Goal: Task Accomplishment & Management: Use online tool/utility

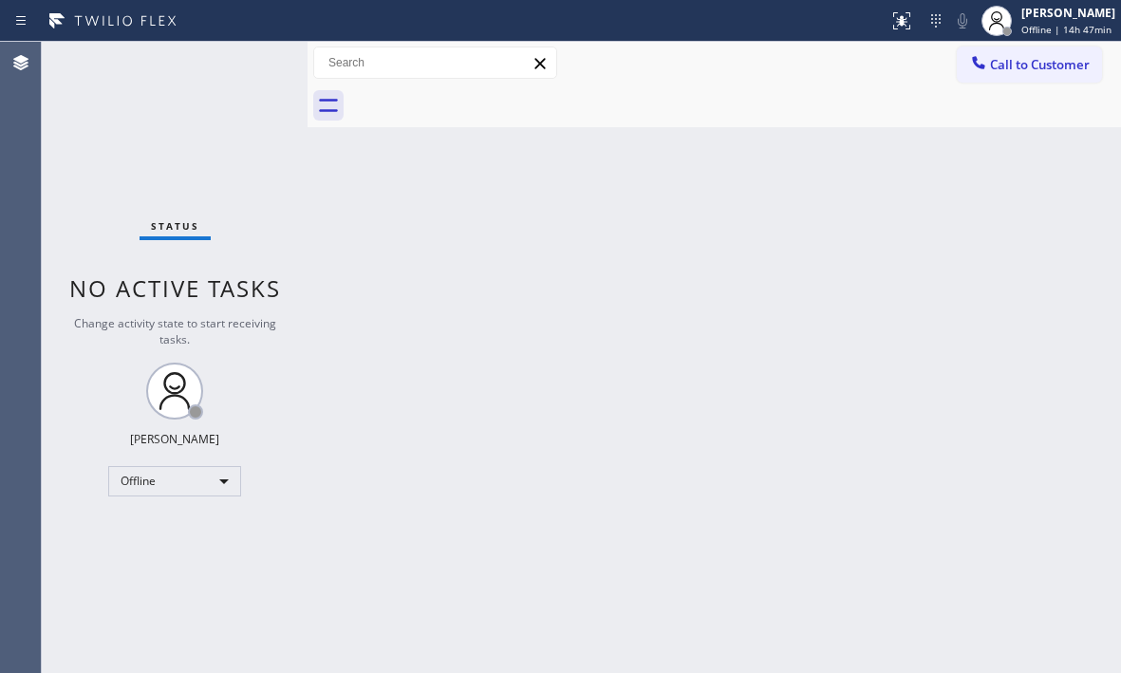
click at [936, 164] on div "Back to Dashboard Change Sender ID Customers Technicians Select a contact Outbo…" at bounding box center [715, 357] width 814 height 631
click at [216, 486] on div "Offline" at bounding box center [174, 481] width 133 height 30
click at [179, 557] on li "Unavailable" at bounding box center [173, 555] width 129 height 23
click at [1059, 232] on div "Back to Dashboard Change Sender ID Customers Technicians Select a contact Outbo…" at bounding box center [715, 357] width 814 height 631
click at [196, 475] on div "Unavailable" at bounding box center [174, 481] width 133 height 30
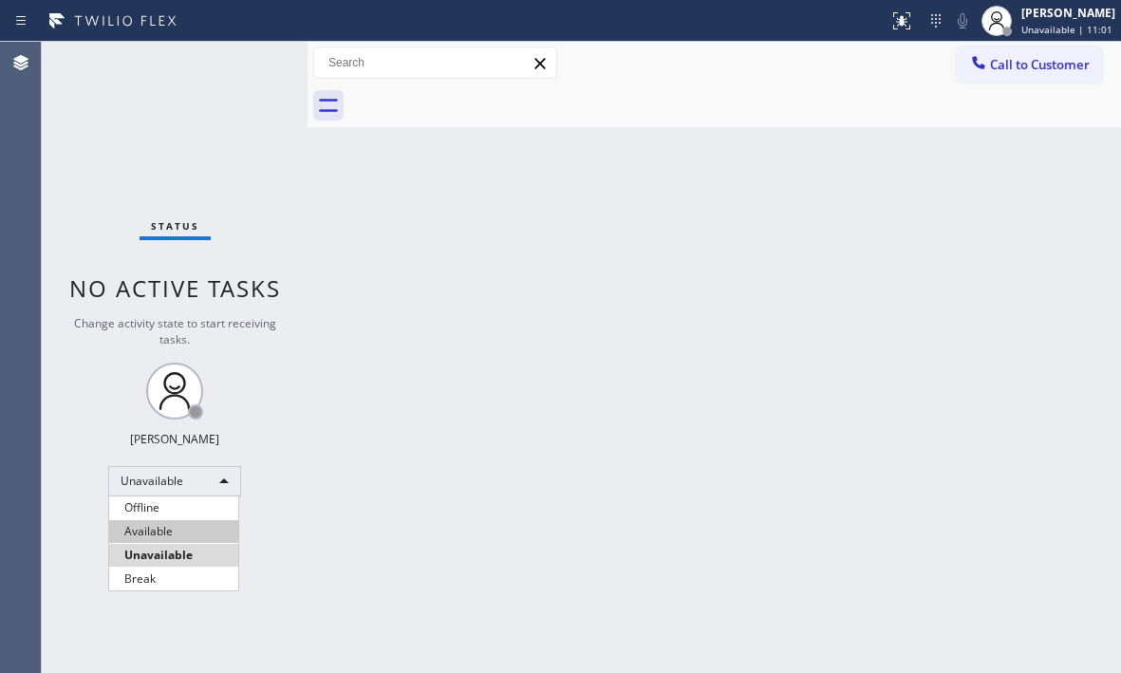
click at [178, 524] on li "Available" at bounding box center [173, 531] width 129 height 23
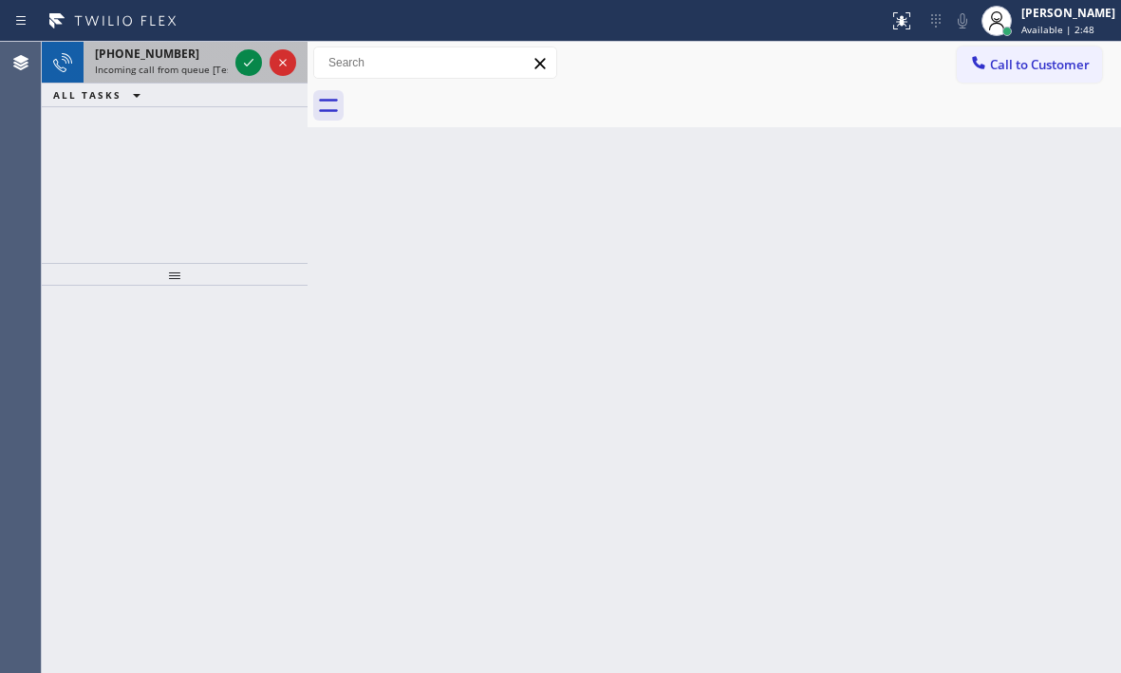
click at [234, 59] on div at bounding box center [266, 63] width 68 height 42
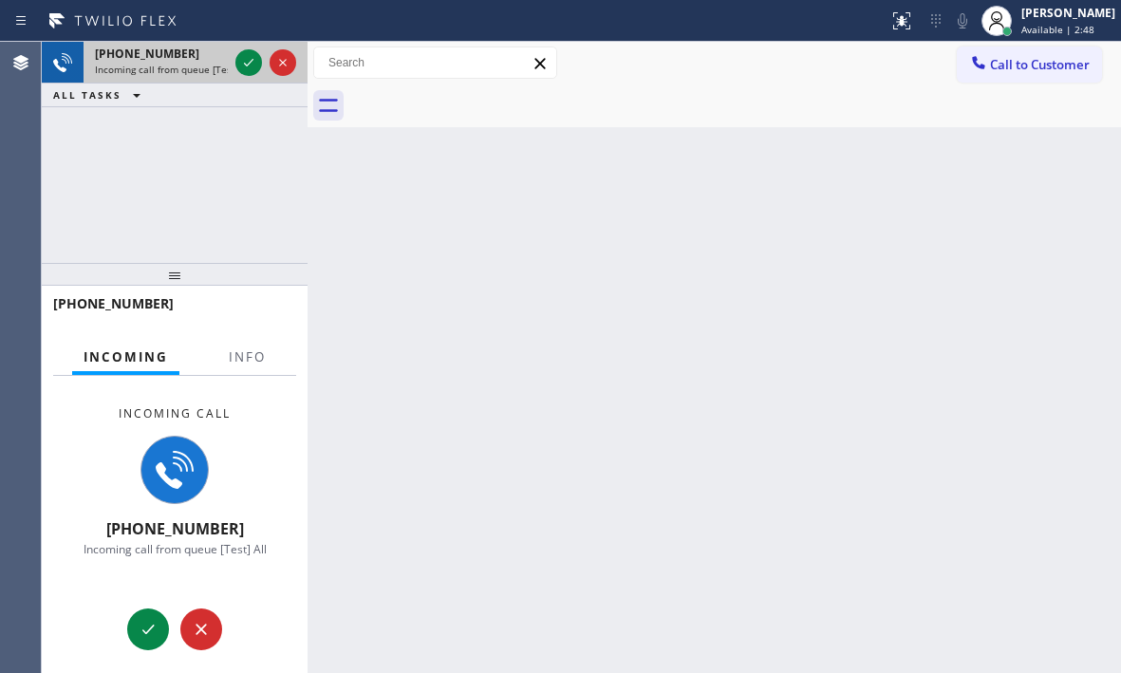
click at [236, 59] on div at bounding box center [266, 63] width 68 height 42
click at [243, 63] on icon at bounding box center [248, 62] width 23 height 23
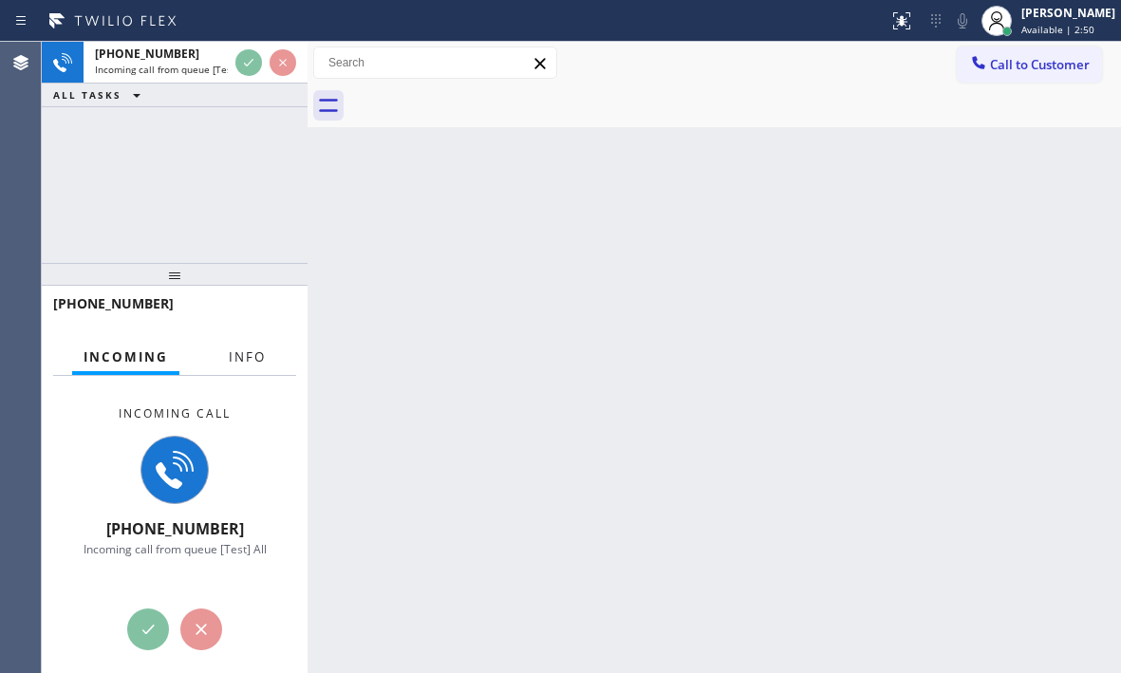
click at [258, 358] on span "Info" at bounding box center [247, 356] width 37 height 17
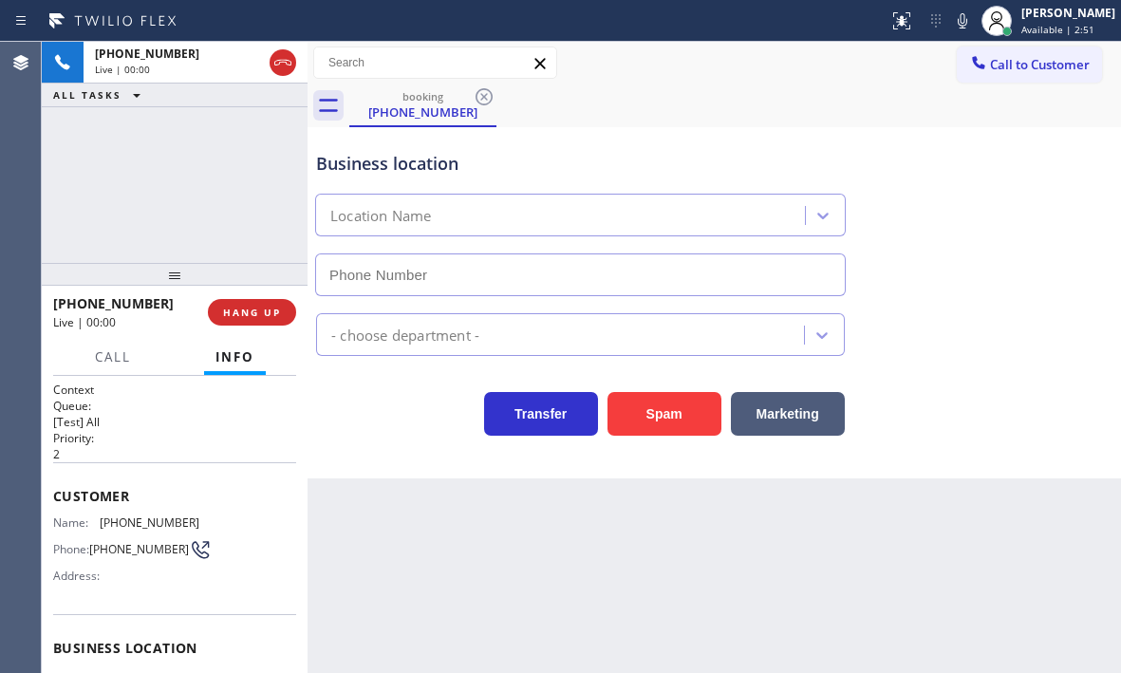
type input "[PHONE_NUMBER]"
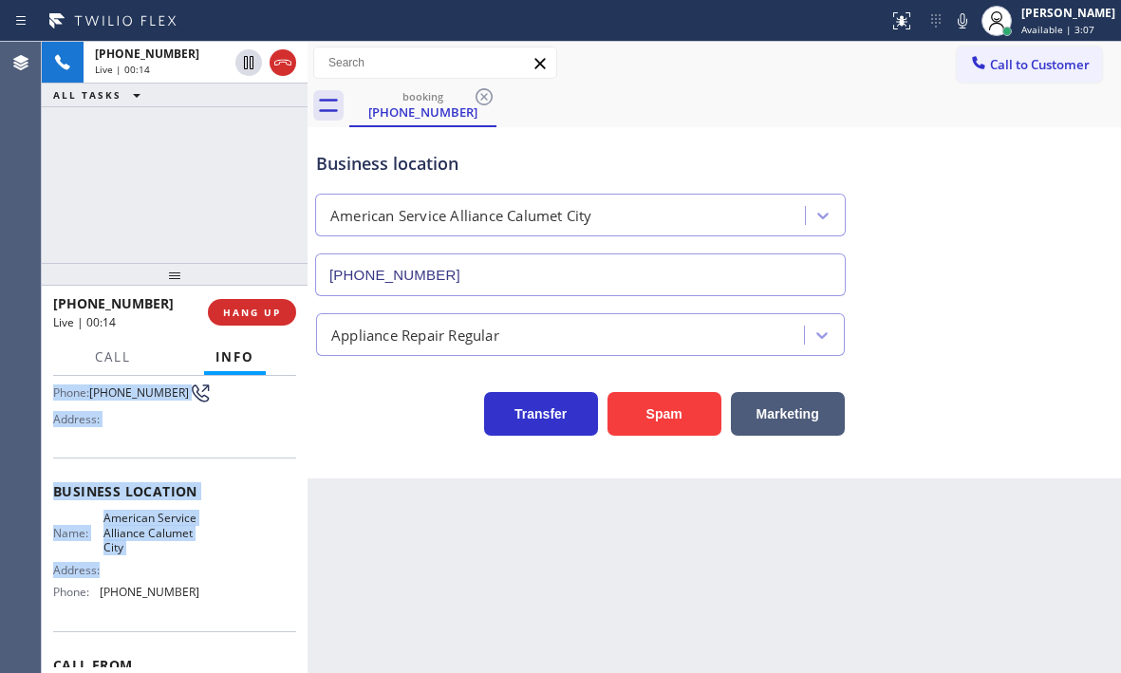
scroll to position [190, 0]
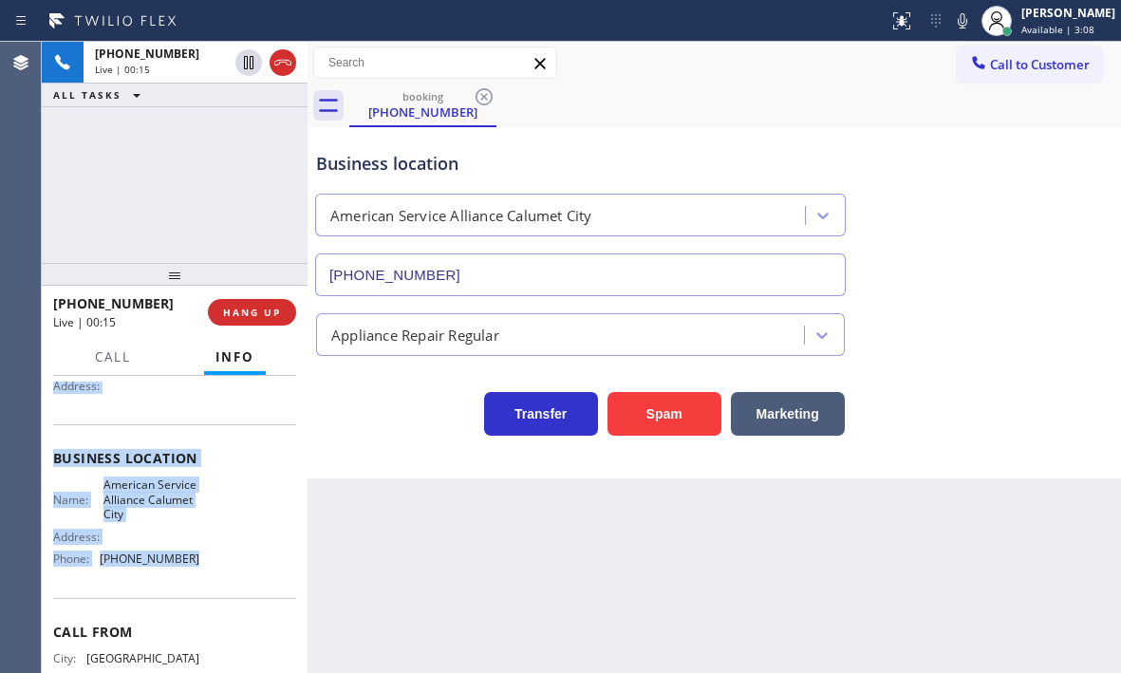
drag, startPoint x: 47, startPoint y: 394, endPoint x: 206, endPoint y: 568, distance: 235.8
click at [206, 568] on div "Context Queue: [Test] All Priority: 2 Customer Name: [PHONE_NUMBER] Phone: [PHO…" at bounding box center [175, 524] width 266 height 297
copy div "Customer Name: [PHONE_NUMBER] Phone: [PHONE_NUMBER] Address: Business location …"
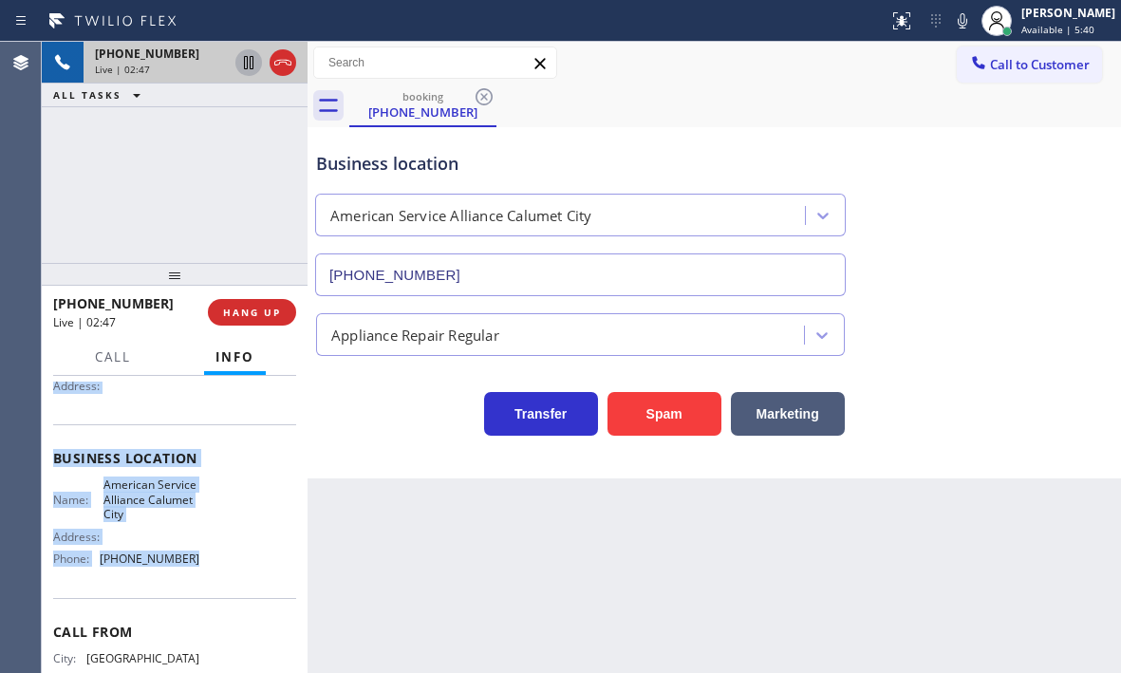
click at [249, 66] on icon at bounding box center [248, 62] width 23 height 23
click at [255, 68] on icon at bounding box center [248, 62] width 23 height 23
click at [261, 315] on span "HANG UP" at bounding box center [252, 312] width 58 height 13
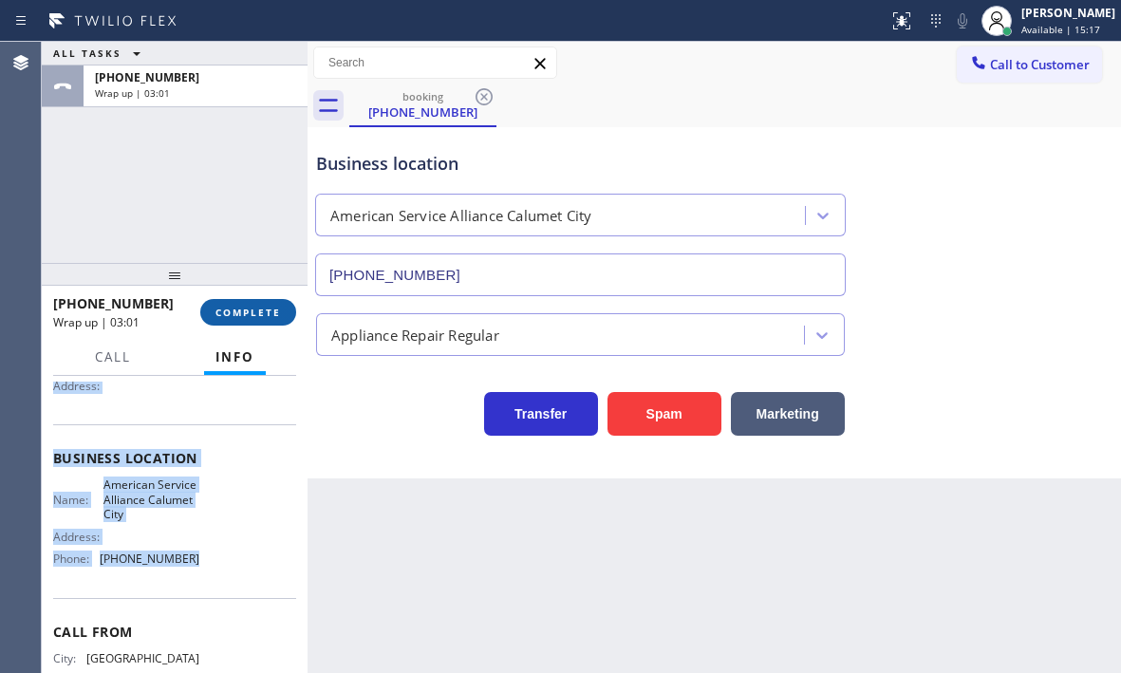
click at [231, 299] on button "COMPLETE" at bounding box center [248, 312] width 96 height 27
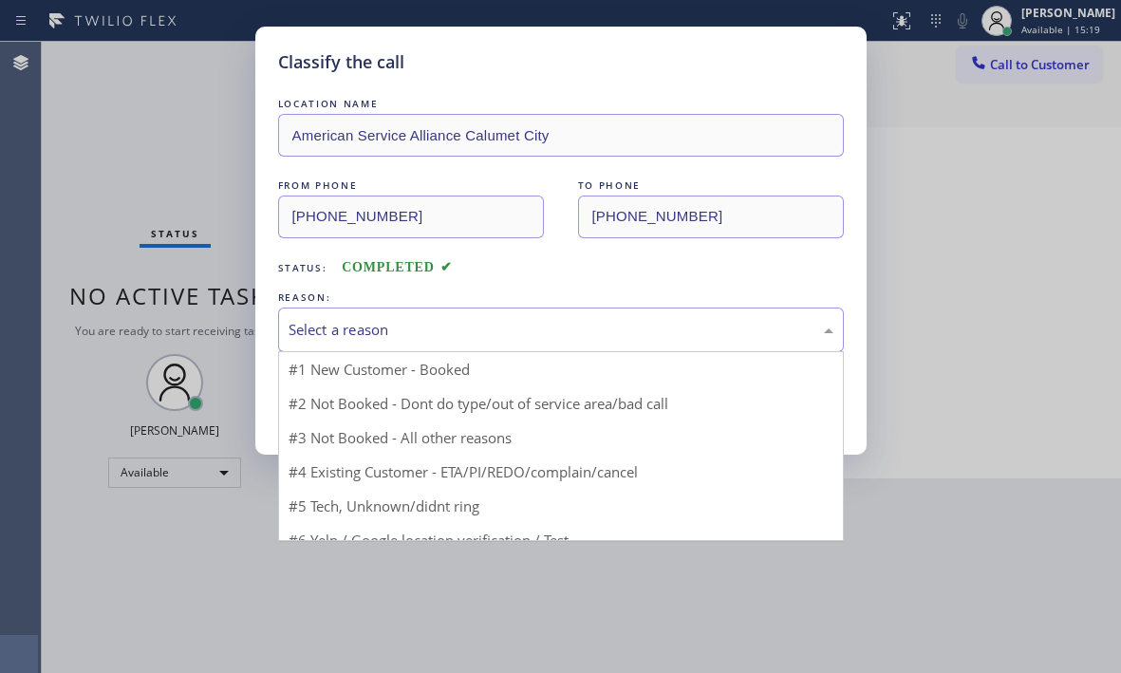
click at [518, 335] on div "Select a reason" at bounding box center [561, 330] width 545 height 22
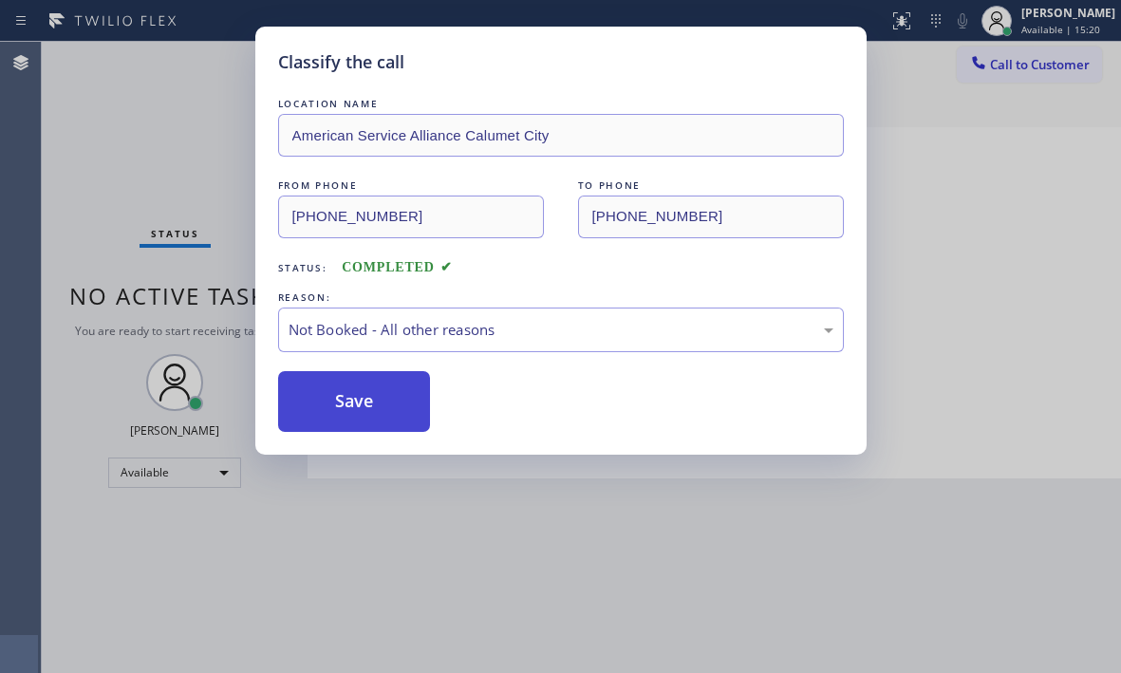
click at [322, 403] on button "Save" at bounding box center [354, 401] width 153 height 61
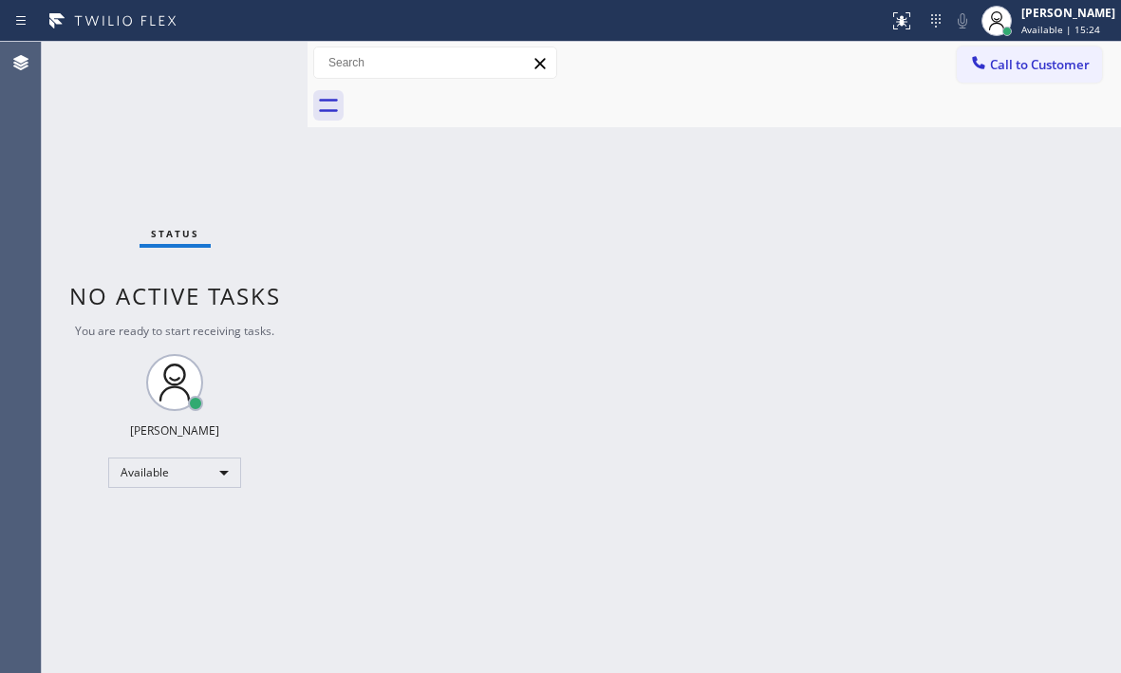
click at [791, 228] on div "Back to Dashboard Change Sender ID Customers Technicians Select a contact Outbo…" at bounding box center [715, 357] width 814 height 631
click at [251, 90] on div "Status No active tasks You are ready to start receiving tasks. [PERSON_NAME] Av…" at bounding box center [175, 357] width 266 height 631
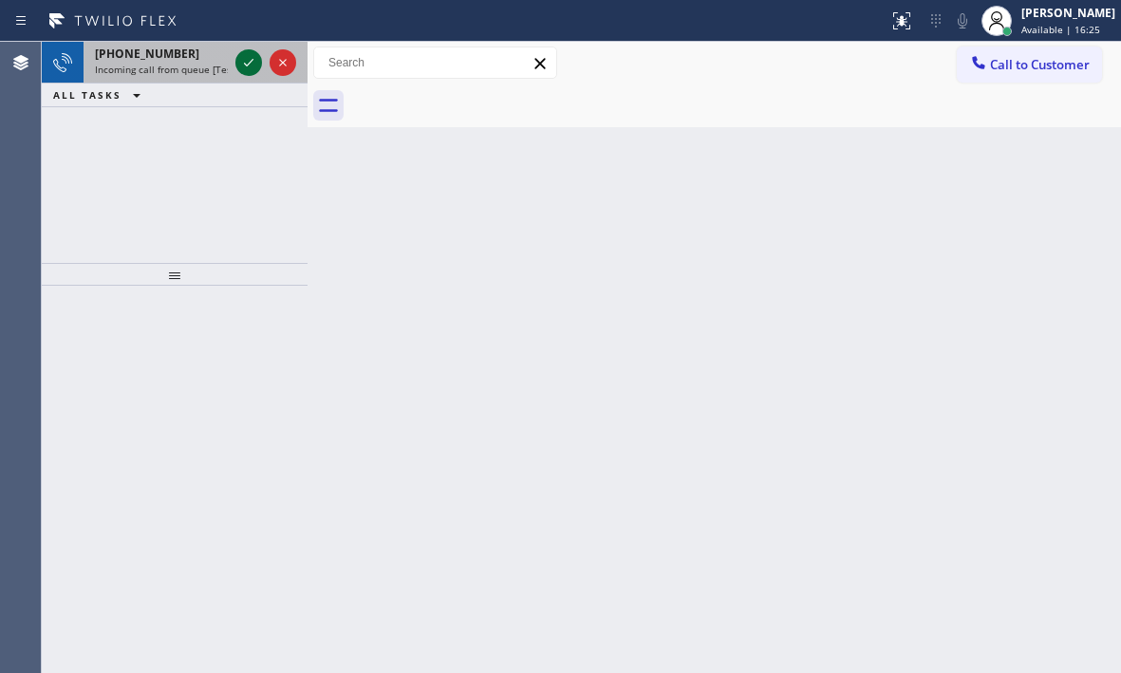
click at [243, 64] on icon at bounding box center [248, 62] width 23 height 23
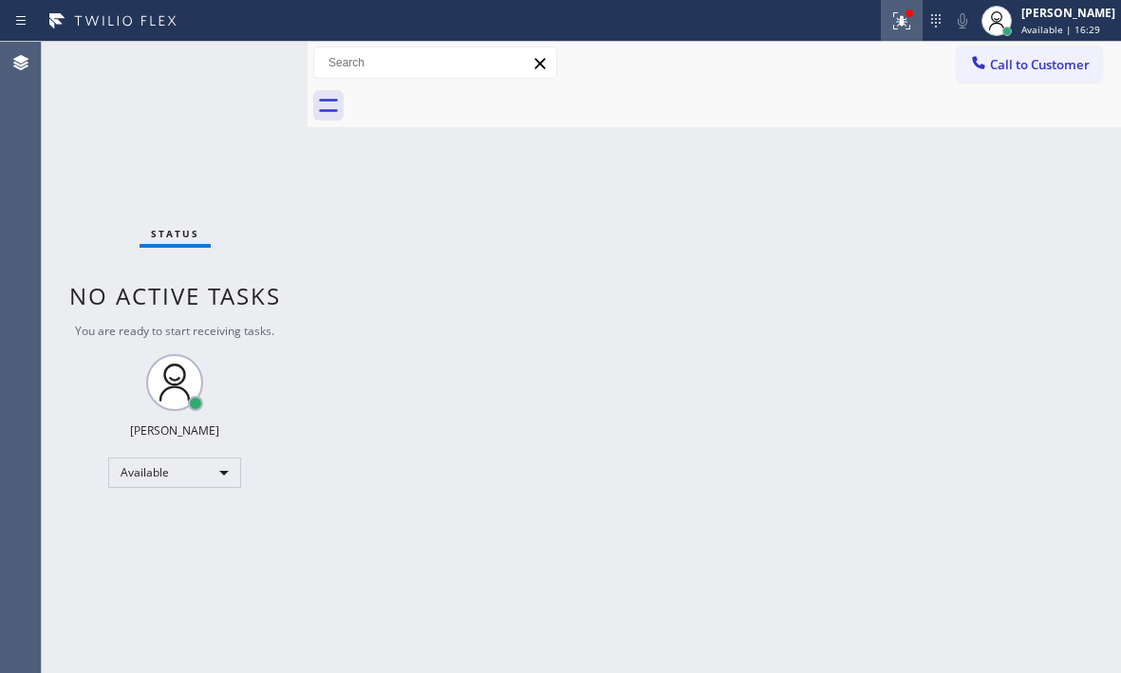
click at [893, 28] on icon at bounding box center [901, 20] width 17 height 17
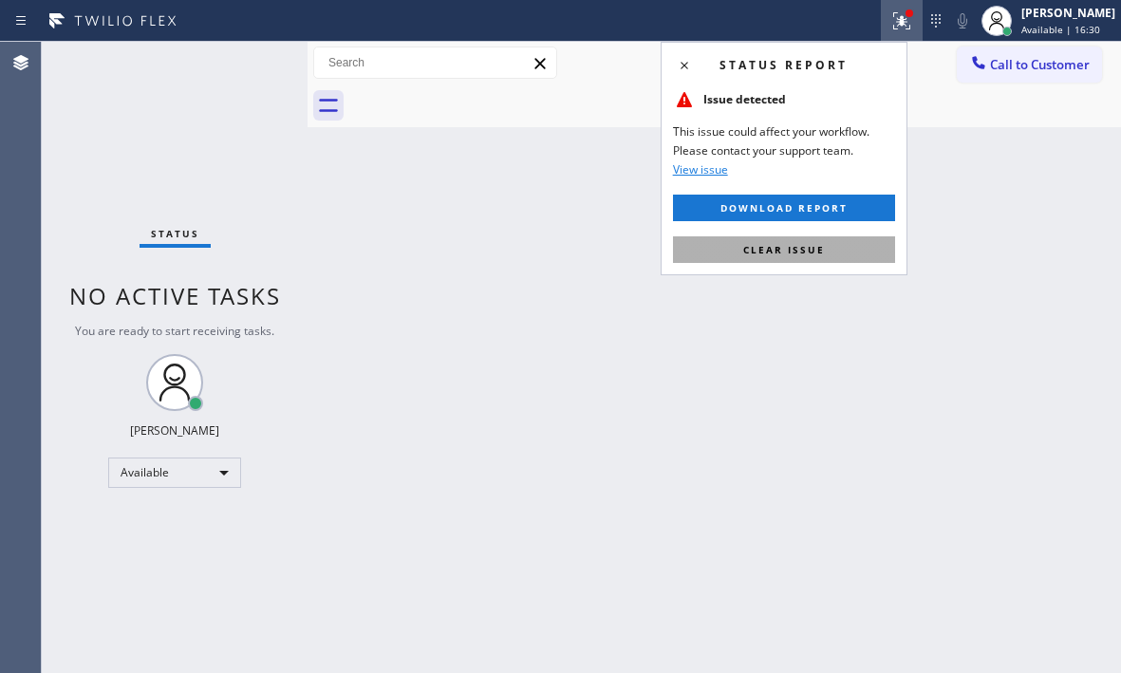
click at [796, 252] on span "Clear issue" at bounding box center [784, 249] width 82 height 13
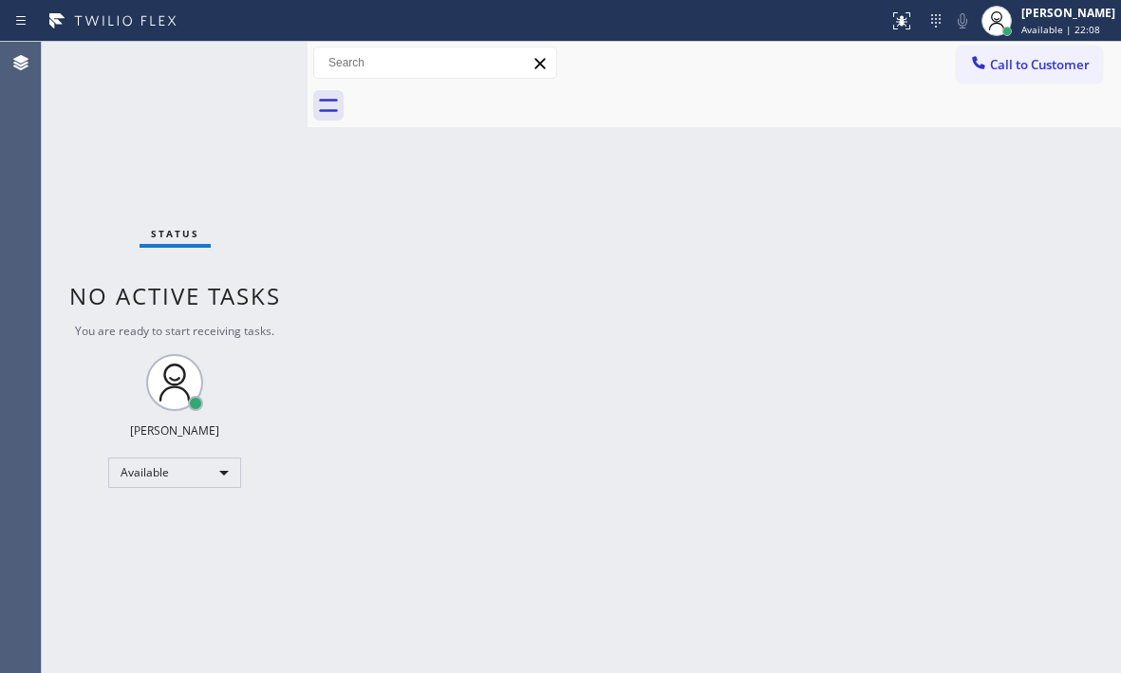
click at [238, 66] on div "Status No active tasks You are ready to start receiving tasks. [PERSON_NAME] Av…" at bounding box center [175, 357] width 266 height 631
click at [253, 69] on div "Status No active tasks You are ready to start receiving tasks. [PERSON_NAME] Av…" at bounding box center [175, 357] width 266 height 631
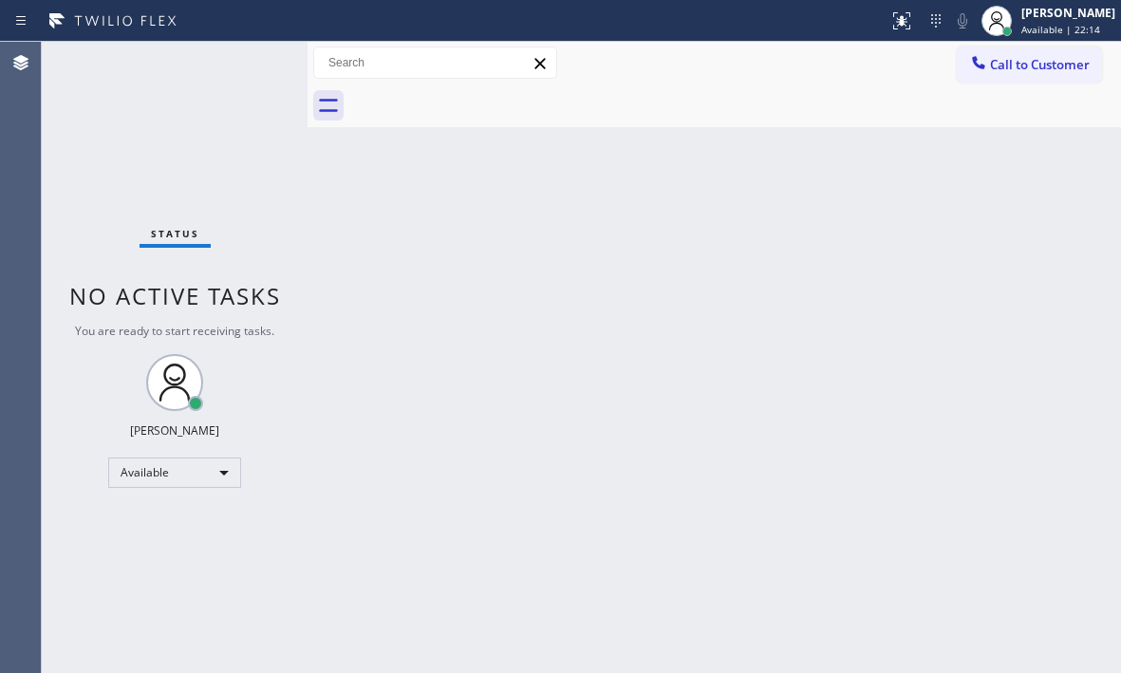
click at [233, 59] on div "Status No active tasks You are ready to start receiving tasks. [PERSON_NAME] Av…" at bounding box center [175, 357] width 266 height 631
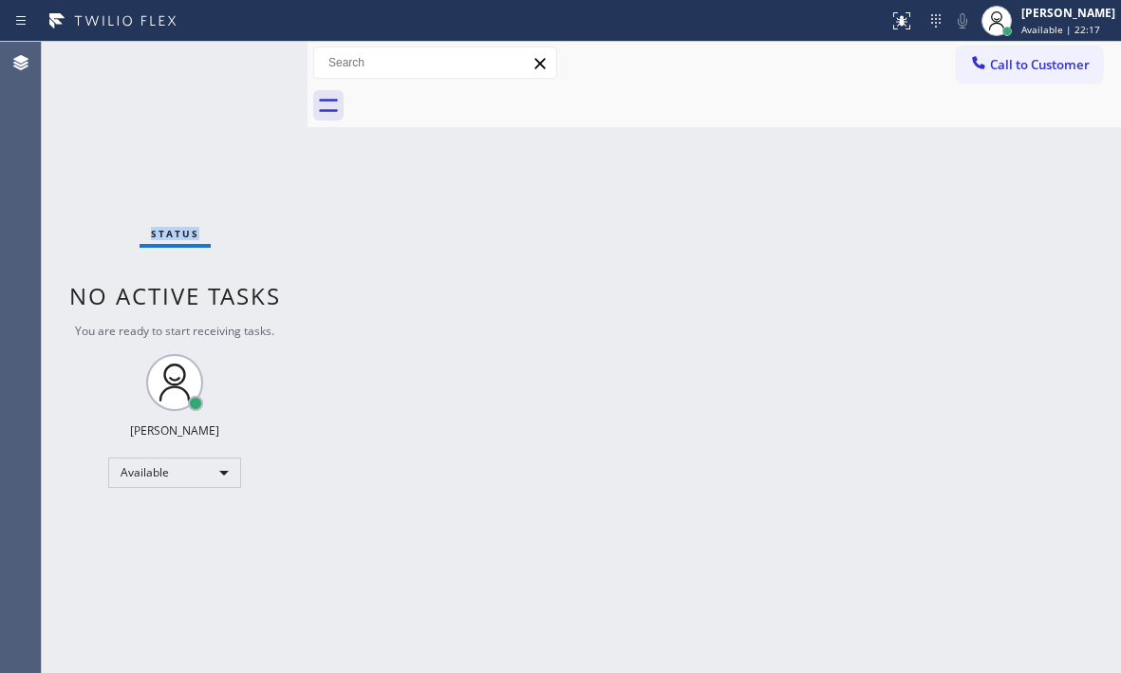
click at [233, 59] on div "Status No active tasks You are ready to start receiving tasks. [PERSON_NAME] Av…" at bounding box center [175, 357] width 266 height 631
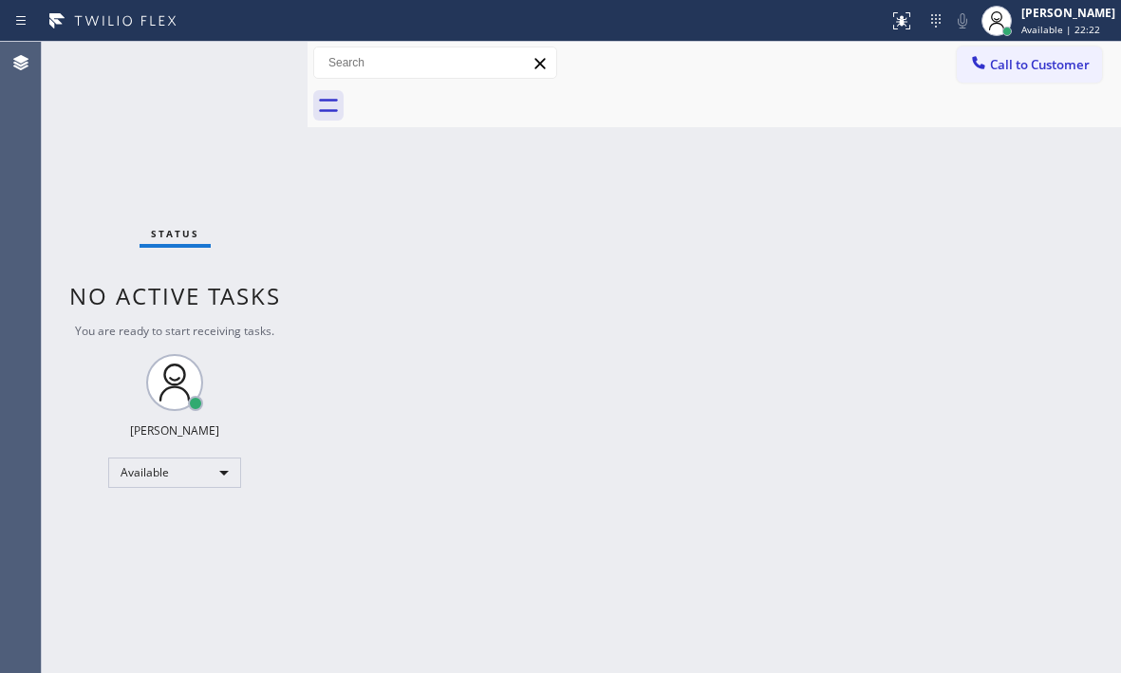
click at [233, 59] on div "Status No active tasks You are ready to start receiving tasks. [PERSON_NAME] Av…" at bounding box center [175, 357] width 266 height 631
click at [246, 66] on div "Status No active tasks You are ready to start receiving tasks. [PERSON_NAME] Av…" at bounding box center [175, 357] width 266 height 631
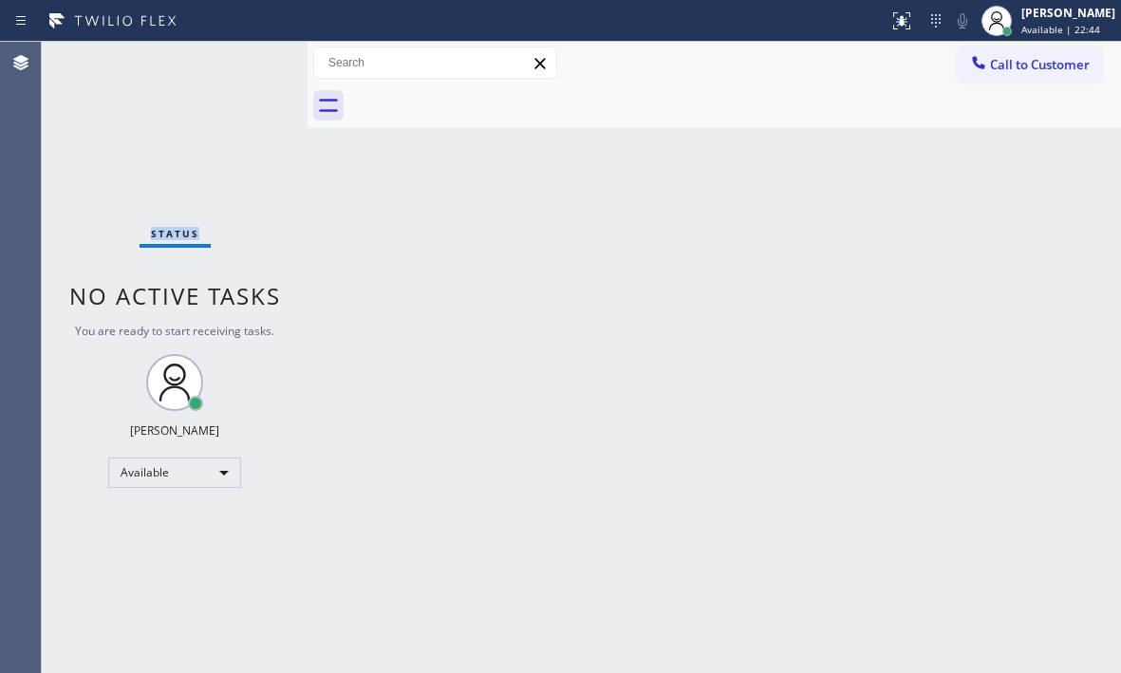
click at [246, 66] on div "Status No active tasks You are ready to start receiving tasks. [PERSON_NAME] Av…" at bounding box center [175, 357] width 266 height 631
click at [232, 59] on div "Status No active tasks You are ready to start receiving tasks. [PERSON_NAME] Av…" at bounding box center [175, 357] width 266 height 631
click at [243, 60] on div "Status No active tasks You are ready to start receiving tasks. [PERSON_NAME] Av…" at bounding box center [175, 357] width 266 height 631
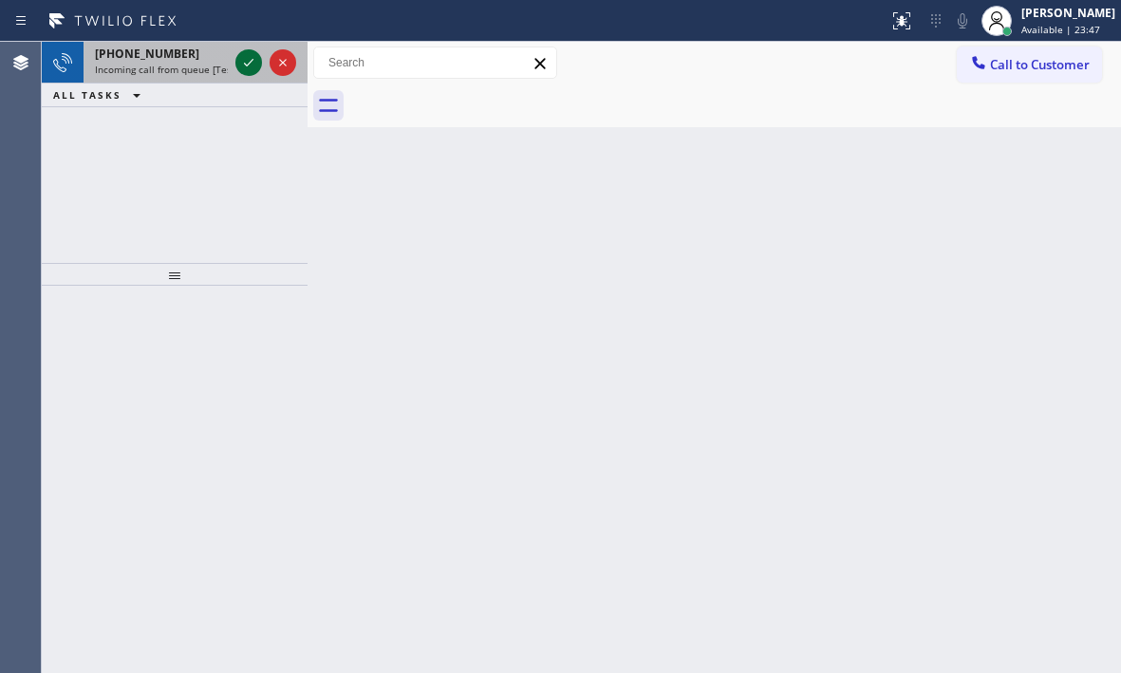
click at [242, 63] on icon at bounding box center [248, 62] width 23 height 23
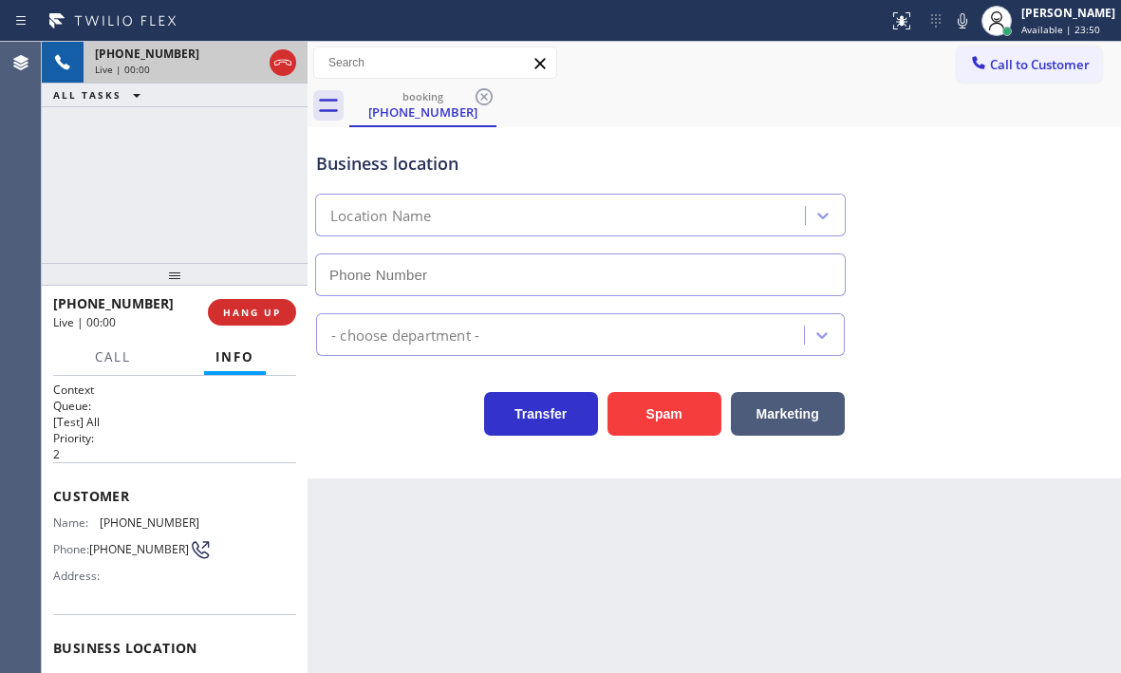
type input "[PHONE_NUMBER]"
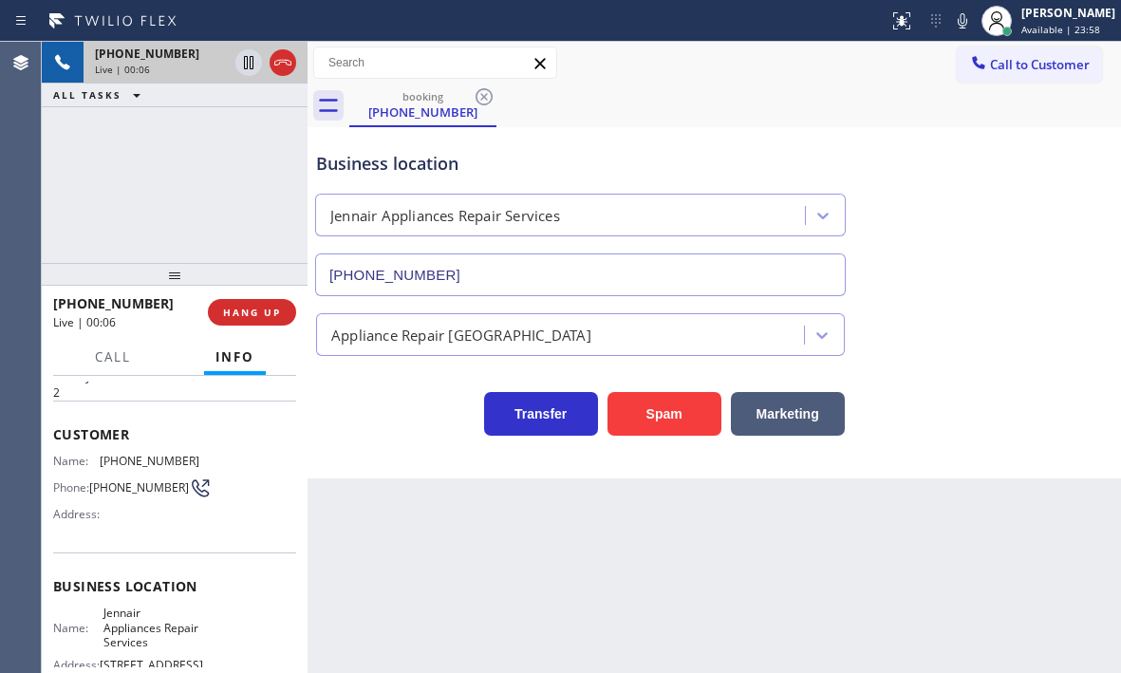
scroll to position [285, 0]
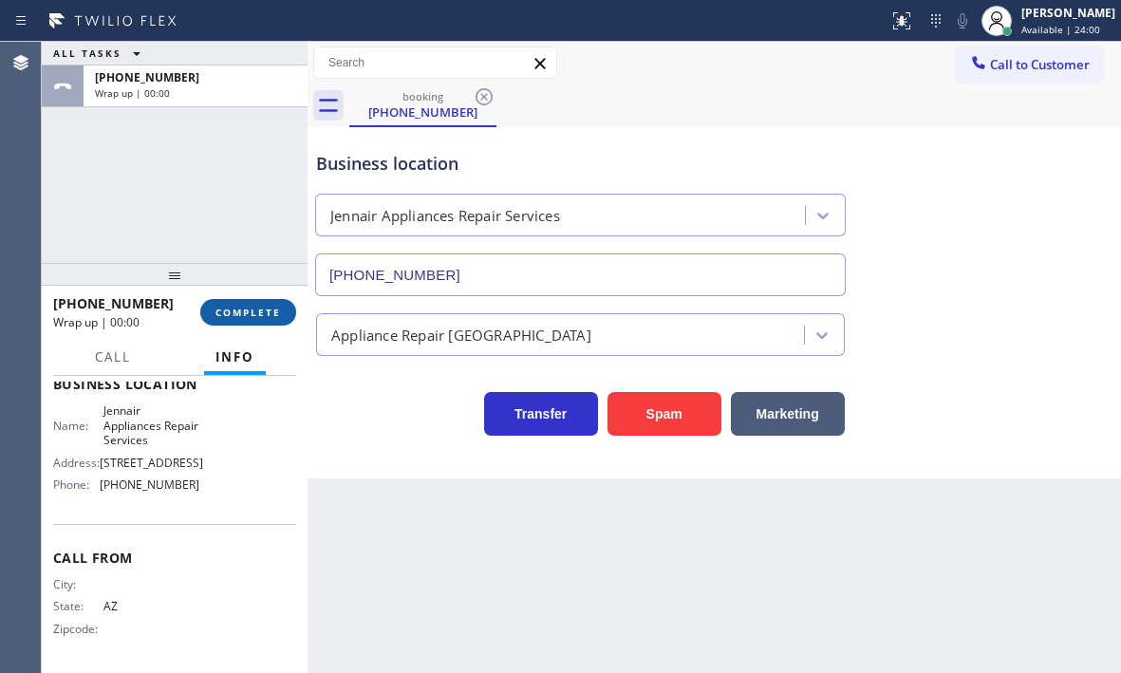
click at [247, 313] on span "COMPLETE" at bounding box center [249, 312] width 66 height 13
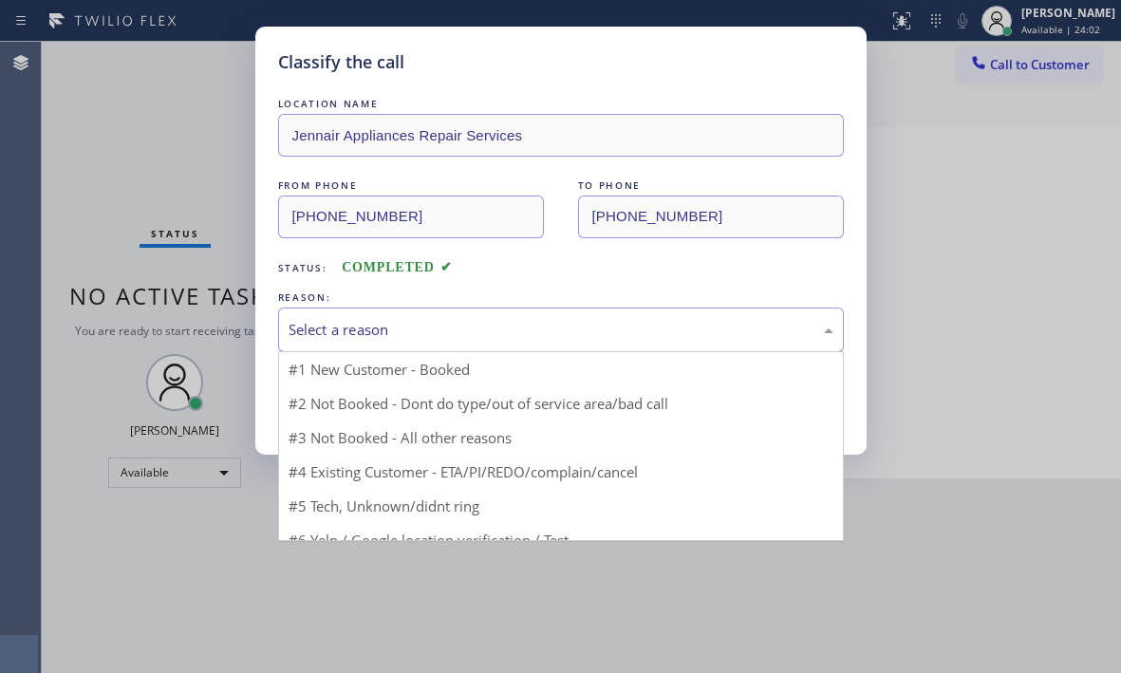
click at [556, 320] on div "Select a reason" at bounding box center [561, 330] width 545 height 22
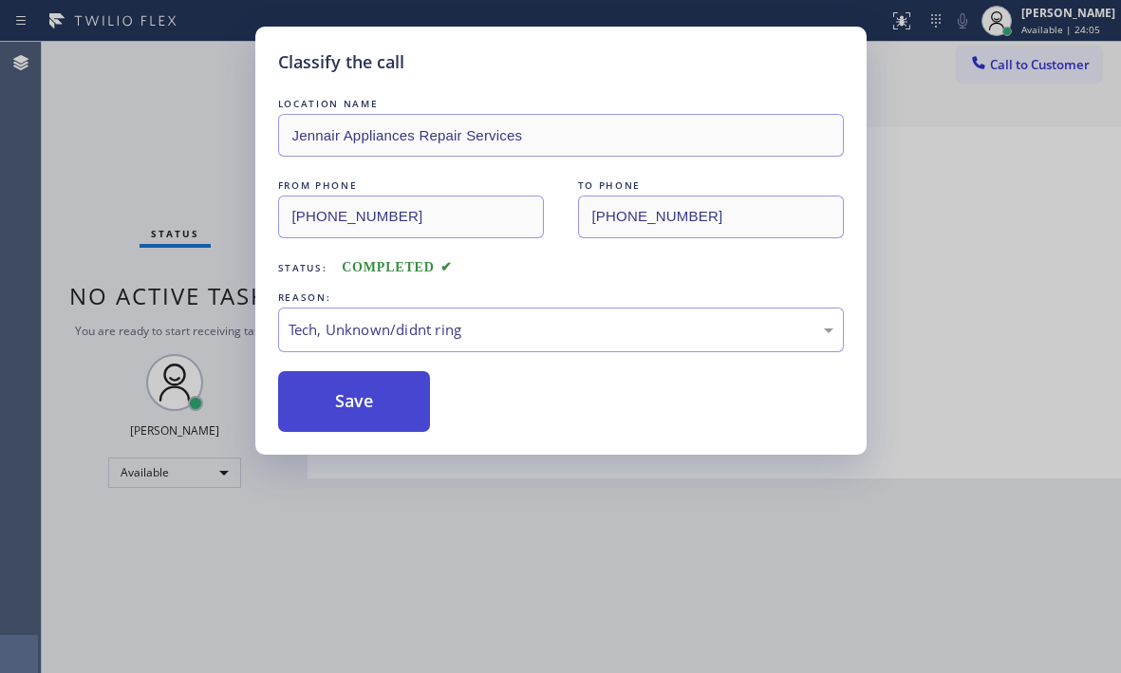
click at [384, 395] on button "Save" at bounding box center [354, 401] width 153 height 61
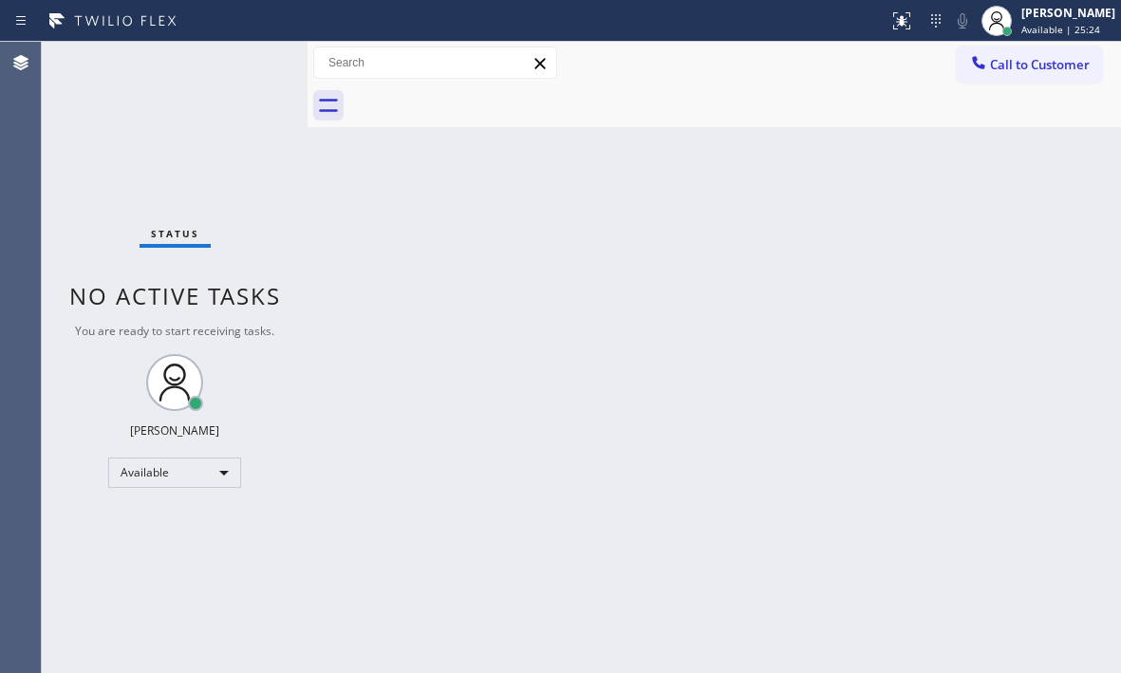
click at [679, 263] on div "Back to Dashboard Change Sender ID Customers Technicians Select a contact Outbo…" at bounding box center [715, 357] width 814 height 631
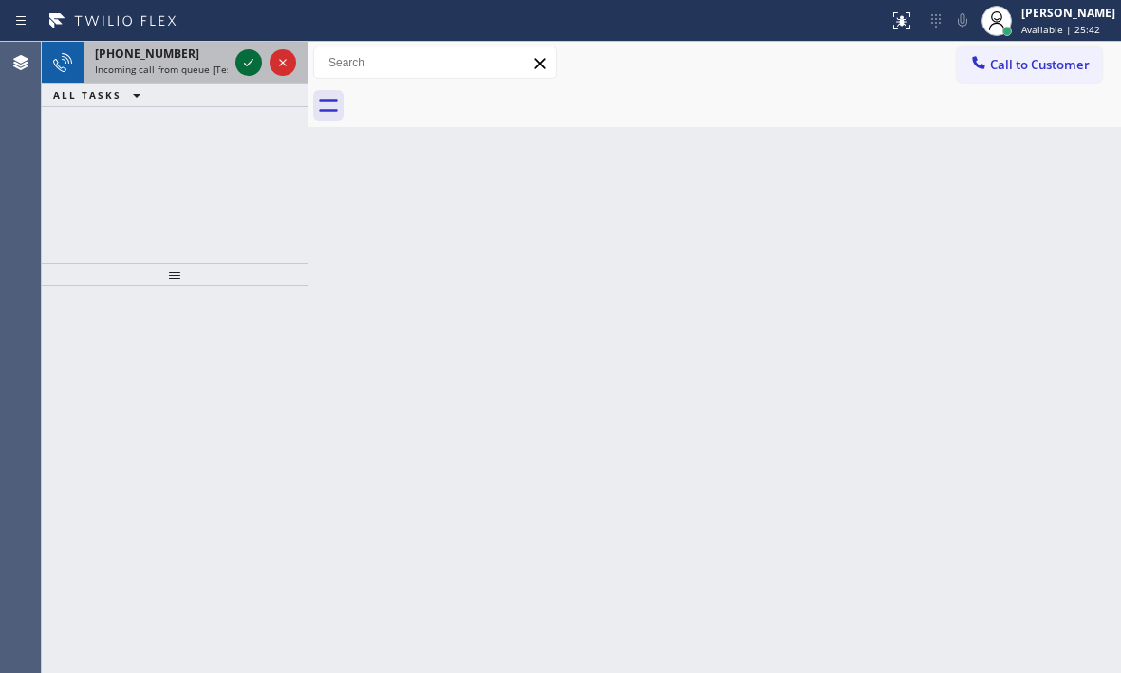
click at [255, 64] on icon at bounding box center [248, 62] width 23 height 23
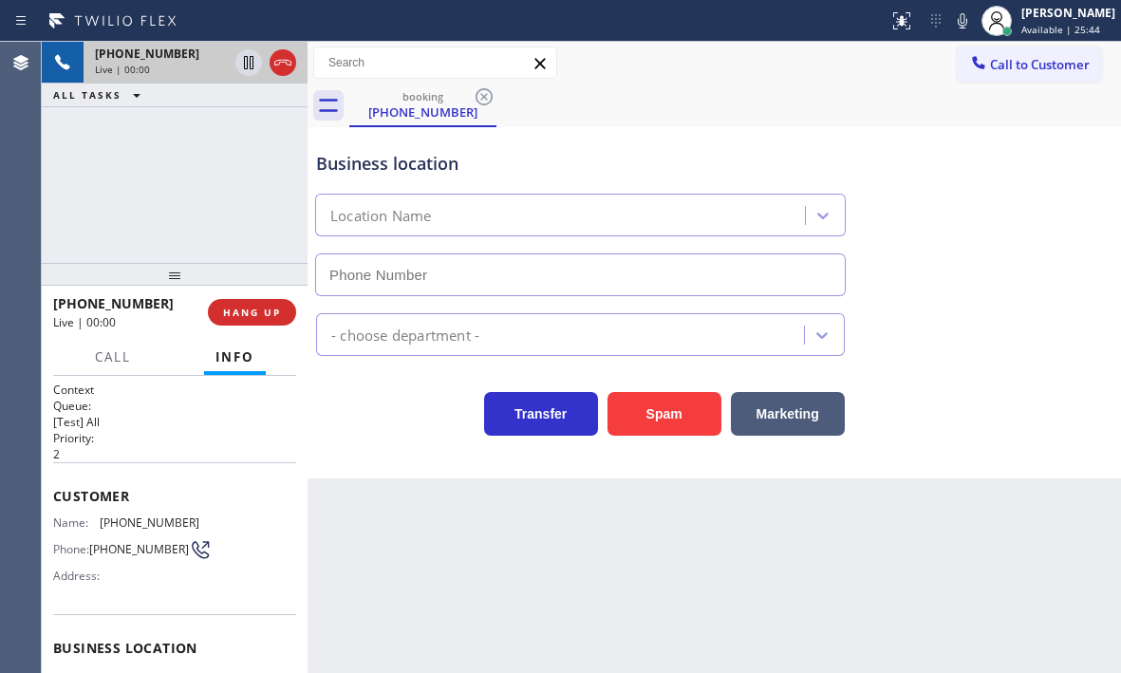
type input "[PHONE_NUMBER]"
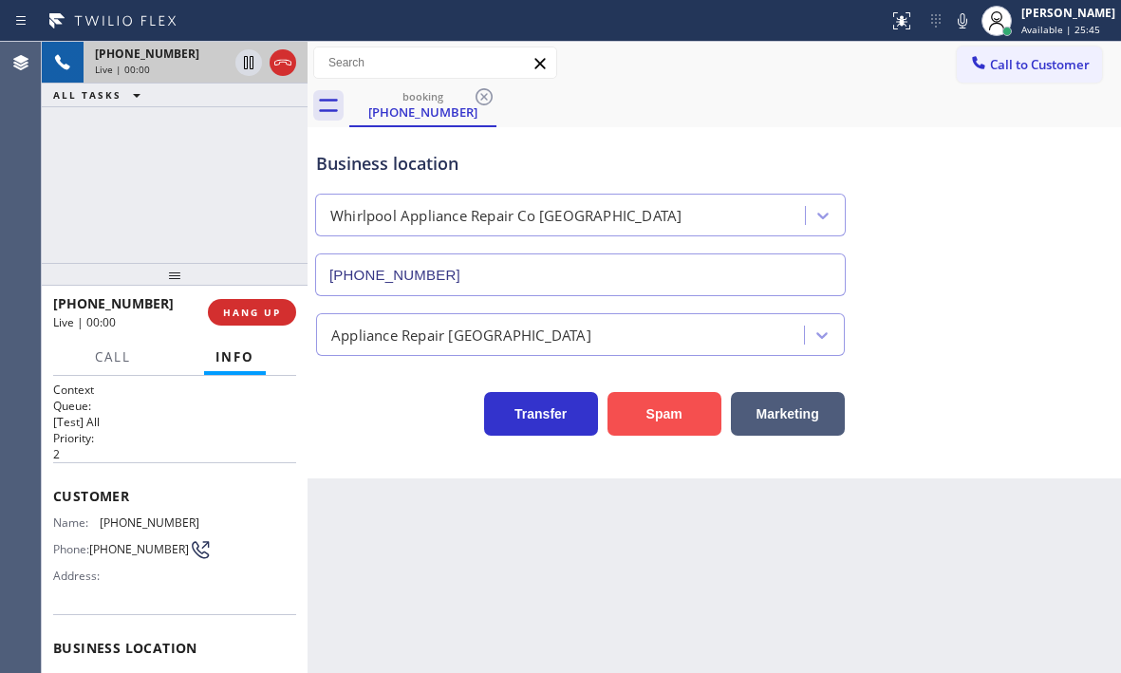
click at [676, 431] on button "Spam" at bounding box center [665, 414] width 114 height 44
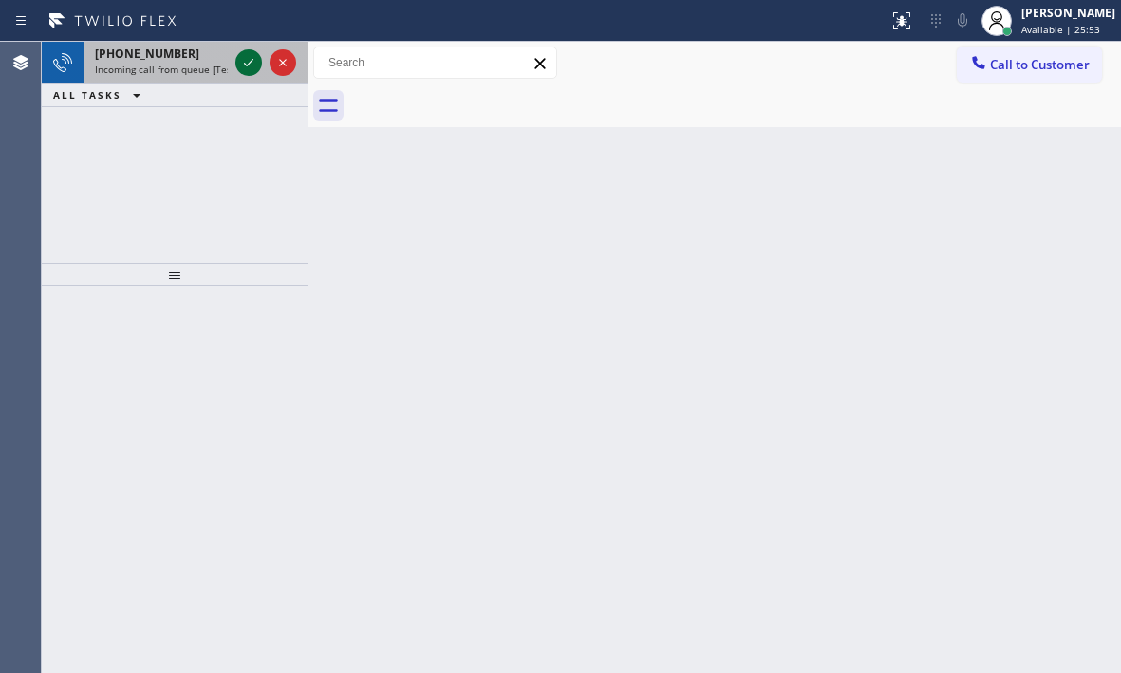
drag, startPoint x: 259, startPoint y: 57, endPoint x: 248, endPoint y: 66, distance: 14.2
click at [258, 58] on icon at bounding box center [248, 62] width 23 height 23
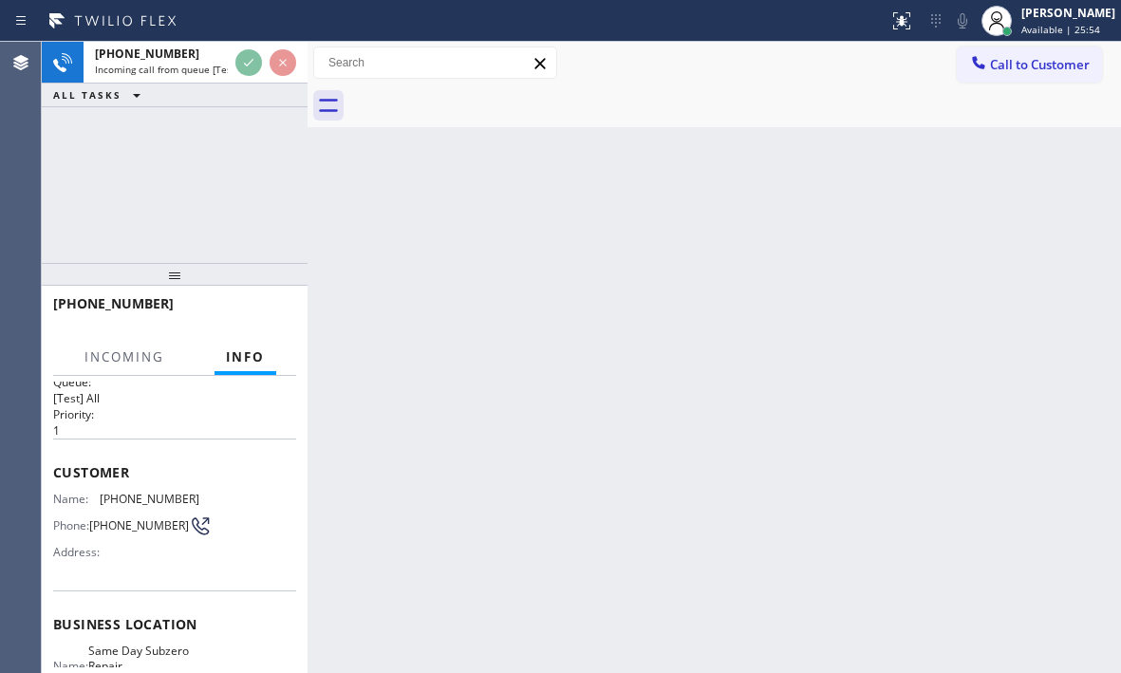
scroll to position [95, 0]
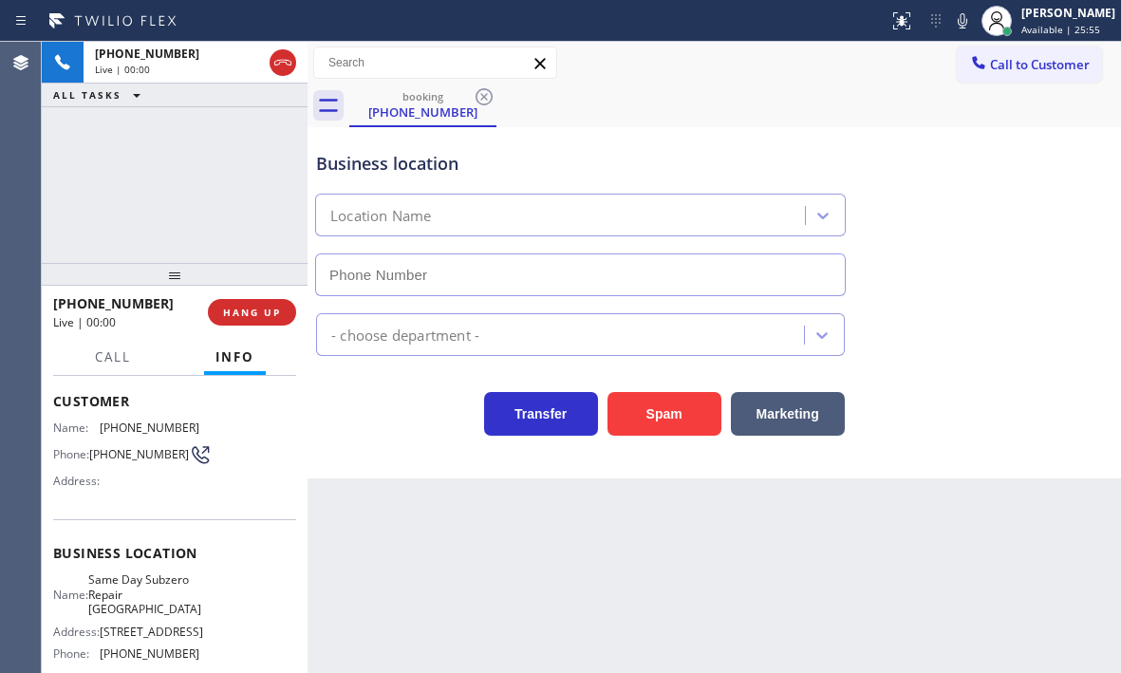
type input "[PHONE_NUMBER]"
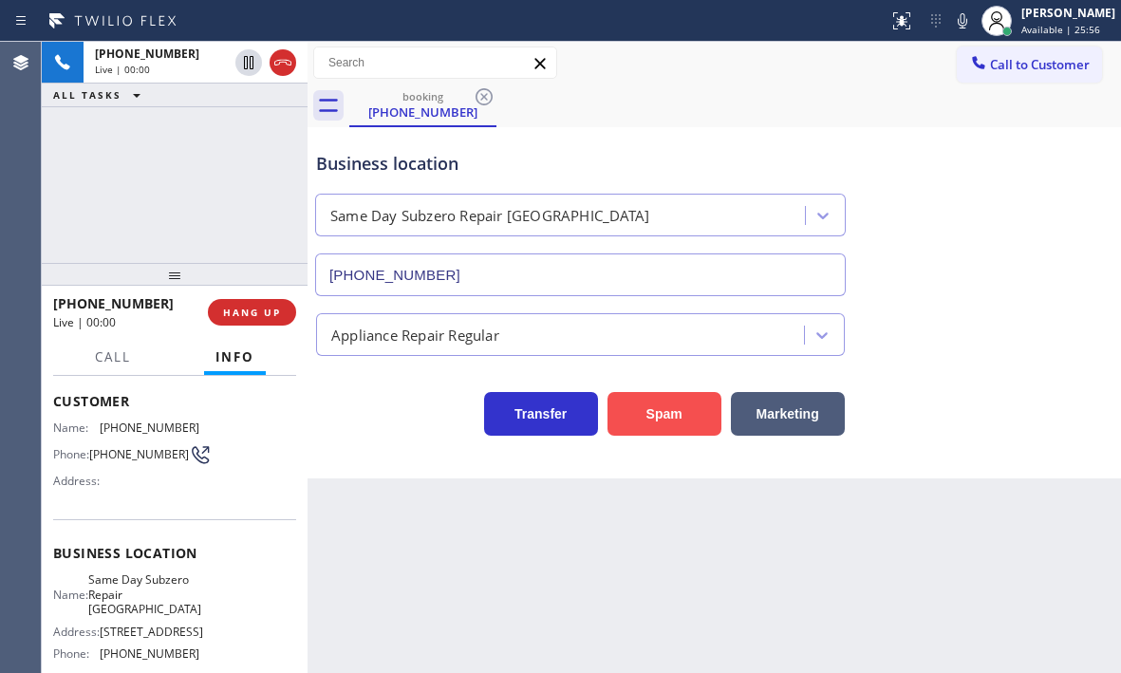
click at [675, 415] on button "Spam" at bounding box center [665, 414] width 114 height 44
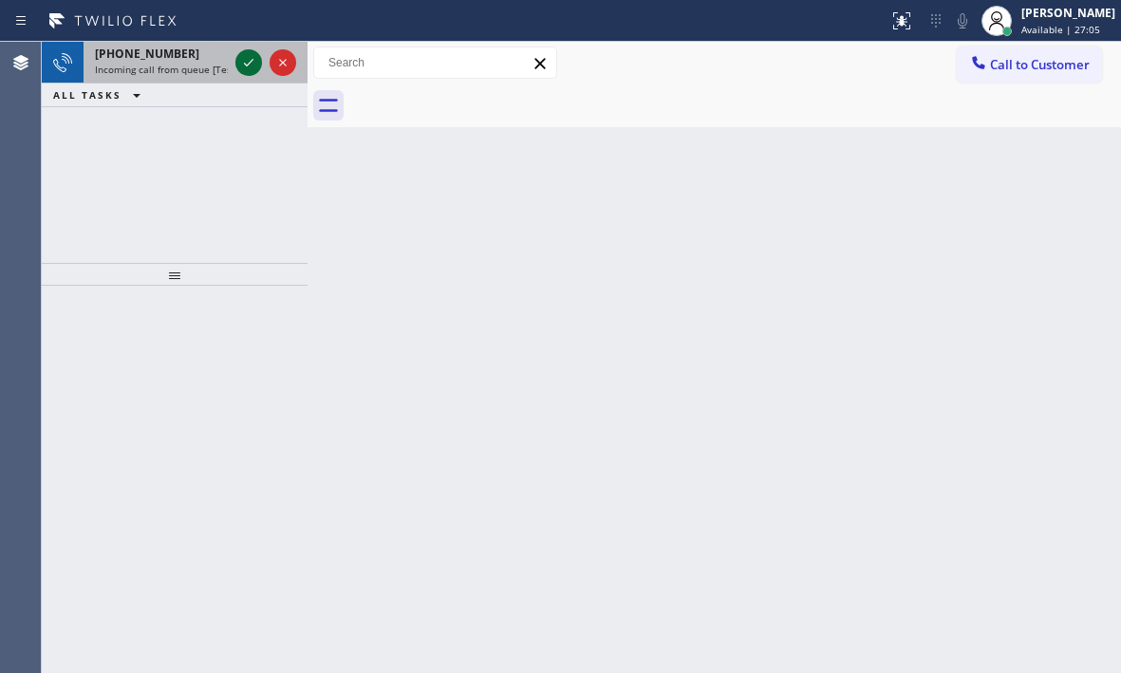
click at [239, 60] on icon at bounding box center [248, 62] width 23 height 23
click at [241, 65] on icon at bounding box center [248, 62] width 23 height 23
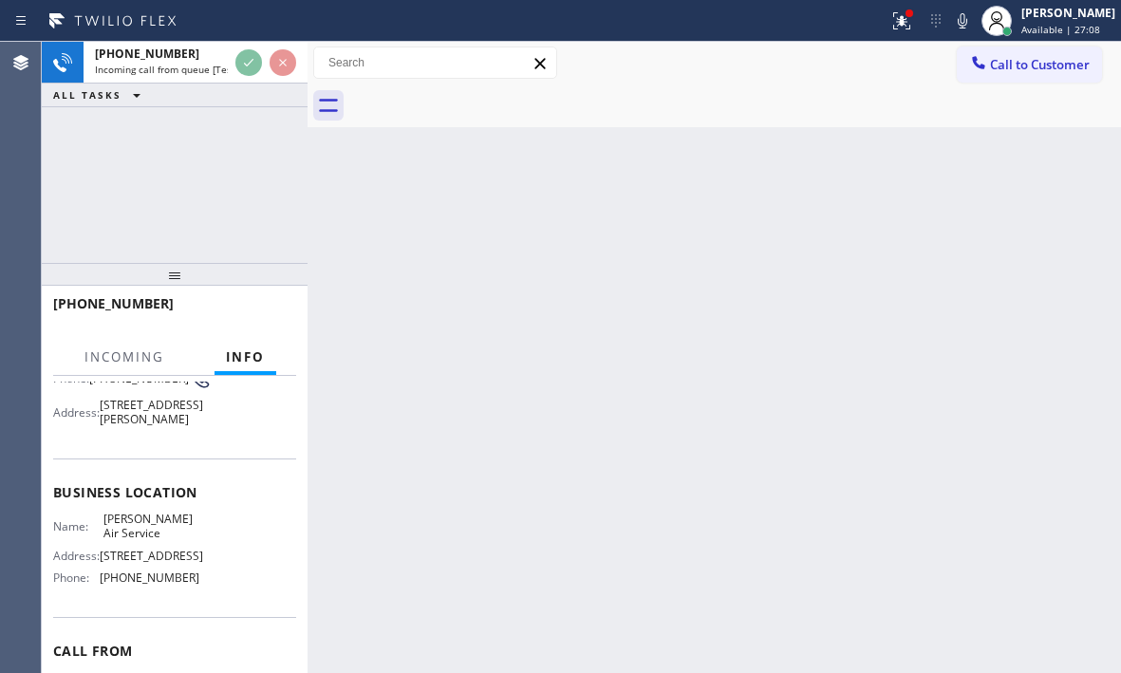
scroll to position [190, 0]
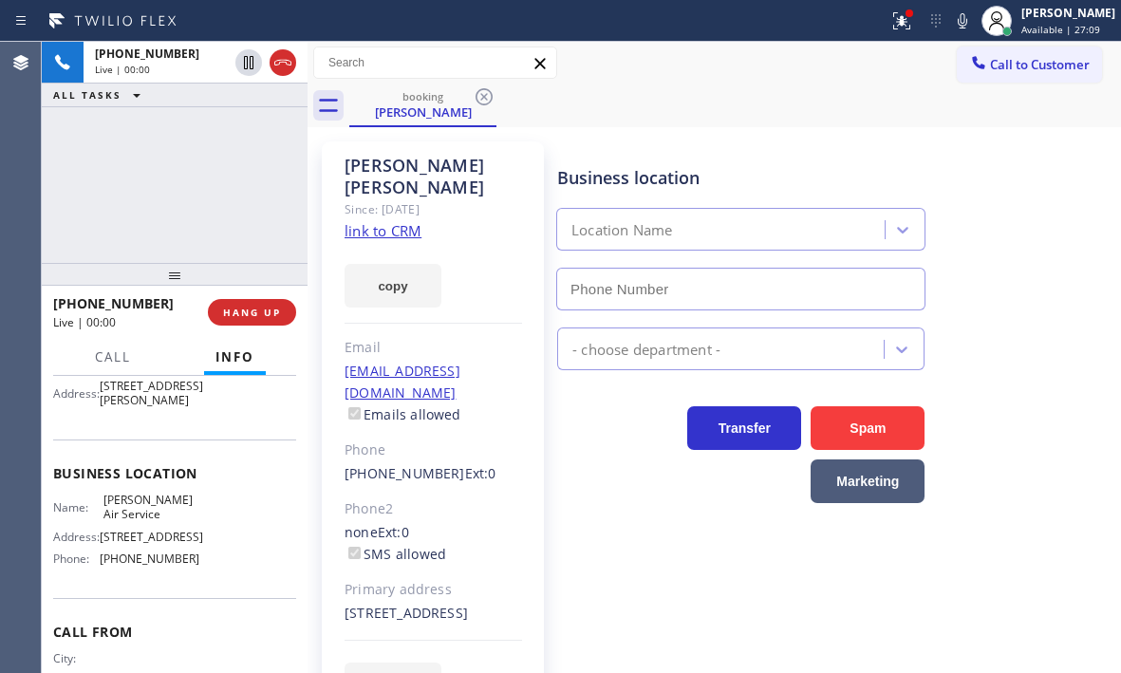
type input "[PHONE_NUMBER]"
click at [405, 221] on link "link to CRM" at bounding box center [383, 230] width 77 height 19
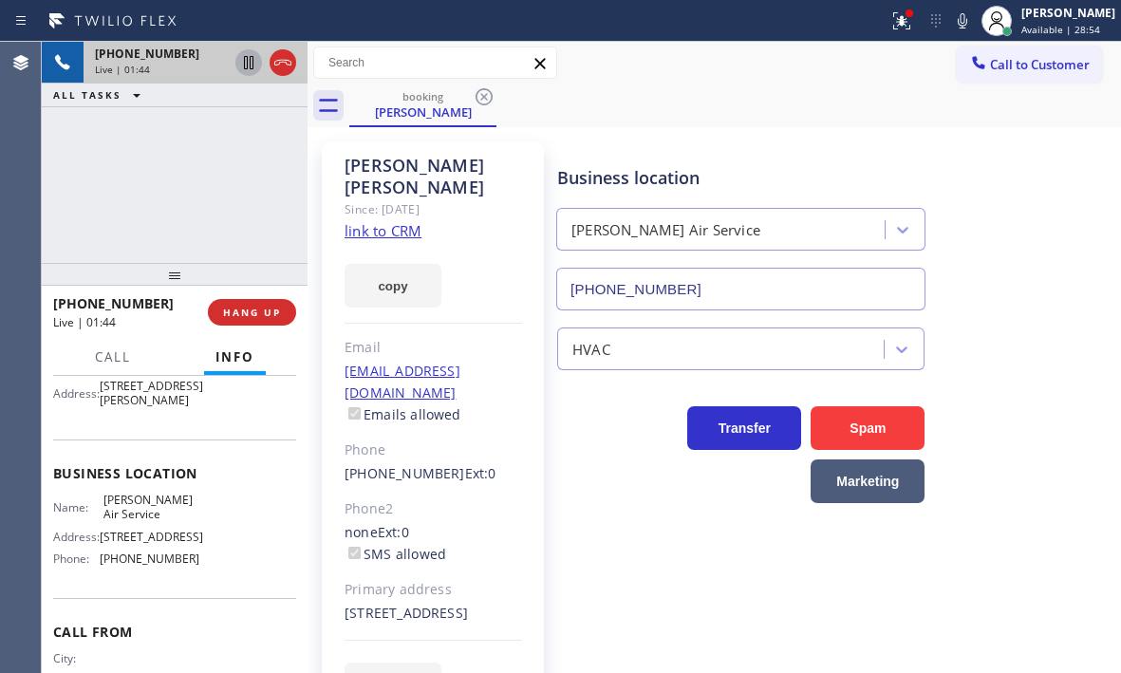
click at [247, 63] on icon at bounding box center [248, 62] width 9 height 13
click at [240, 68] on icon at bounding box center [248, 62] width 23 height 23
click at [244, 62] on icon at bounding box center [248, 62] width 9 height 13
click at [890, 28] on icon at bounding box center [901, 20] width 23 height 23
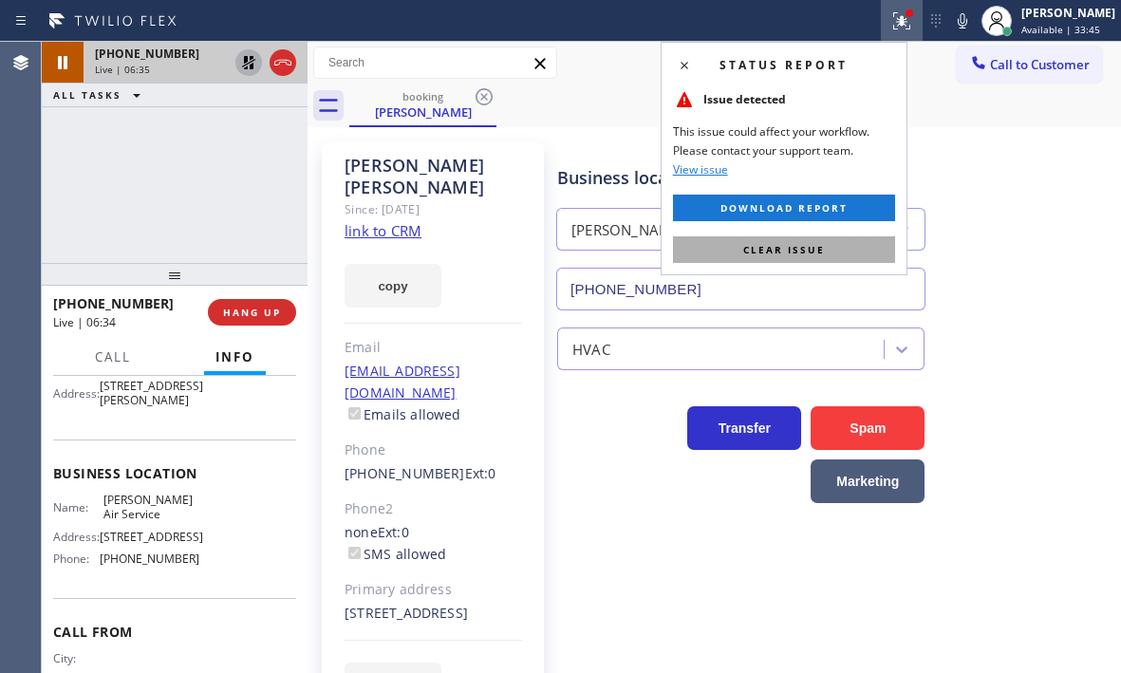
click at [820, 253] on span "Clear issue" at bounding box center [784, 249] width 82 height 13
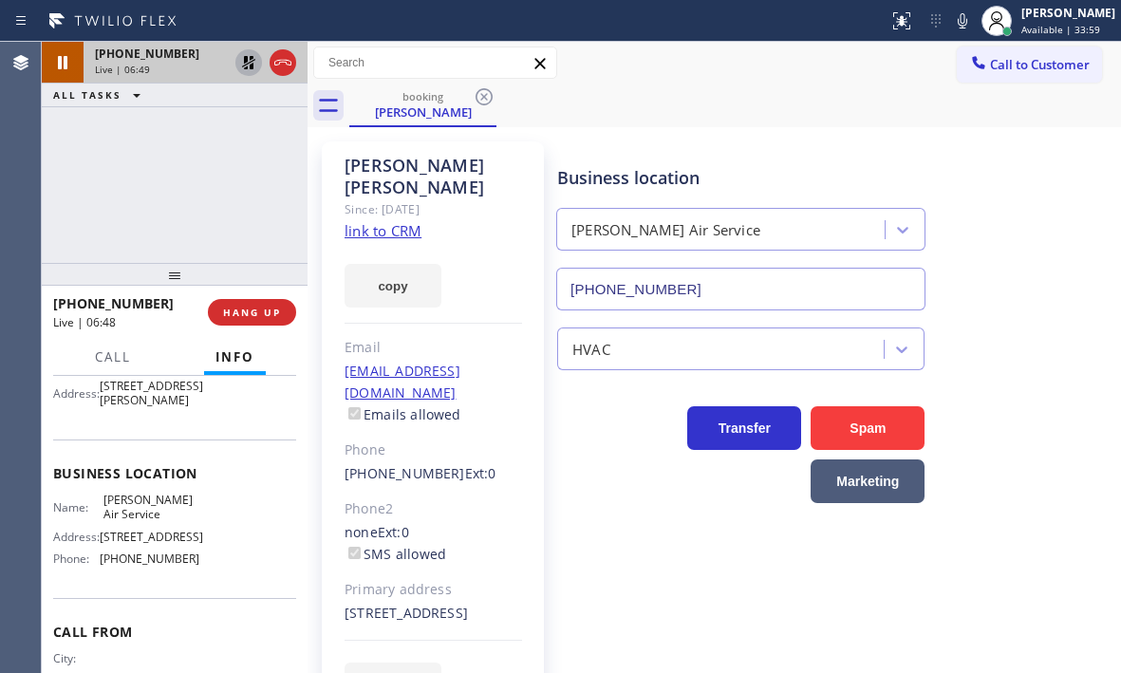
click at [243, 63] on icon at bounding box center [248, 62] width 23 height 23
click at [291, 66] on icon at bounding box center [282, 63] width 17 height 6
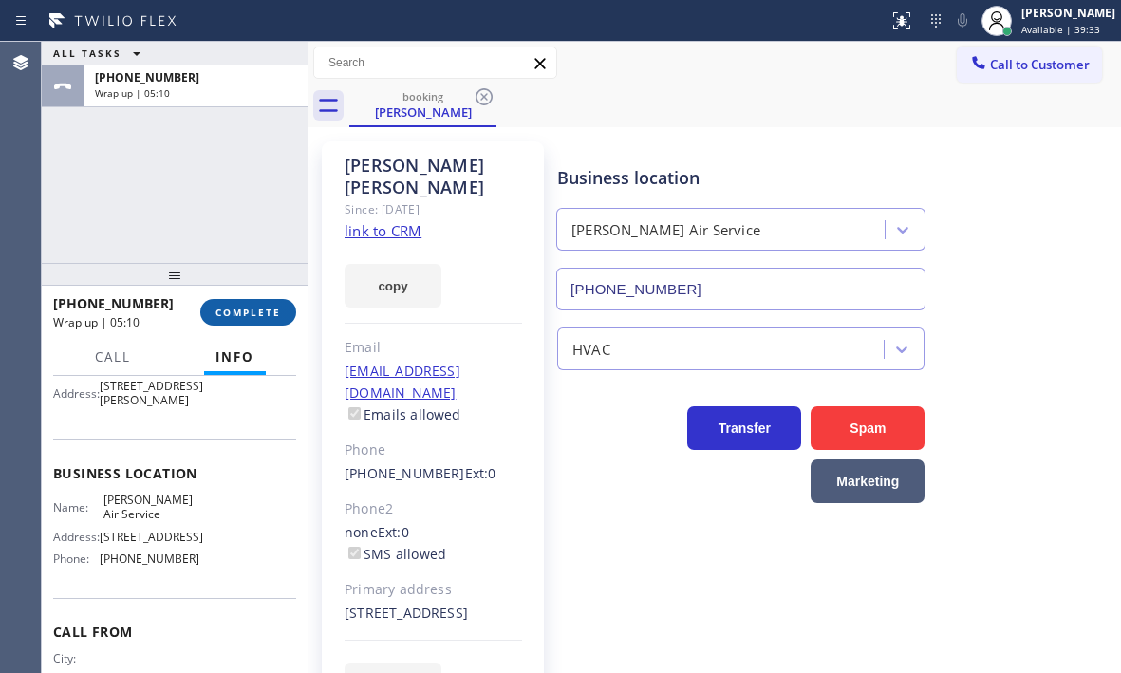
click at [250, 310] on span "COMPLETE" at bounding box center [249, 312] width 66 height 13
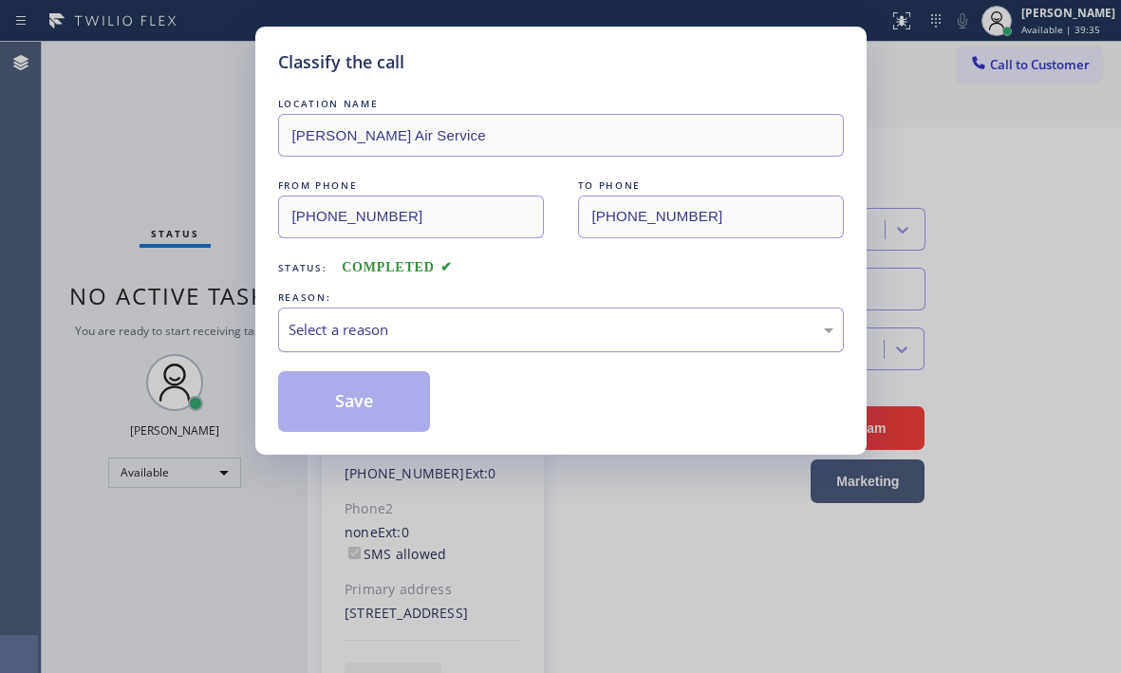
click at [442, 319] on div "Select a reason" at bounding box center [561, 330] width 545 height 22
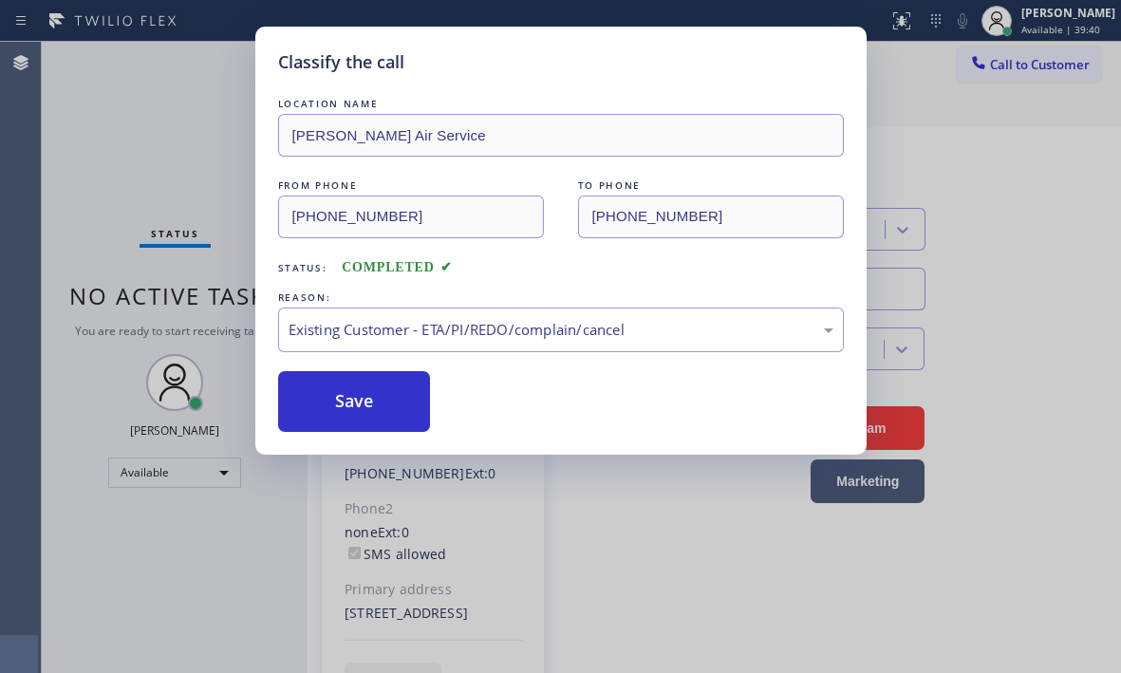
drag, startPoint x: 356, startPoint y: 394, endPoint x: 482, endPoint y: 405, distance: 126.8
click at [356, 393] on button "Save" at bounding box center [354, 401] width 153 height 61
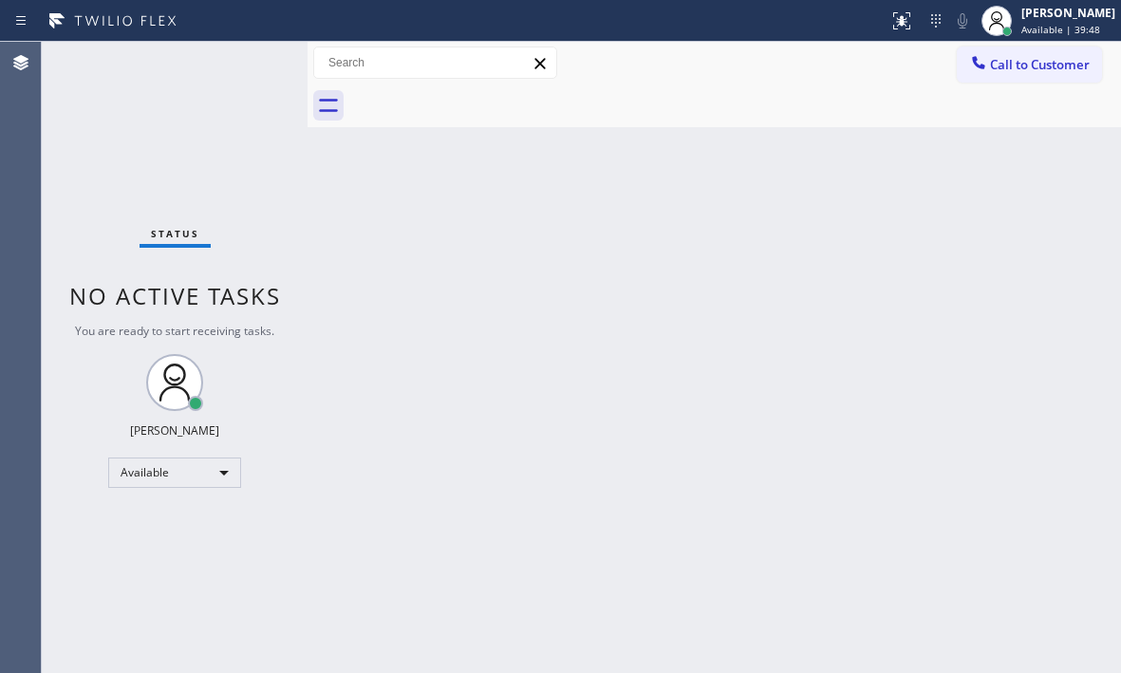
click at [243, 62] on div "Status No active tasks You are ready to start receiving tasks. [PERSON_NAME] Av…" at bounding box center [175, 357] width 266 height 631
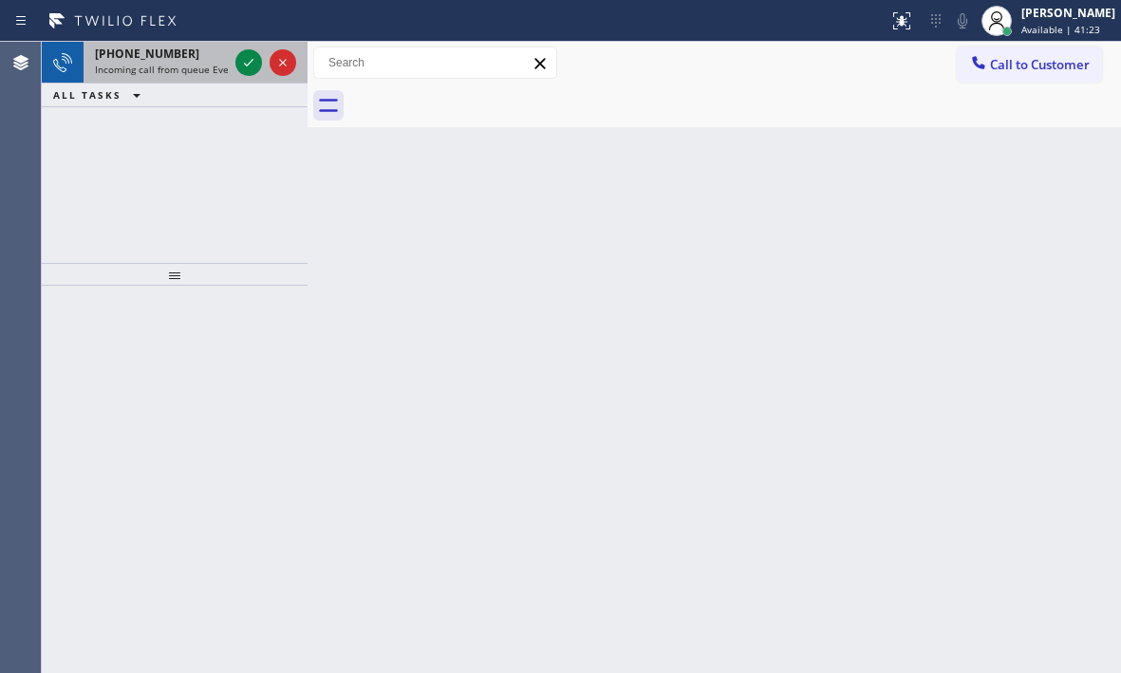
drag, startPoint x: 264, startPoint y: 63, endPoint x: 235, endPoint y: 70, distance: 29.5
click at [265, 64] on div at bounding box center [266, 63] width 68 height 42
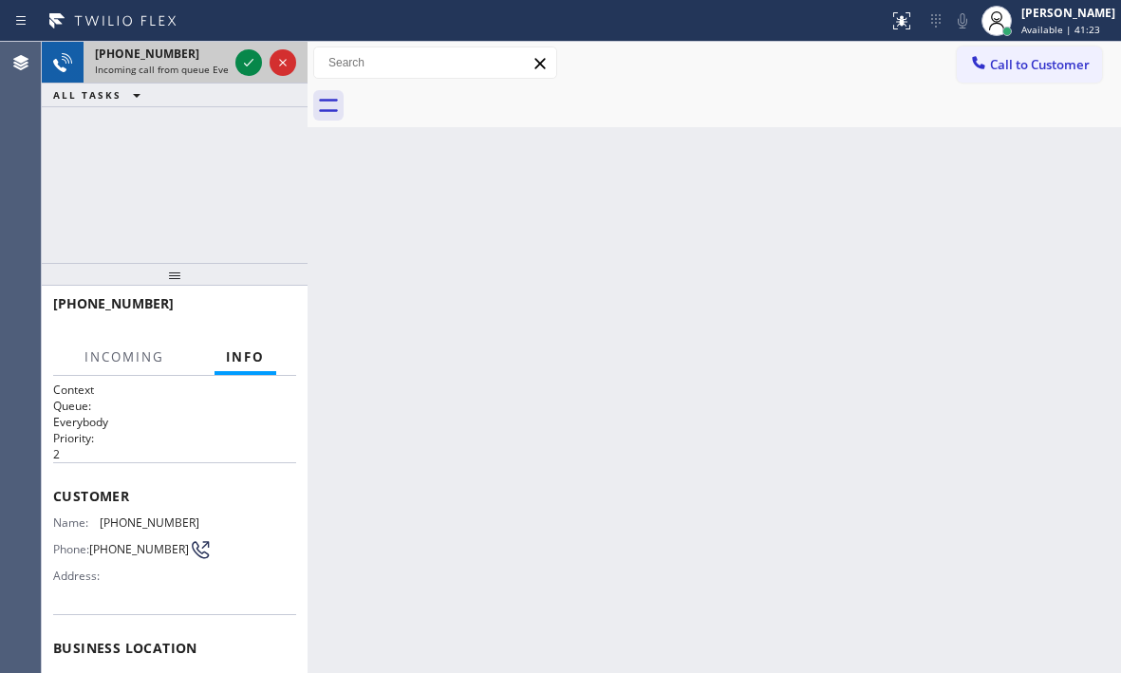
click at [234, 70] on div at bounding box center [266, 63] width 68 height 42
click at [235, 70] on div at bounding box center [266, 63] width 68 height 42
click at [241, 70] on div at bounding box center [248, 62] width 27 height 23
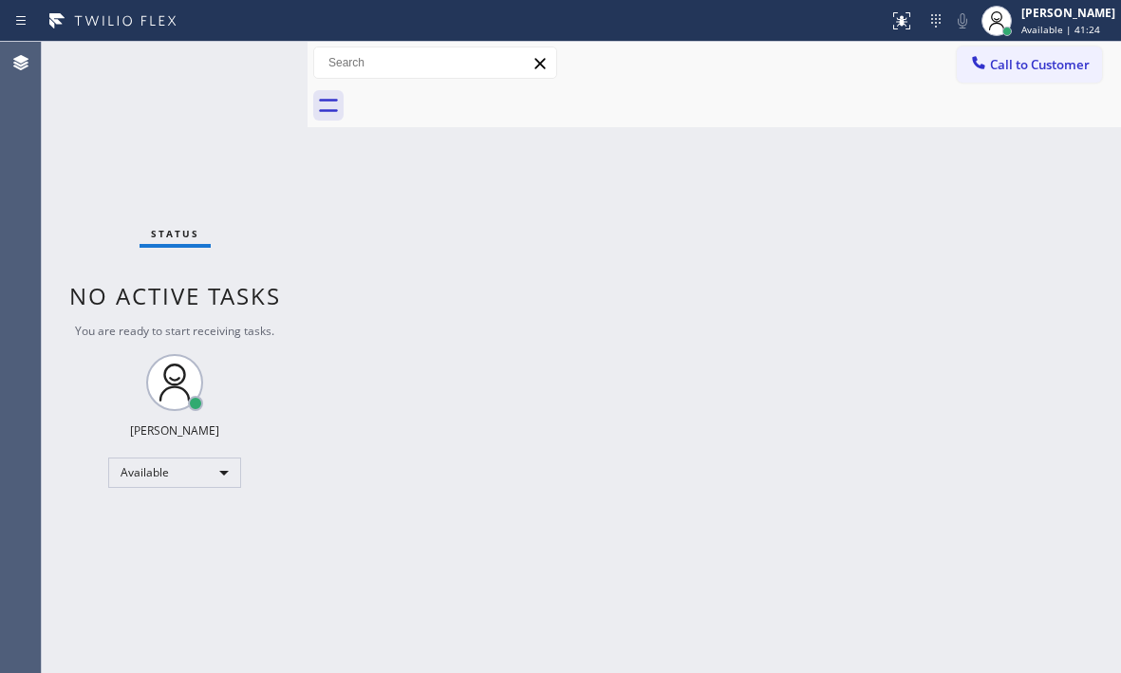
click at [241, 70] on div "Status No active tasks You are ready to start receiving tasks. [PERSON_NAME] Av…" at bounding box center [175, 357] width 266 height 631
click at [893, 22] on icon at bounding box center [898, 18] width 11 height 13
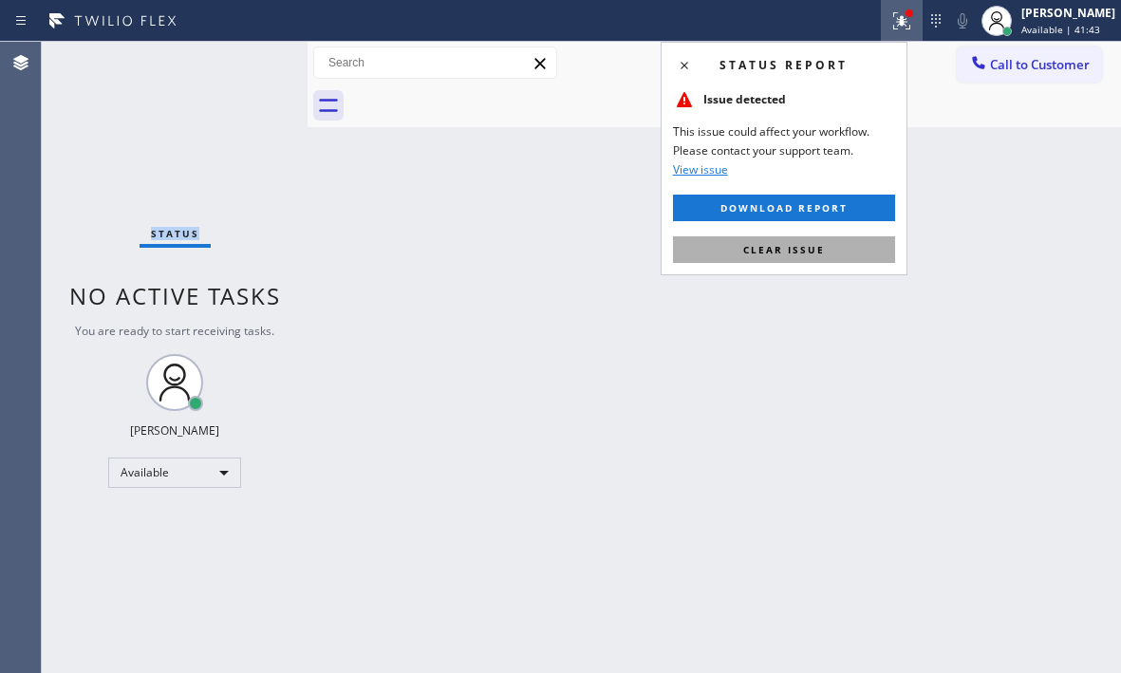
click at [790, 245] on span "Clear issue" at bounding box center [784, 249] width 82 height 13
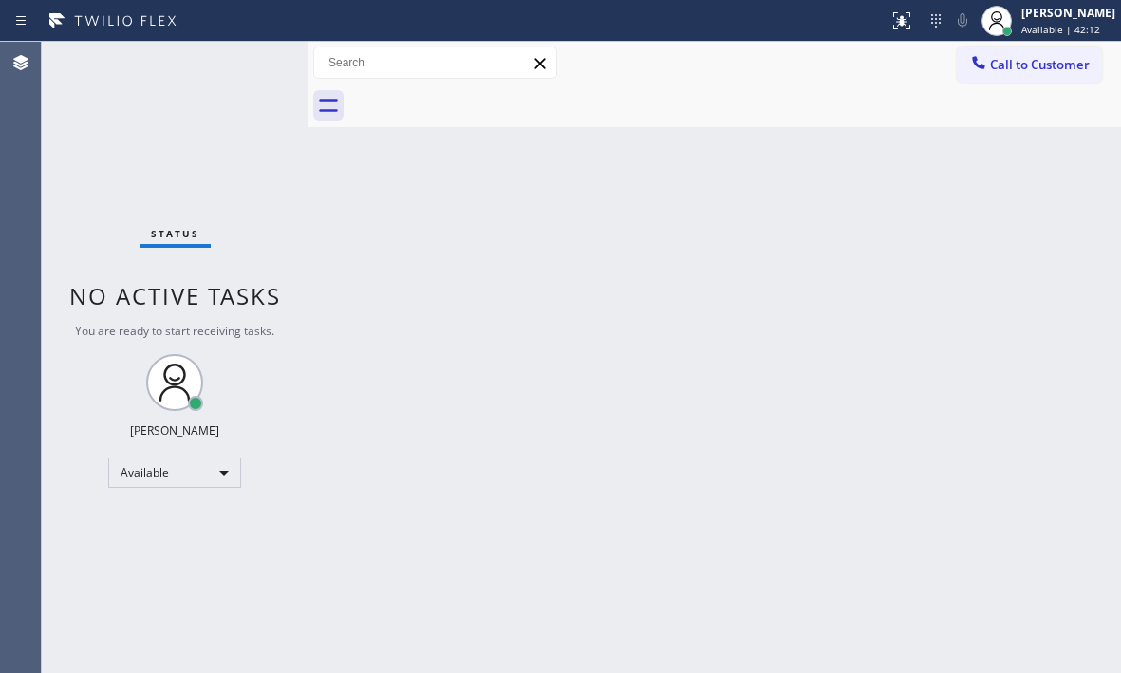
click at [253, 66] on div "Status No active tasks You are ready to start receiving tasks. [PERSON_NAME] Av…" at bounding box center [175, 357] width 266 height 631
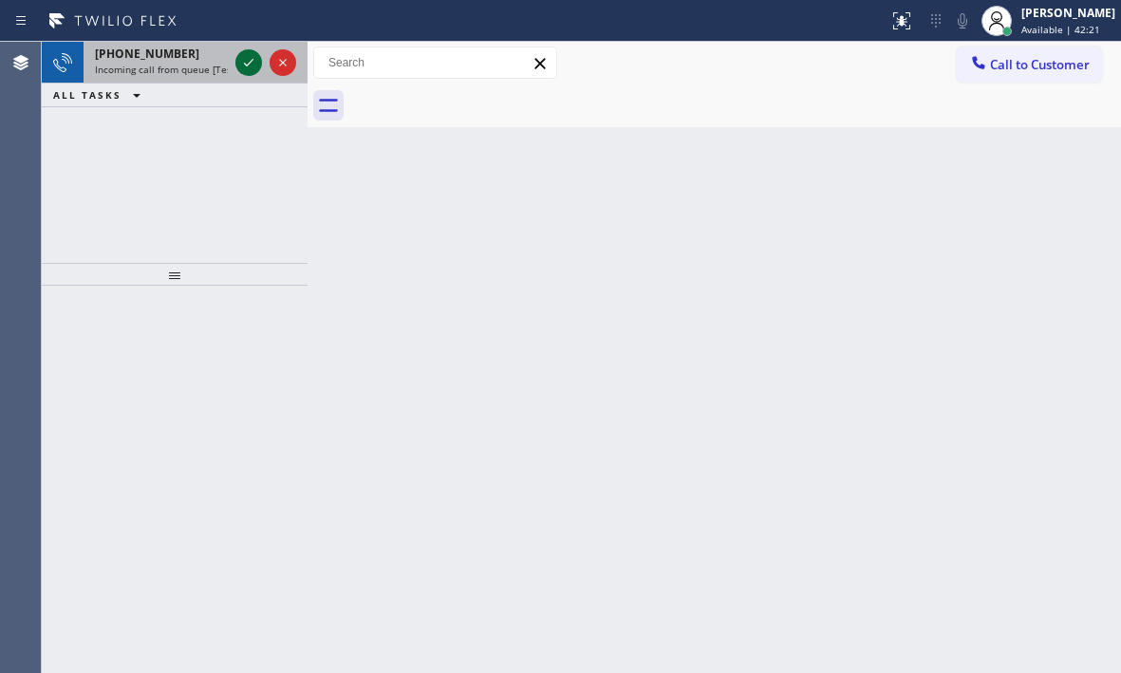
click at [253, 66] on icon at bounding box center [248, 62] width 23 height 23
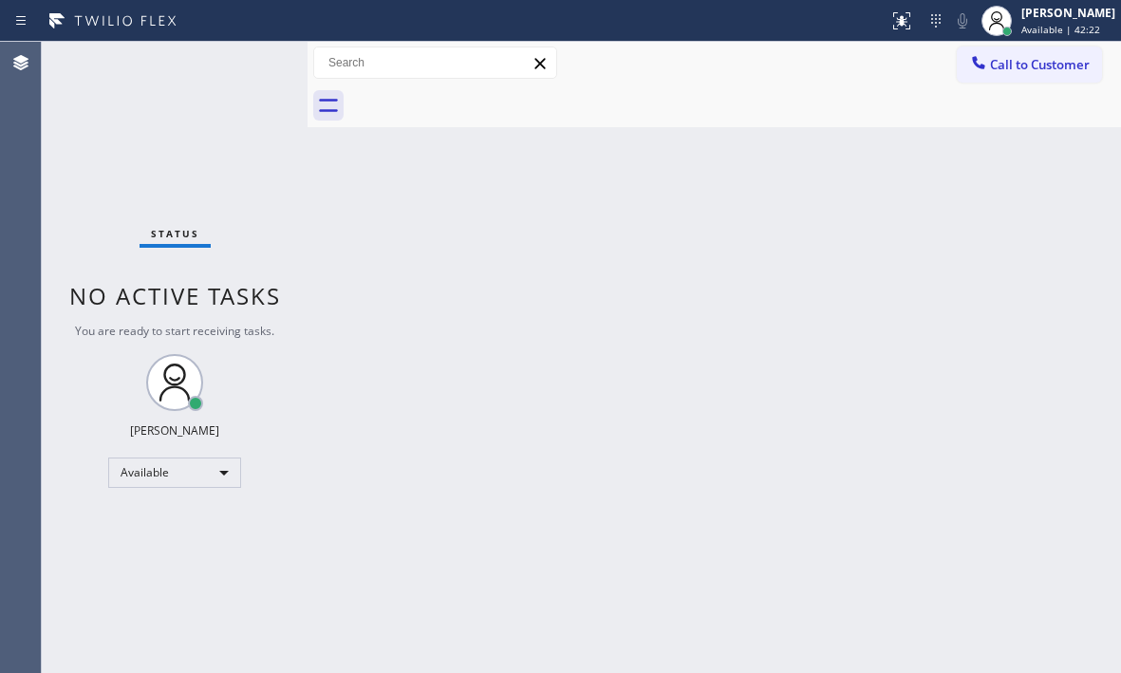
click at [253, 66] on div "Status No active tasks You are ready to start receiving tasks. [PERSON_NAME] Av…" at bounding box center [175, 357] width 266 height 631
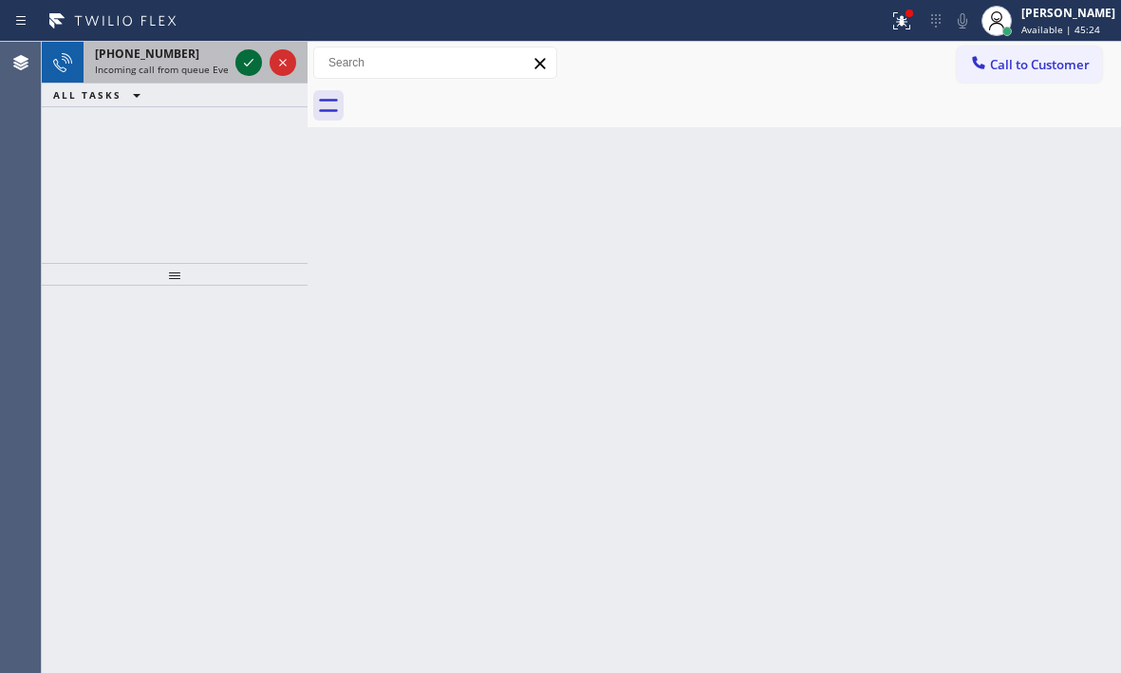
click at [238, 69] on icon at bounding box center [248, 62] width 23 height 23
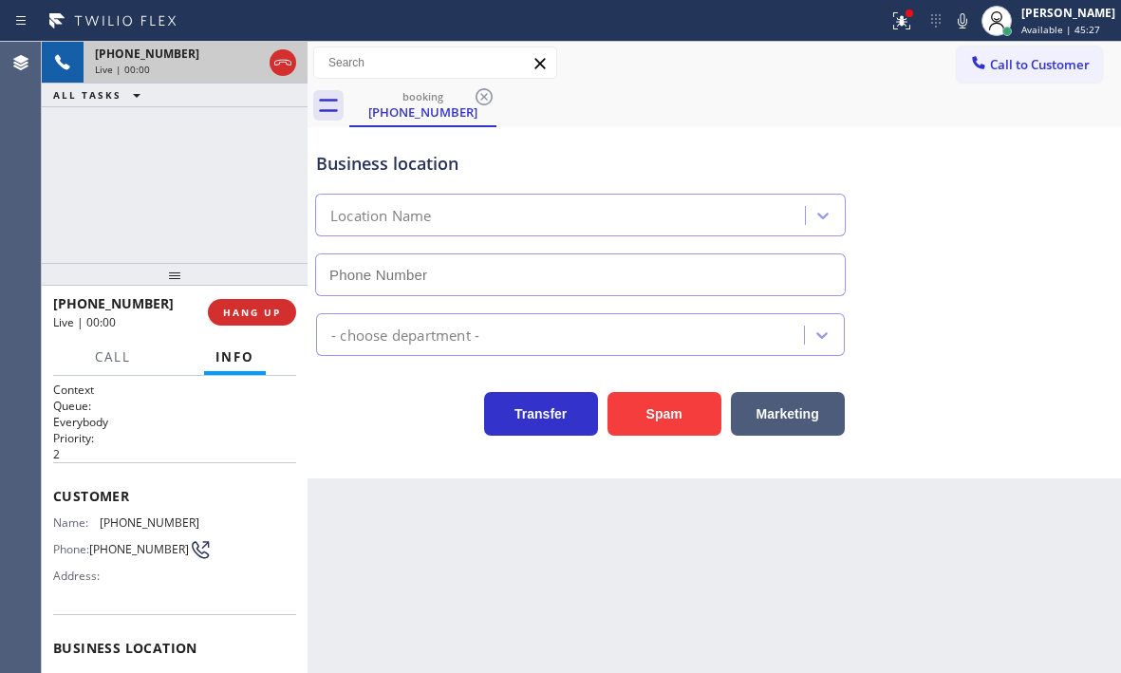
scroll to position [95, 0]
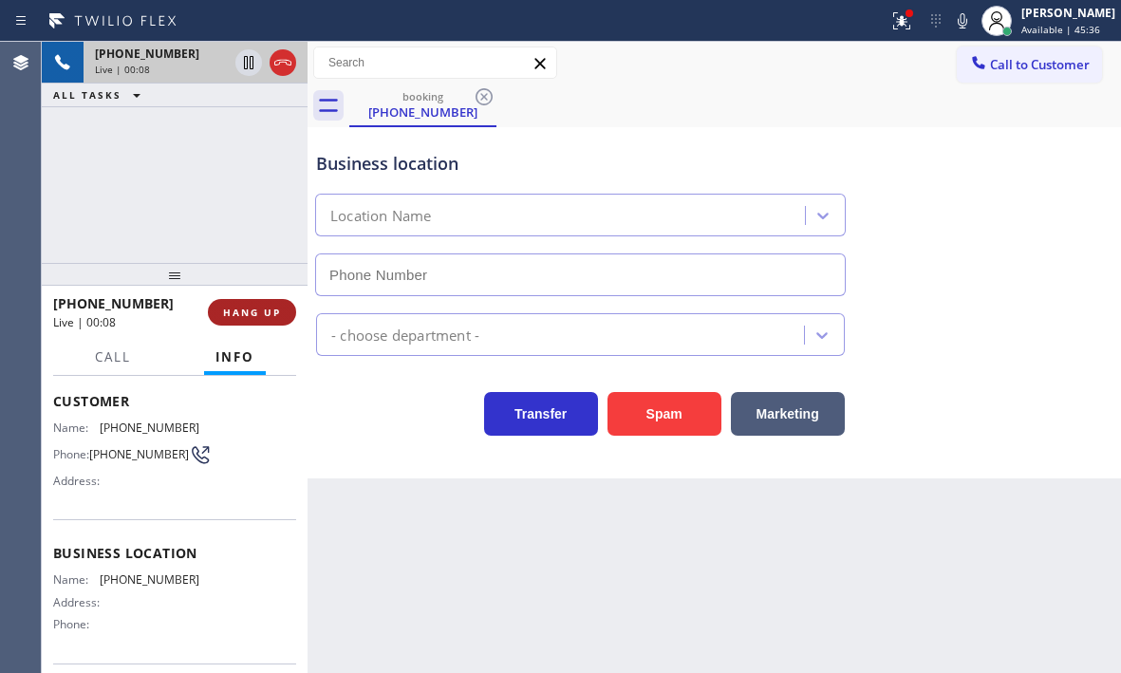
click at [252, 312] on span "HANG UP" at bounding box center [252, 312] width 58 height 13
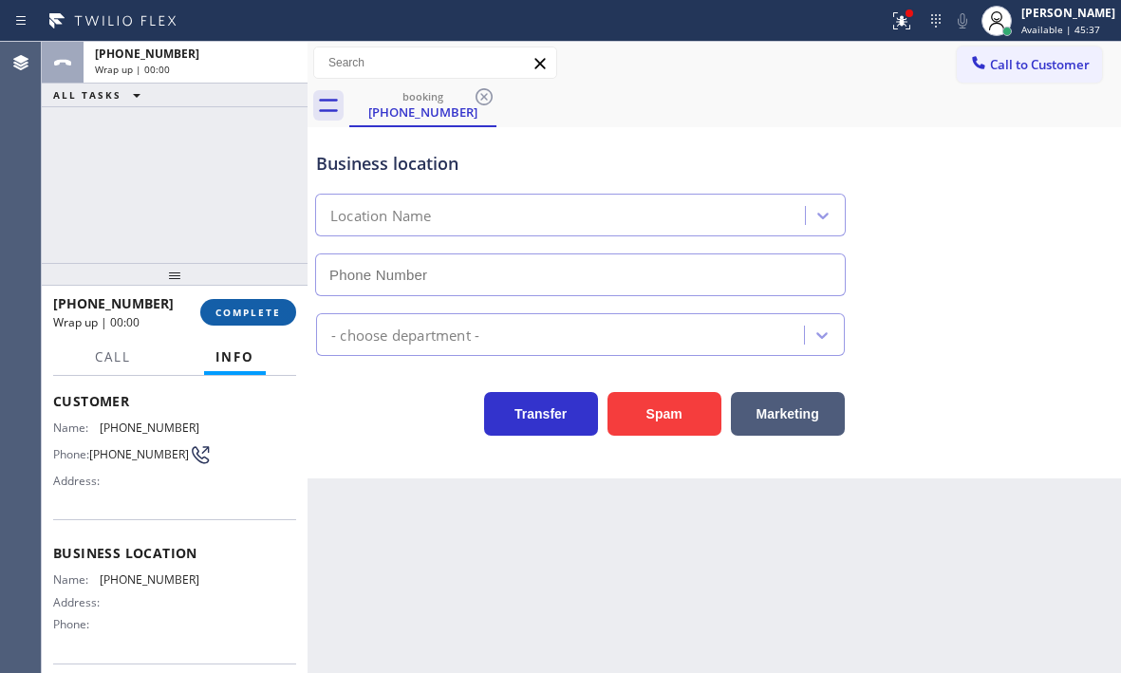
click at [253, 312] on span "COMPLETE" at bounding box center [249, 312] width 66 height 13
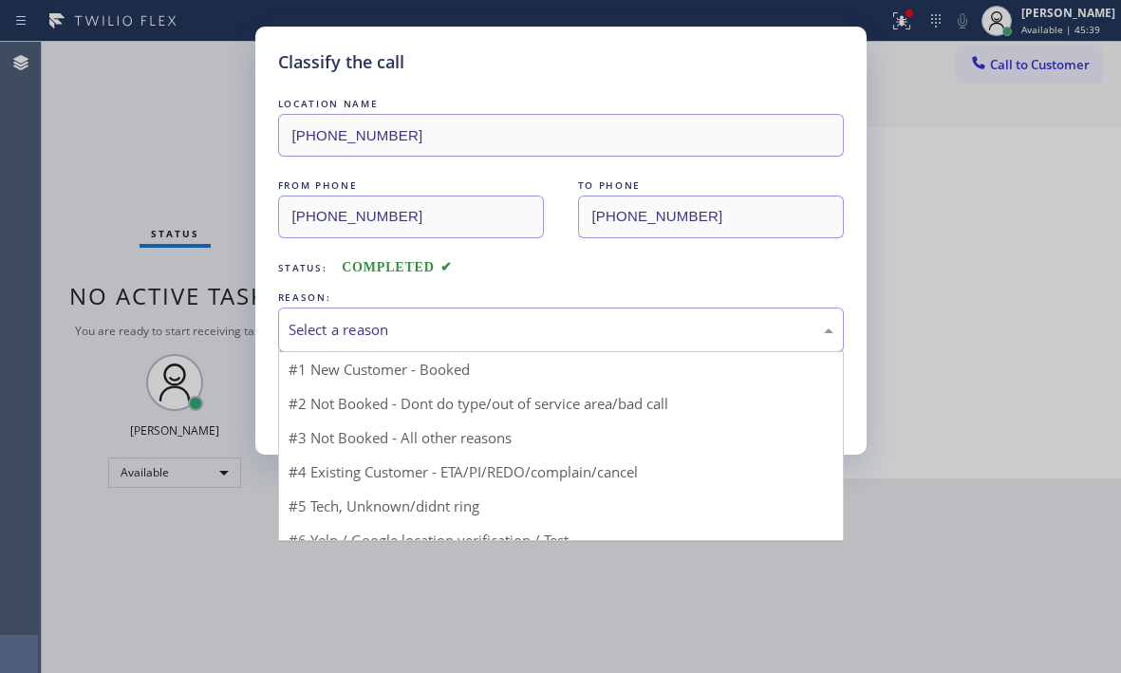
click at [473, 339] on div "Select a reason" at bounding box center [561, 330] width 545 height 22
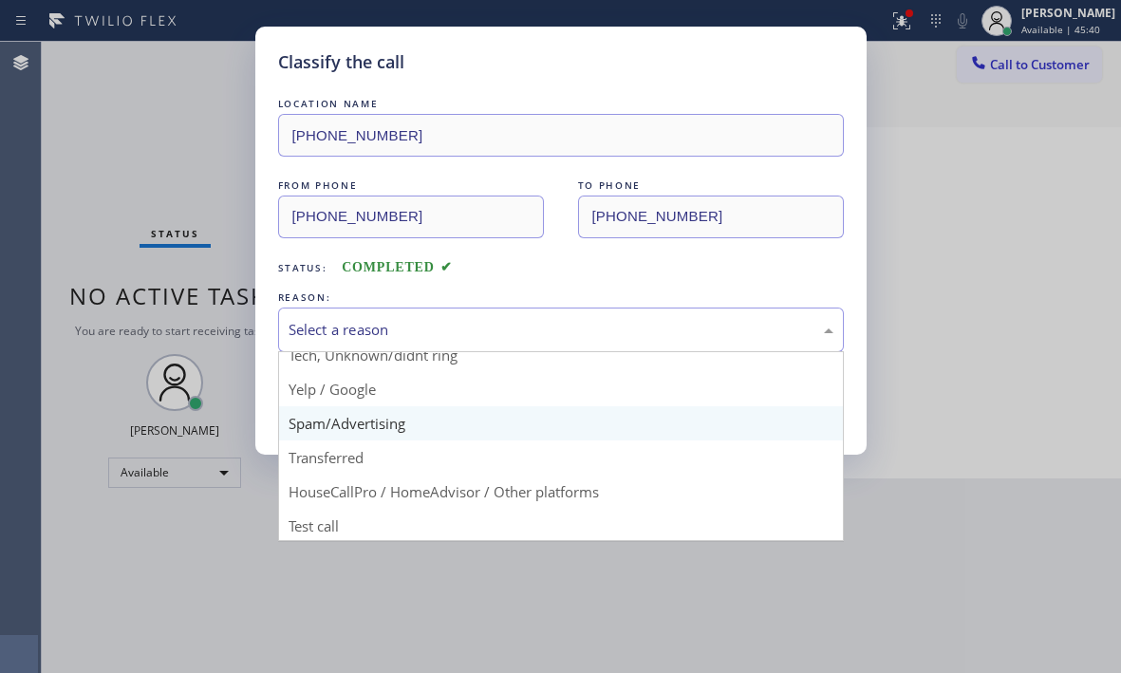
scroll to position [120, 0]
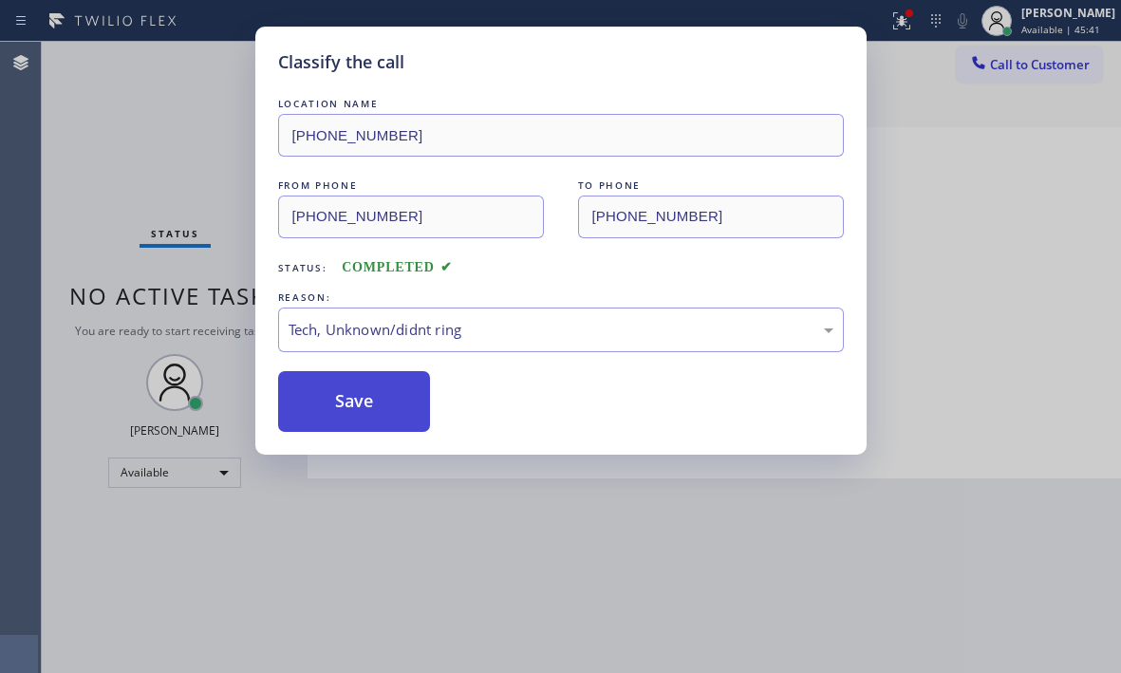
click at [380, 388] on button "Save" at bounding box center [354, 401] width 153 height 61
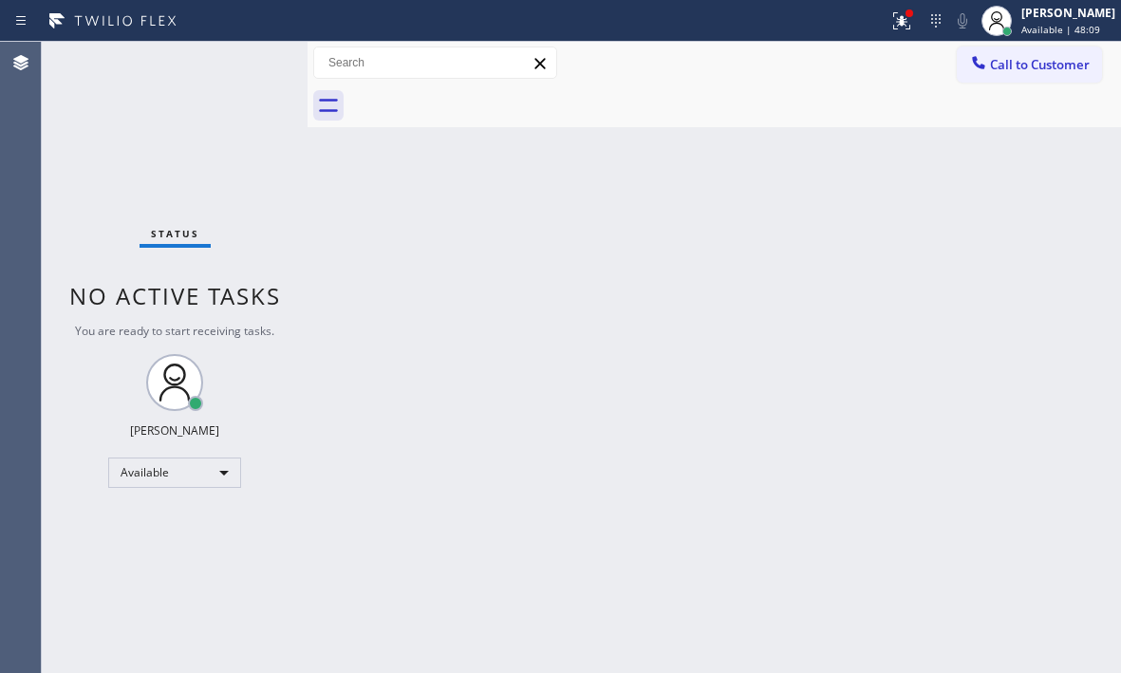
click at [252, 67] on div "Status No active tasks You are ready to start receiving tasks. [PERSON_NAME] Av…" at bounding box center [175, 357] width 266 height 631
drag, startPoint x: 902, startPoint y: 18, endPoint x: 894, endPoint y: 34, distance: 17.8
click at [902, 19] on div at bounding box center [902, 20] width 42 height 23
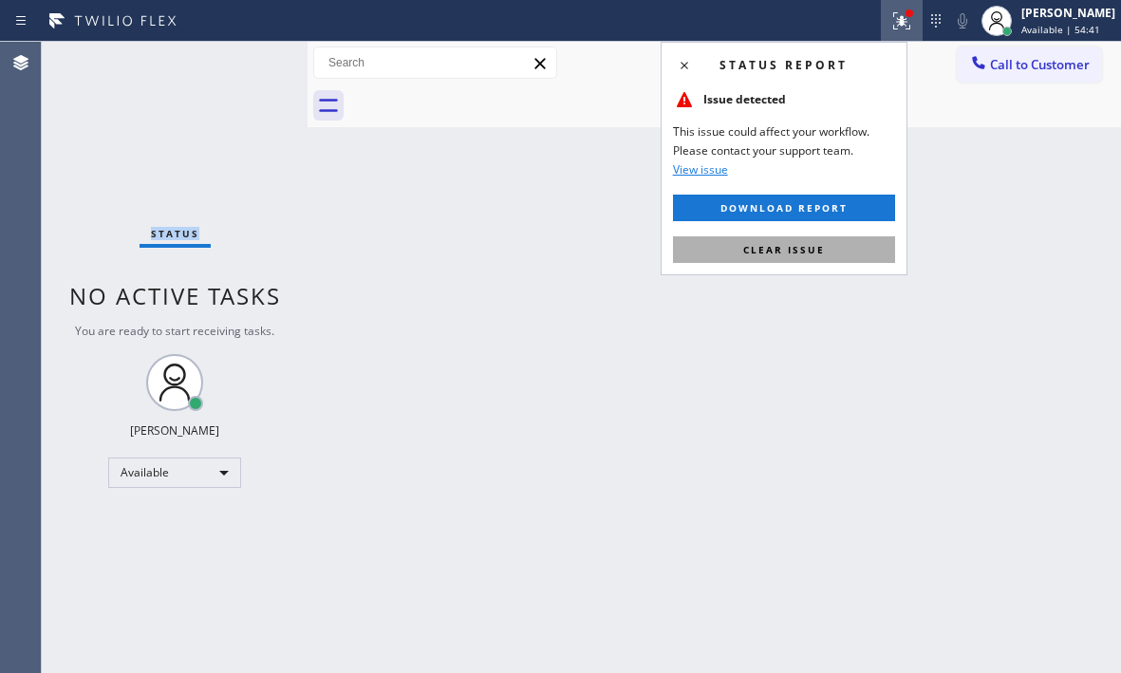
click at [829, 255] on button "Clear issue" at bounding box center [784, 249] width 222 height 27
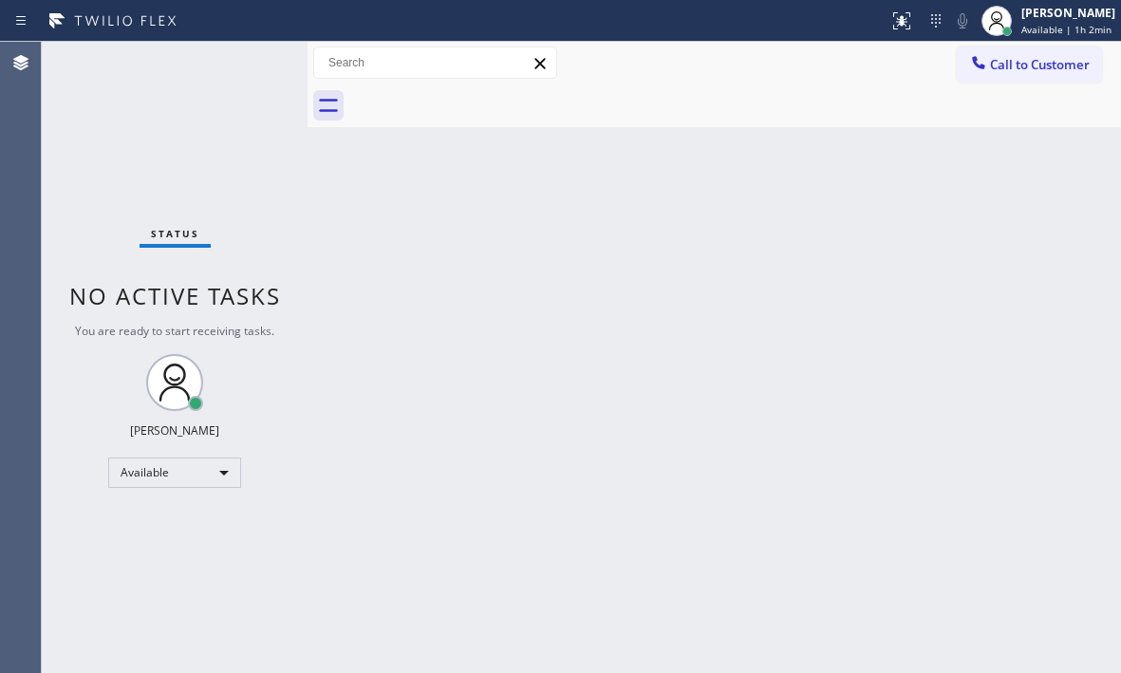
click at [251, 60] on div "Status No active tasks You are ready to start receiving tasks. [PERSON_NAME] Av…" at bounding box center [175, 357] width 266 height 631
click at [250, 62] on div "Status No active tasks You are ready to start receiving tasks. [PERSON_NAME] Av…" at bounding box center [175, 357] width 266 height 631
click at [251, 62] on div "Status No active tasks You are ready to start receiving tasks. [PERSON_NAME] Av…" at bounding box center [175, 357] width 266 height 631
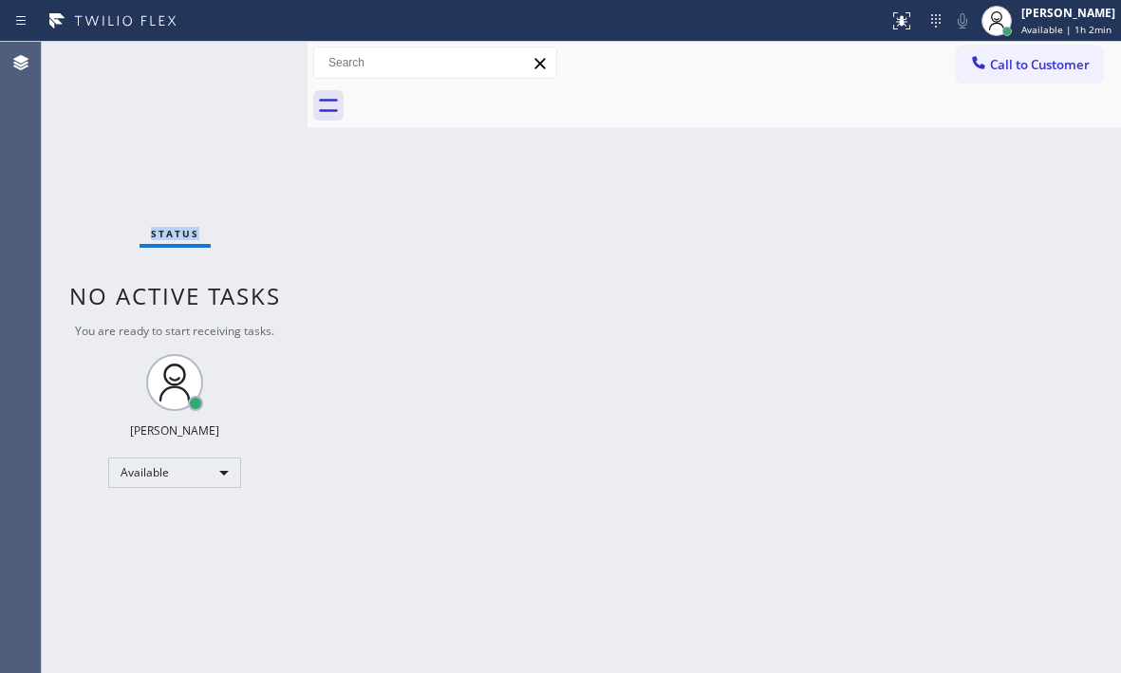
click at [251, 62] on div "Status No active tasks You are ready to start receiving tasks. [PERSON_NAME] Av…" at bounding box center [175, 357] width 266 height 631
click at [515, 273] on div "Back to Dashboard Change Sender ID Customers Technicians Select a contact Outbo…" at bounding box center [715, 357] width 814 height 631
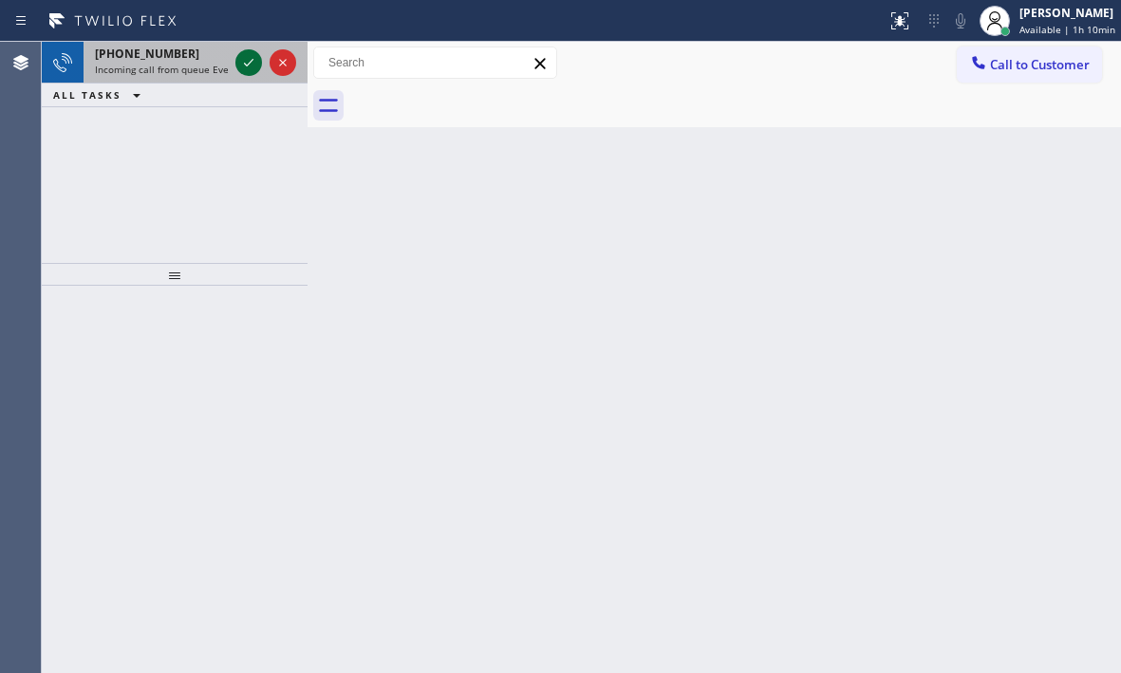
click at [252, 65] on icon at bounding box center [248, 62] width 23 height 23
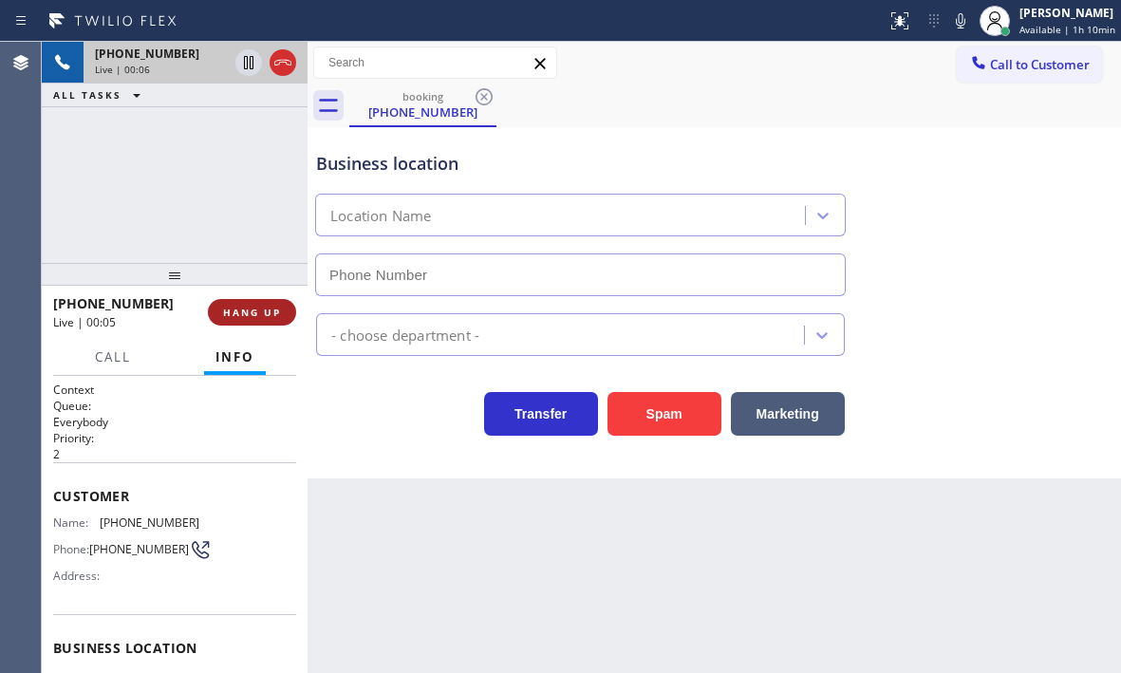
click at [235, 306] on span "HANG UP" at bounding box center [252, 312] width 58 height 13
click at [236, 309] on span "HANG UP" at bounding box center [252, 312] width 58 height 13
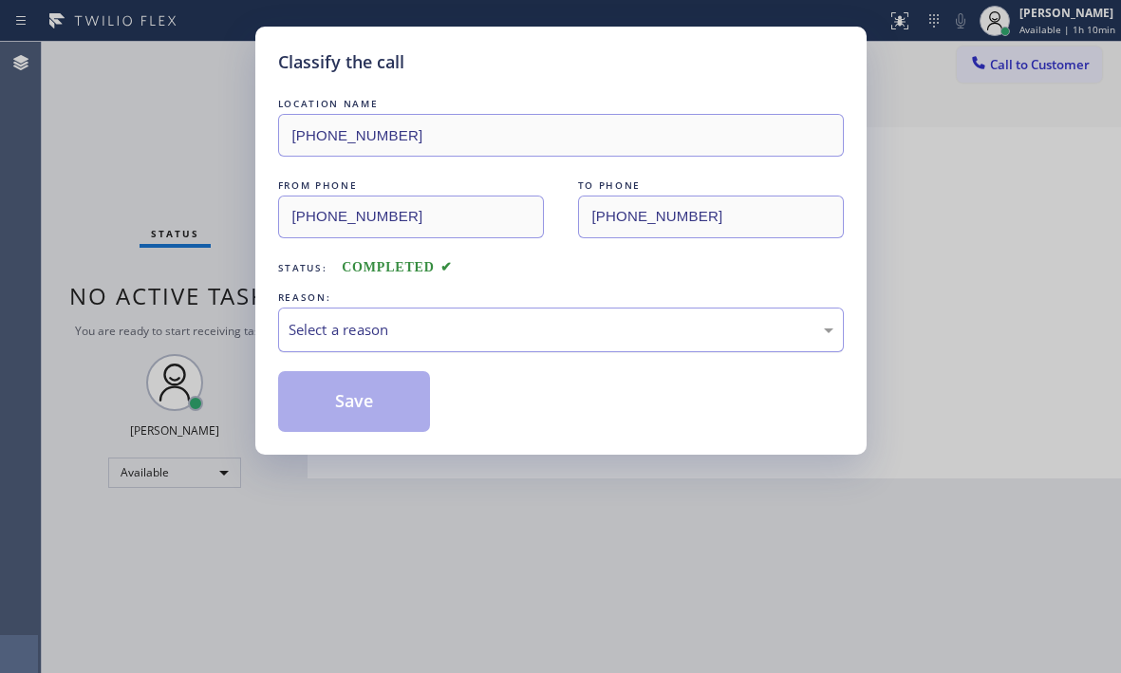
click at [547, 339] on div "Select a reason" at bounding box center [561, 330] width 566 height 45
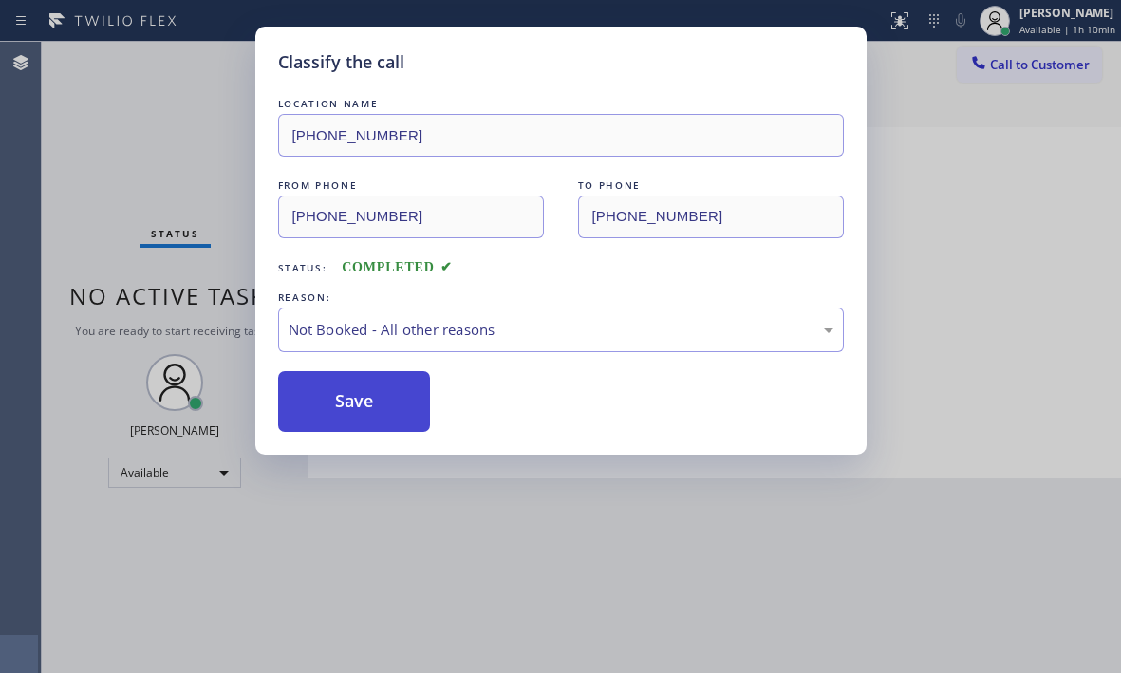
click at [332, 397] on button "Save" at bounding box center [354, 401] width 153 height 61
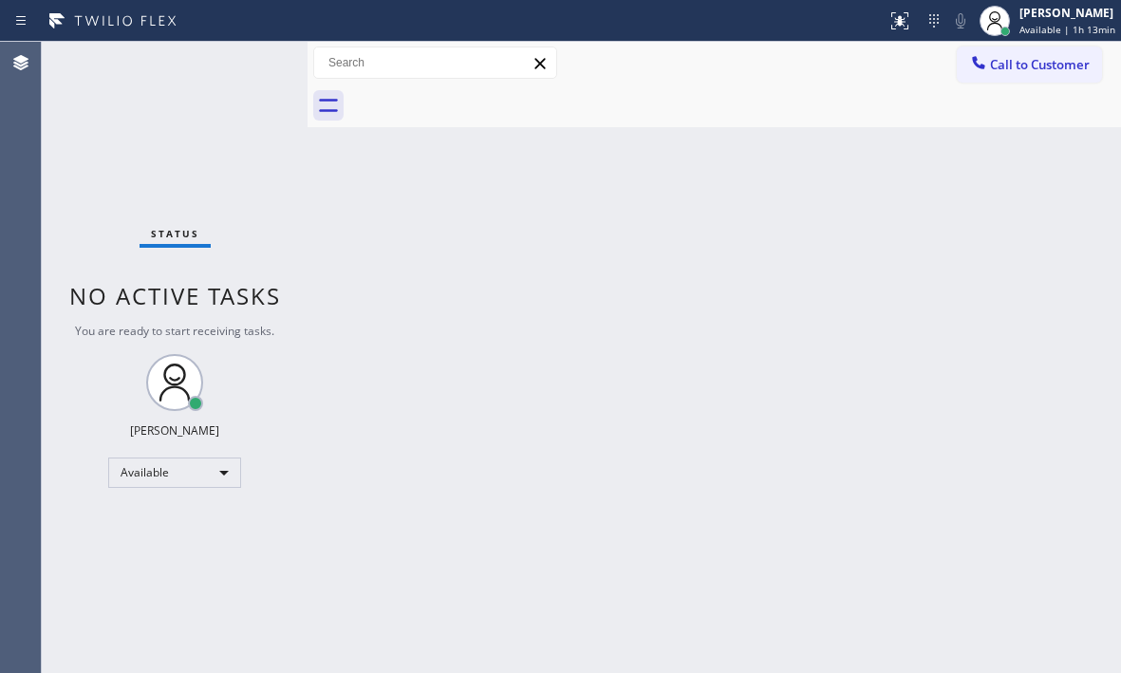
click at [676, 248] on div "Back to Dashboard Change Sender ID Customers Technicians Select a contact Outbo…" at bounding box center [715, 357] width 814 height 631
click at [248, 68] on div "Status No active tasks You are ready to start receiving tasks. [PERSON_NAME] Av…" at bounding box center [175, 357] width 266 height 631
click at [249, 65] on div "Status No active tasks You are ready to start receiving tasks. [PERSON_NAME] Av…" at bounding box center [175, 357] width 266 height 631
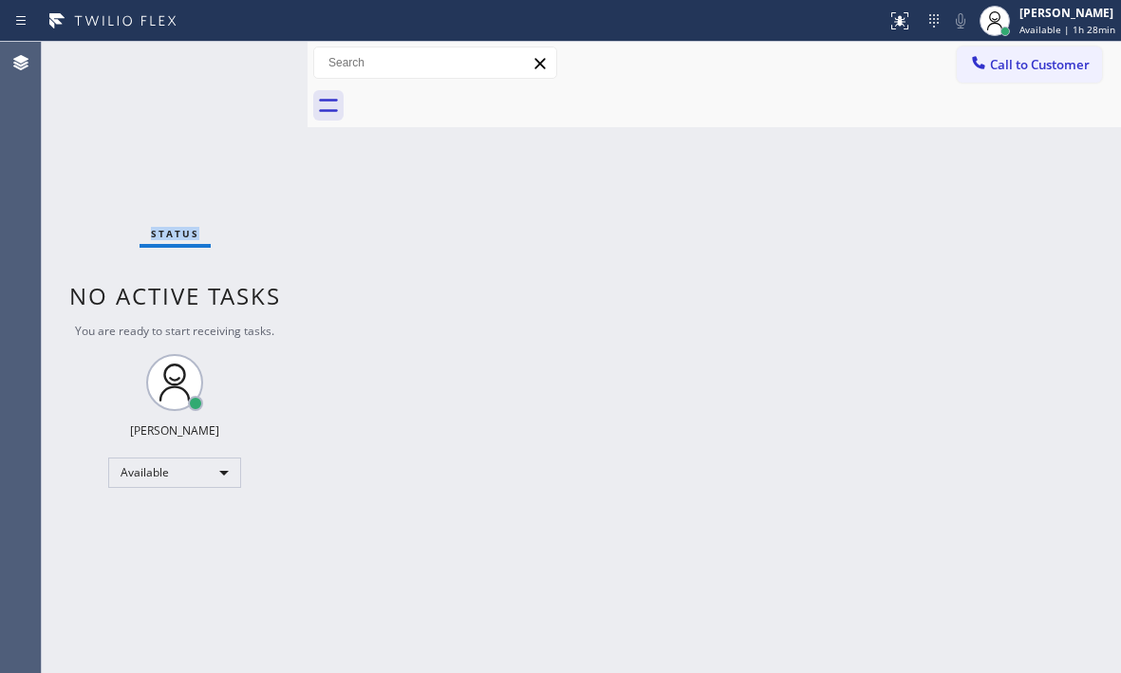
click at [249, 65] on div "Status No active tasks You are ready to start receiving tasks. [PERSON_NAME] Av…" at bounding box center [175, 357] width 266 height 631
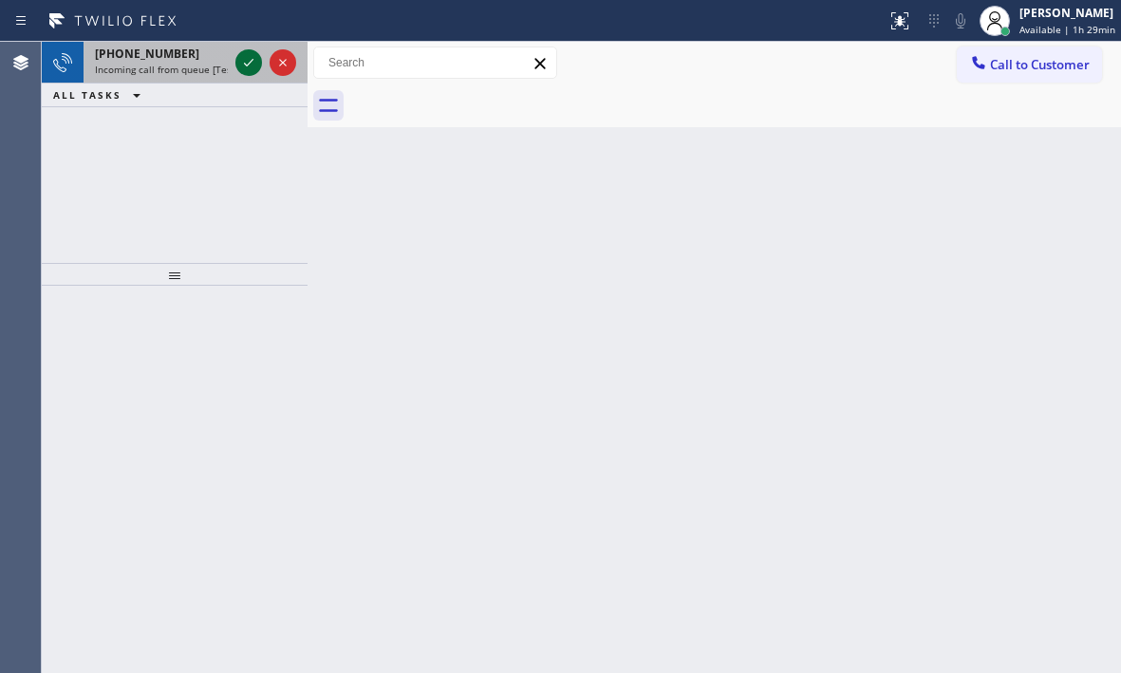
click at [252, 65] on icon at bounding box center [248, 62] width 23 height 23
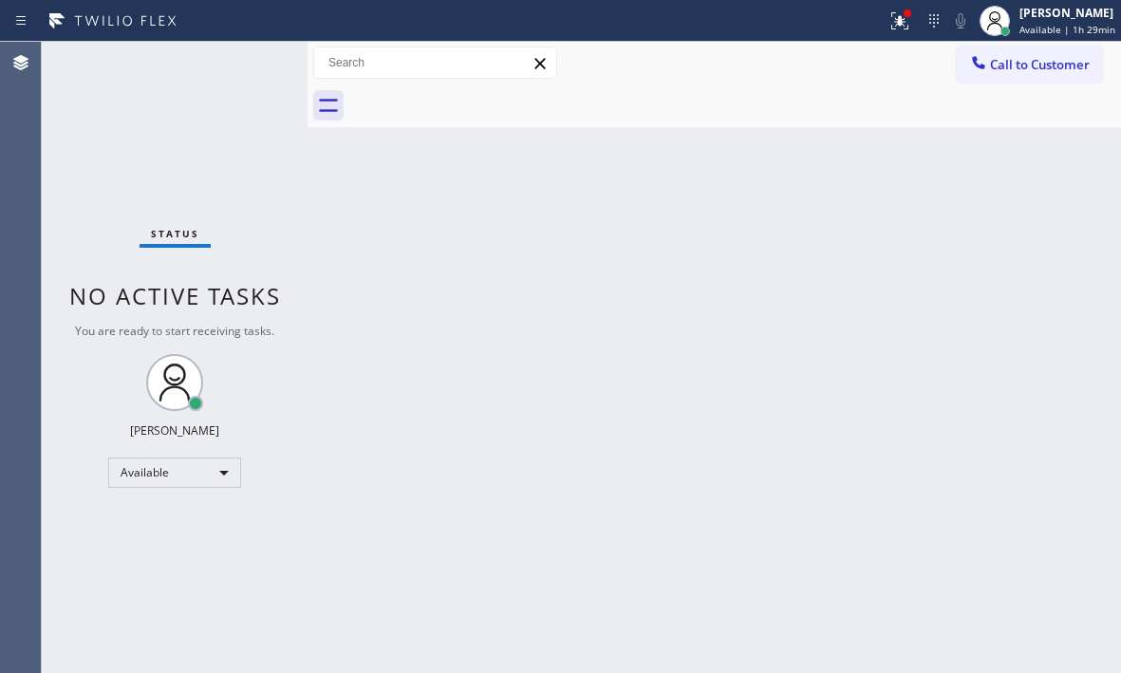
click at [246, 63] on div "Status No active tasks You are ready to start receiving tasks. [PERSON_NAME] Av…" at bounding box center [175, 357] width 266 height 631
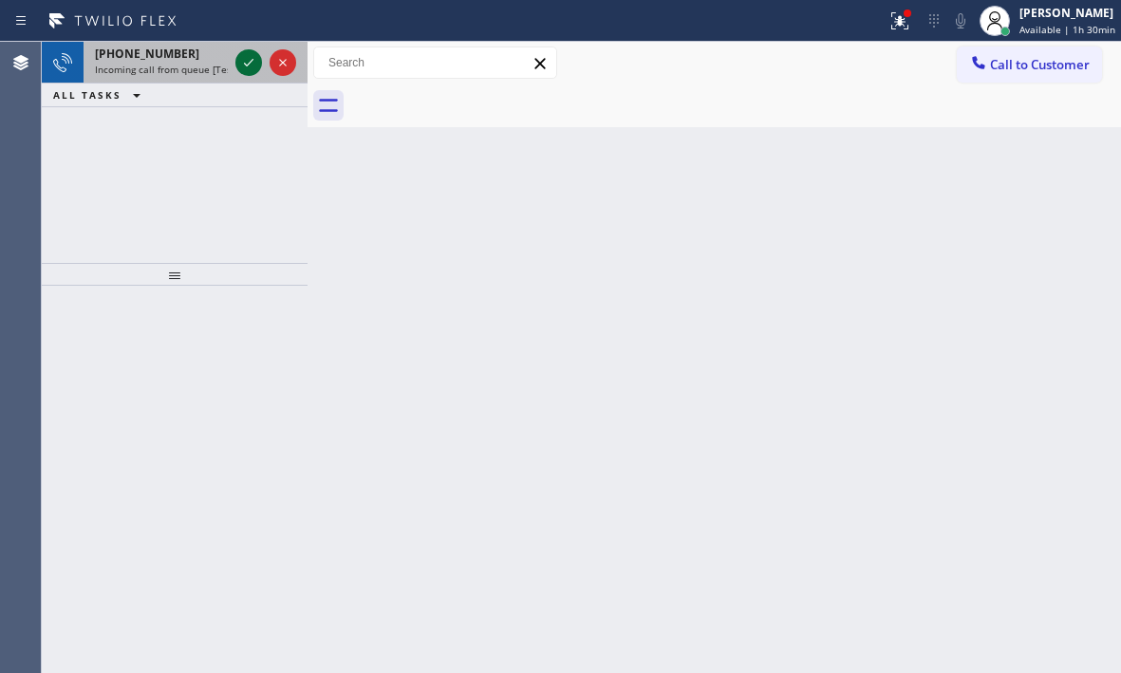
click at [252, 57] on icon at bounding box center [248, 62] width 23 height 23
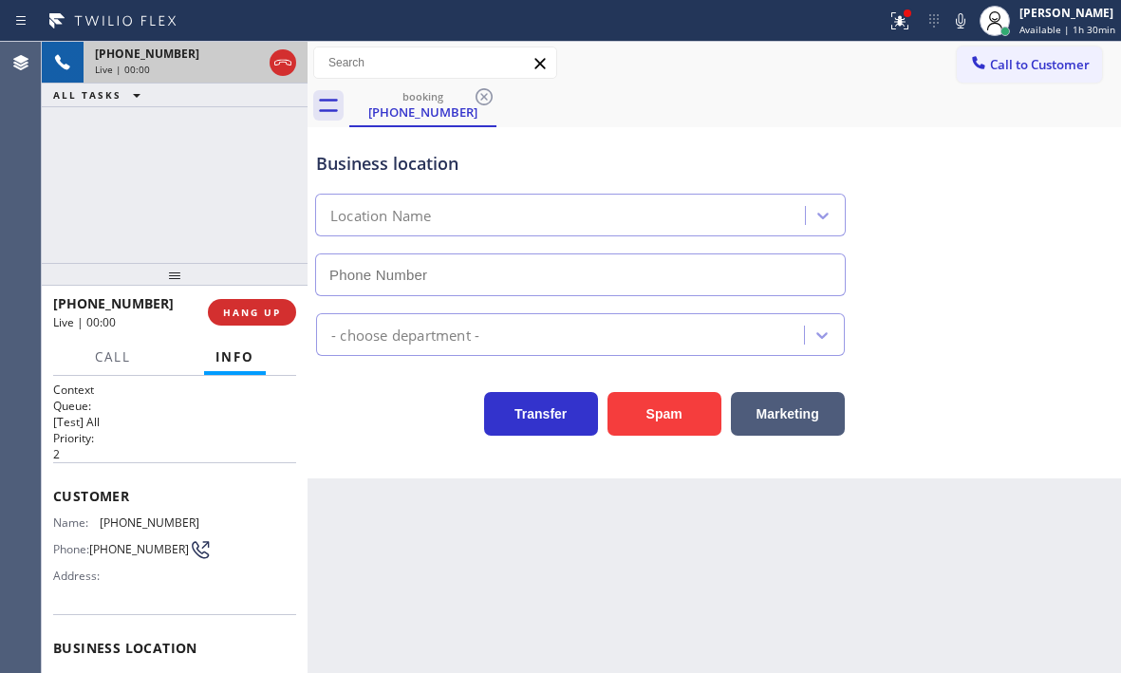
type input "[PHONE_NUMBER]"
click at [889, 26] on icon at bounding box center [900, 20] width 23 height 23
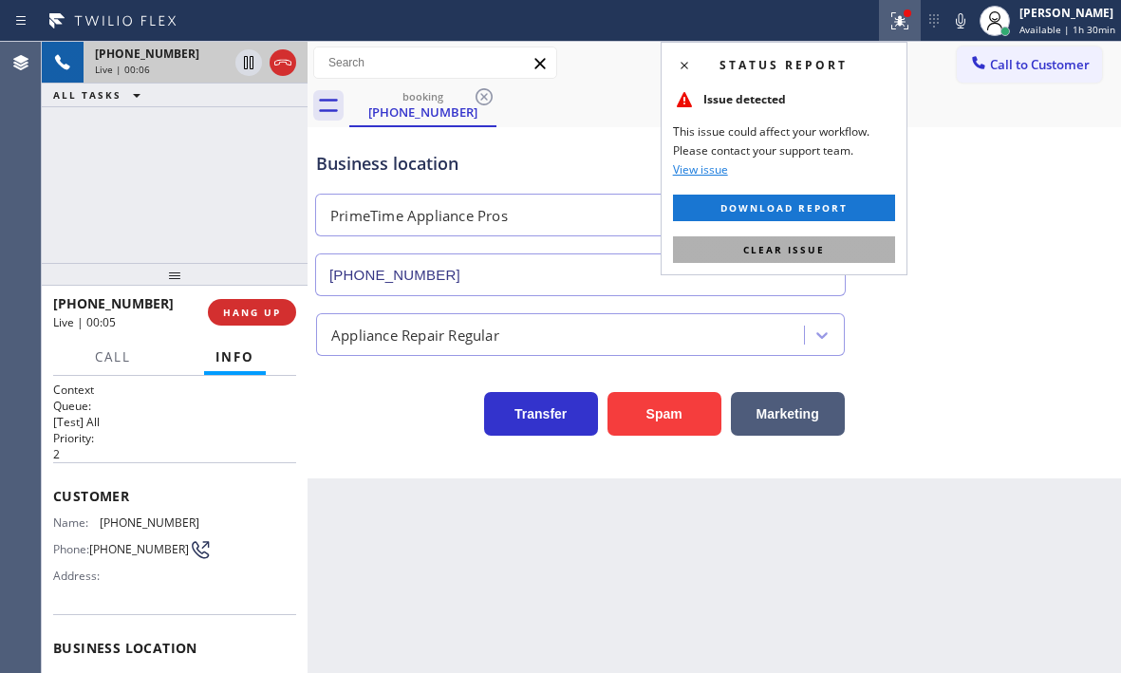
click at [802, 252] on span "Clear issue" at bounding box center [784, 249] width 82 height 13
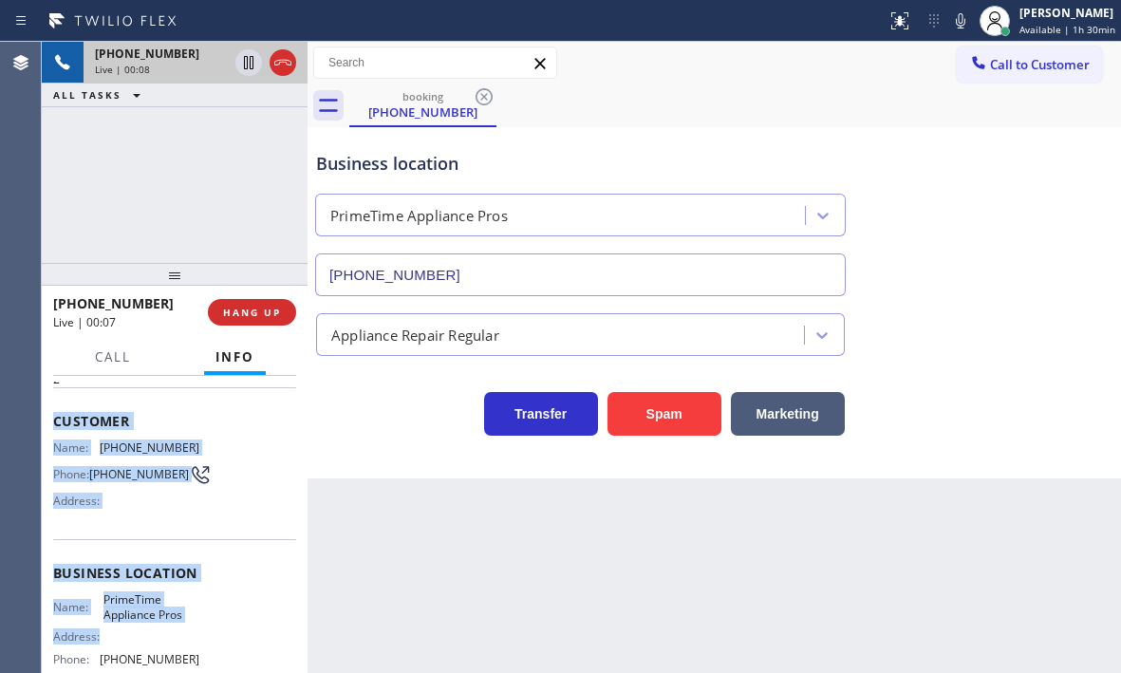
scroll to position [190, 0]
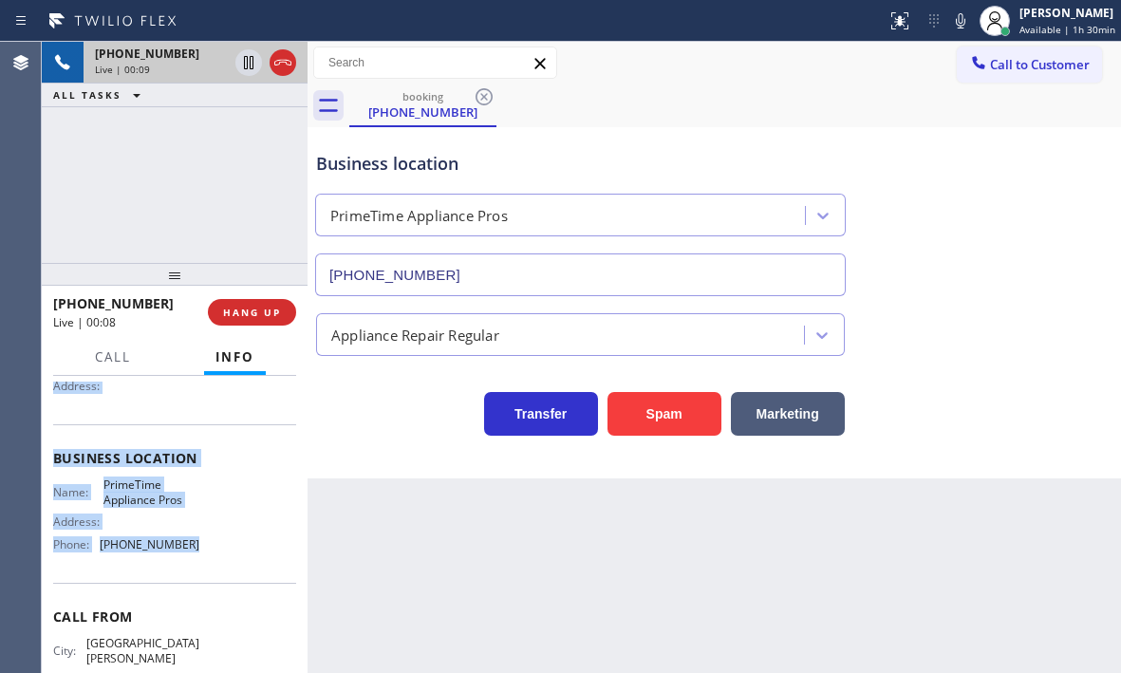
drag, startPoint x: 48, startPoint y: 495, endPoint x: 186, endPoint y: 577, distance: 160.5
click at [186, 577] on div "Context Queue: [Test] All Priority: 2 Customer Name: [PHONE_NUMBER] Phone: [PHO…" at bounding box center [175, 524] width 266 height 297
copy div "Customer Name: [PHONE_NUMBER] Phone: [PHONE_NUMBER] Address: Business location …"
click at [266, 318] on span "HANG UP" at bounding box center [252, 312] width 58 height 13
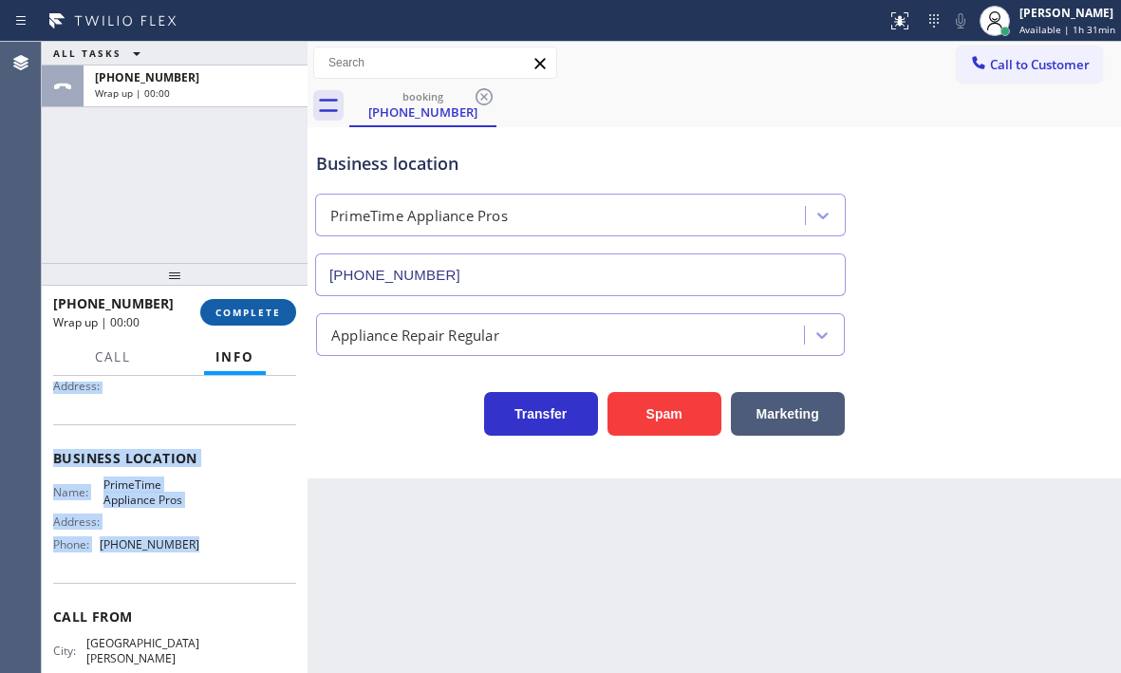
click at [242, 316] on span "COMPLETE" at bounding box center [249, 312] width 66 height 13
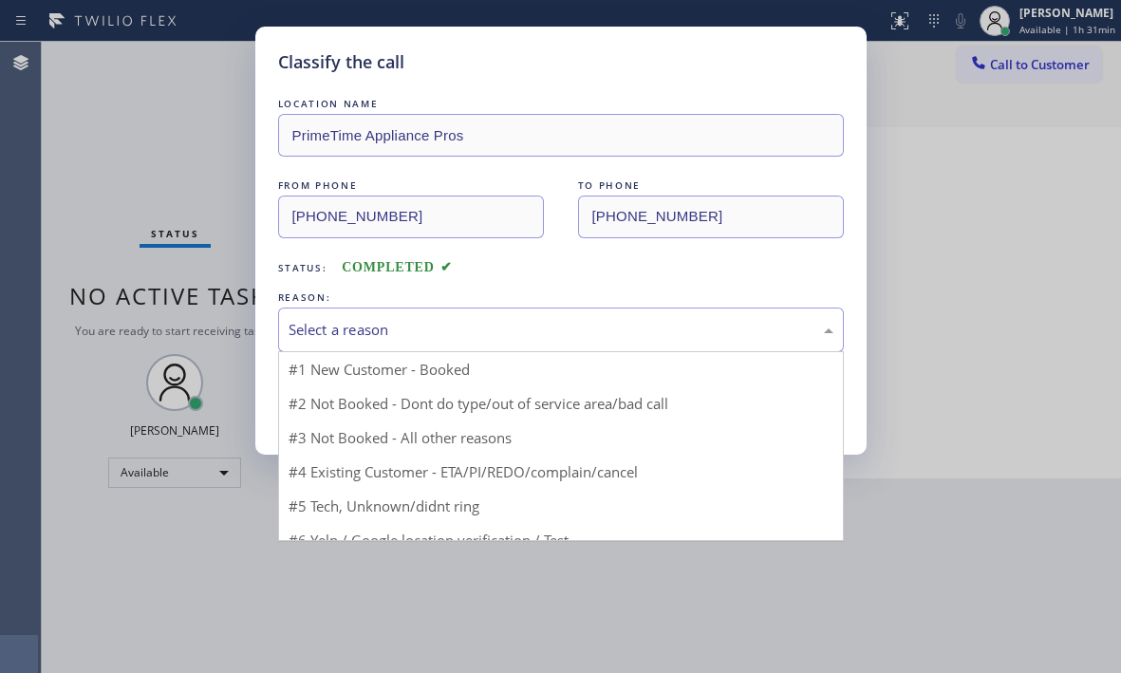
click at [505, 314] on div "Select a reason" at bounding box center [561, 330] width 566 height 45
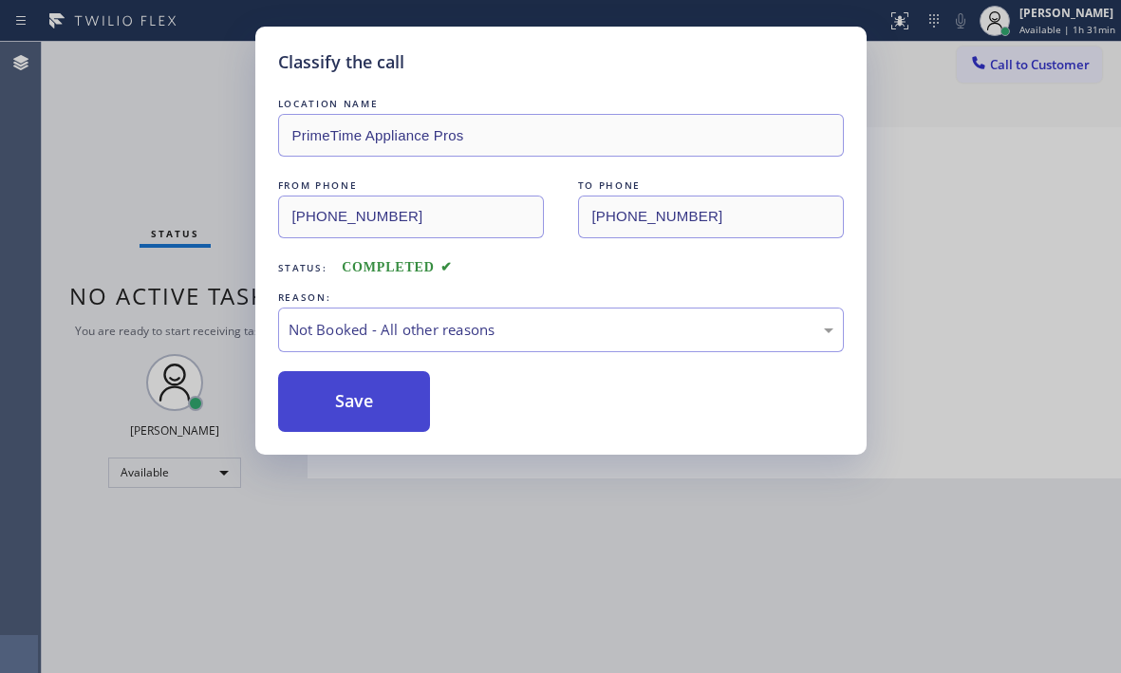
click at [321, 402] on button "Save" at bounding box center [354, 401] width 153 height 61
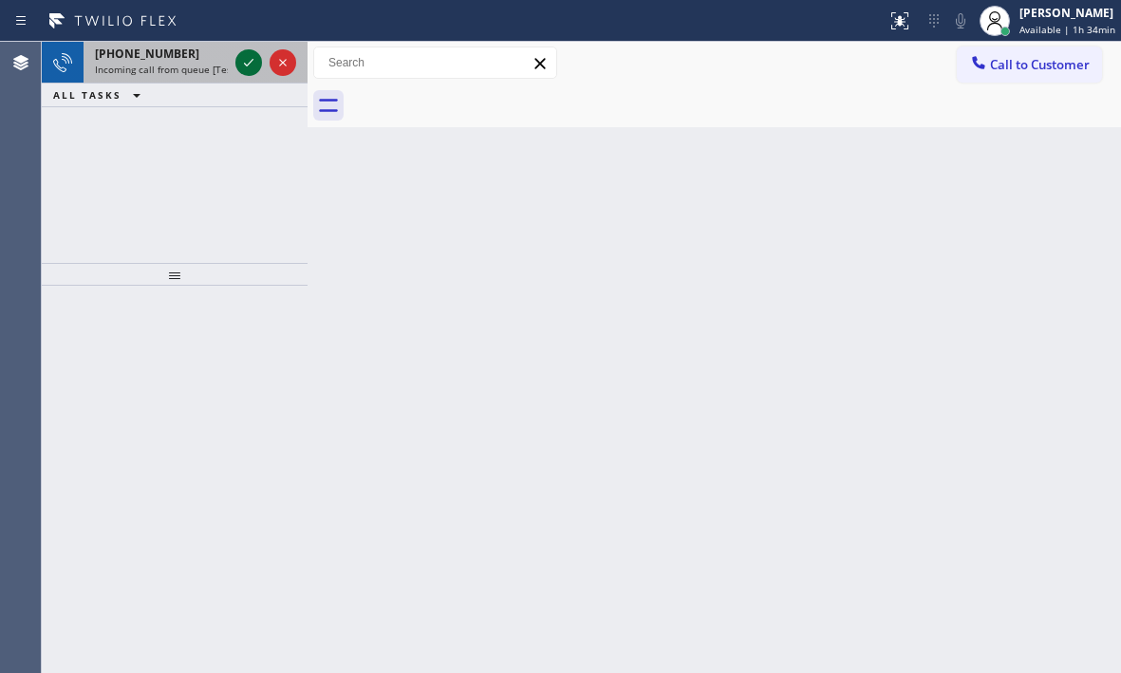
click at [251, 66] on icon at bounding box center [248, 62] width 23 height 23
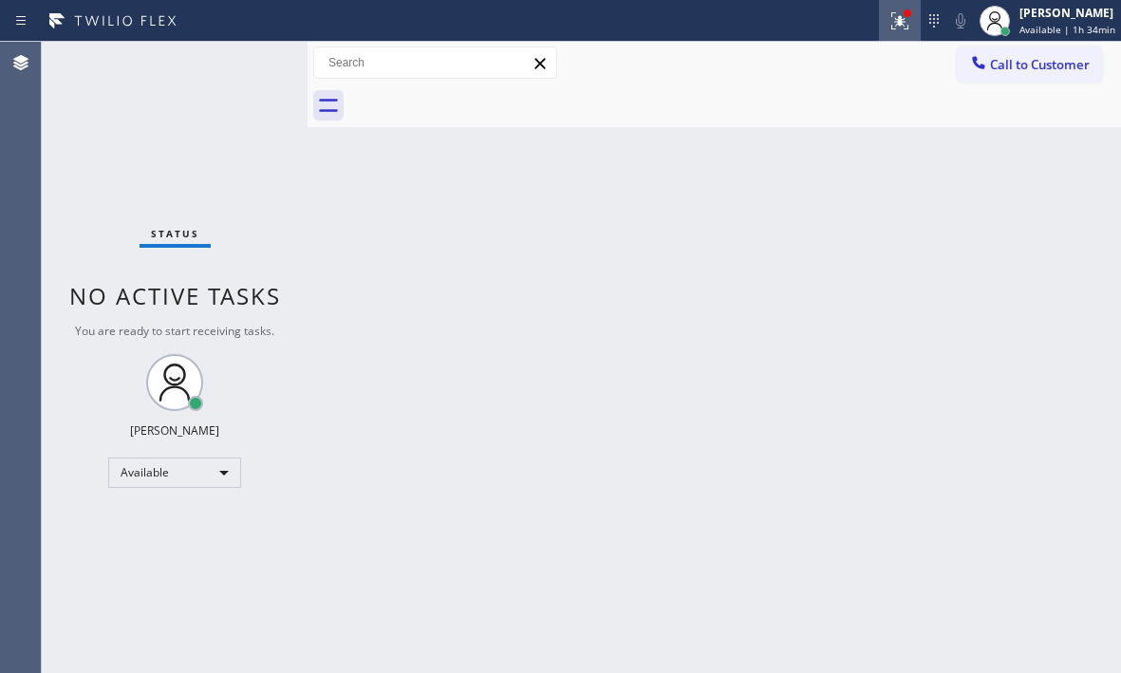
click at [890, 34] on button at bounding box center [900, 21] width 42 height 42
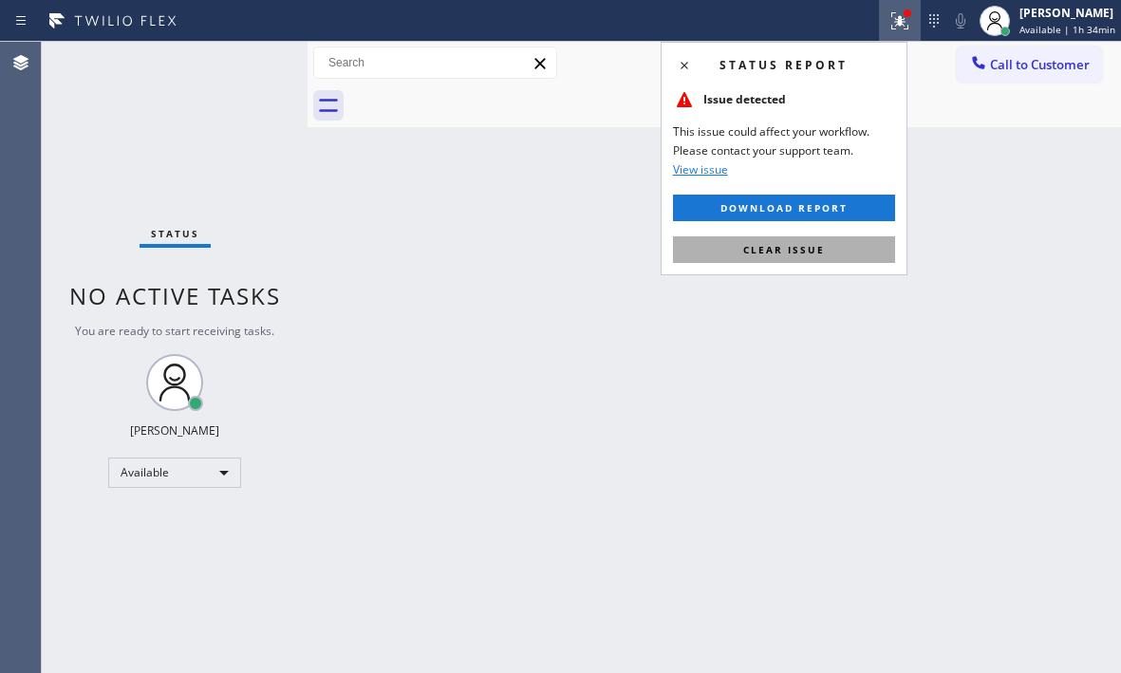
click at [843, 262] on button "Clear issue" at bounding box center [784, 249] width 222 height 27
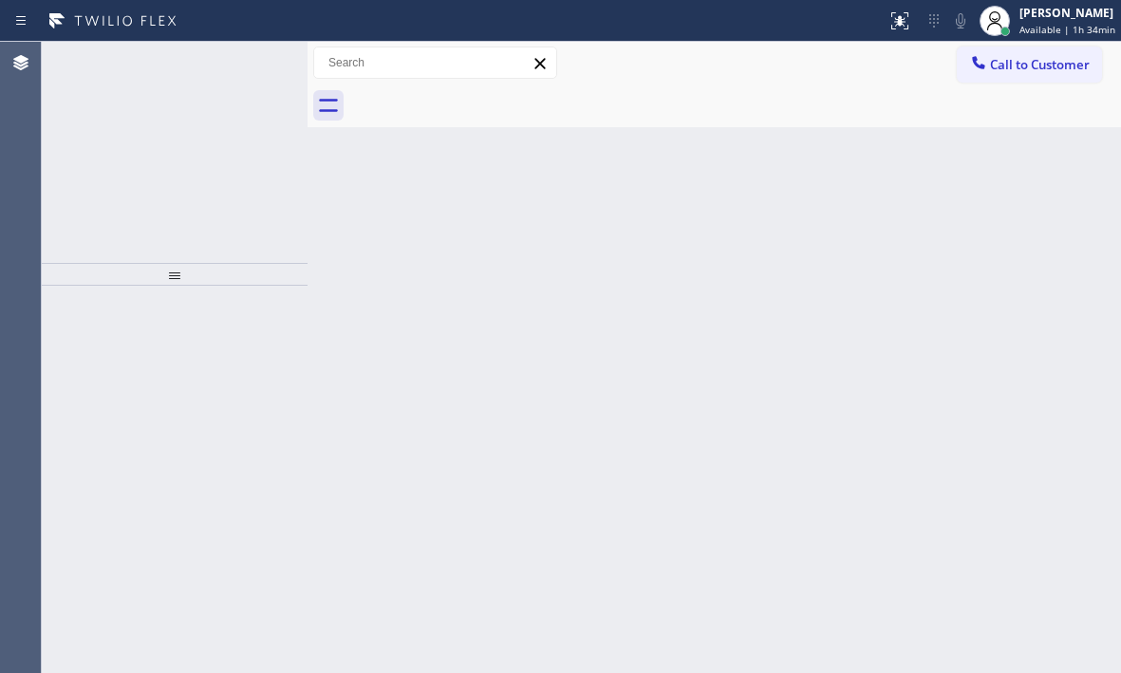
click at [230, 66] on div "[PHONE_NUMBER] Incoming call from queue [Test] All" at bounding box center [158, 63] width 148 height 42
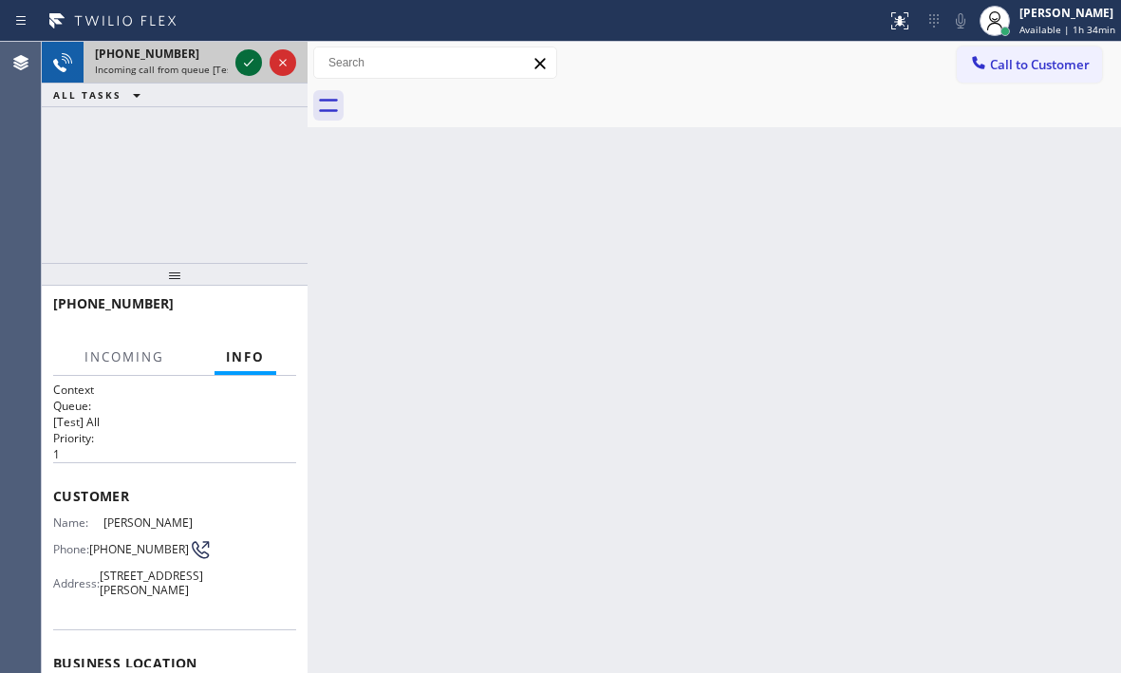
drag, startPoint x: 230, startPoint y: 66, endPoint x: 245, endPoint y: 66, distance: 15.2
click at [239, 66] on div "[PHONE_NUMBER] Incoming call from queue [Test] All" at bounding box center [175, 63] width 266 height 42
click at [245, 66] on icon at bounding box center [248, 62] width 23 height 23
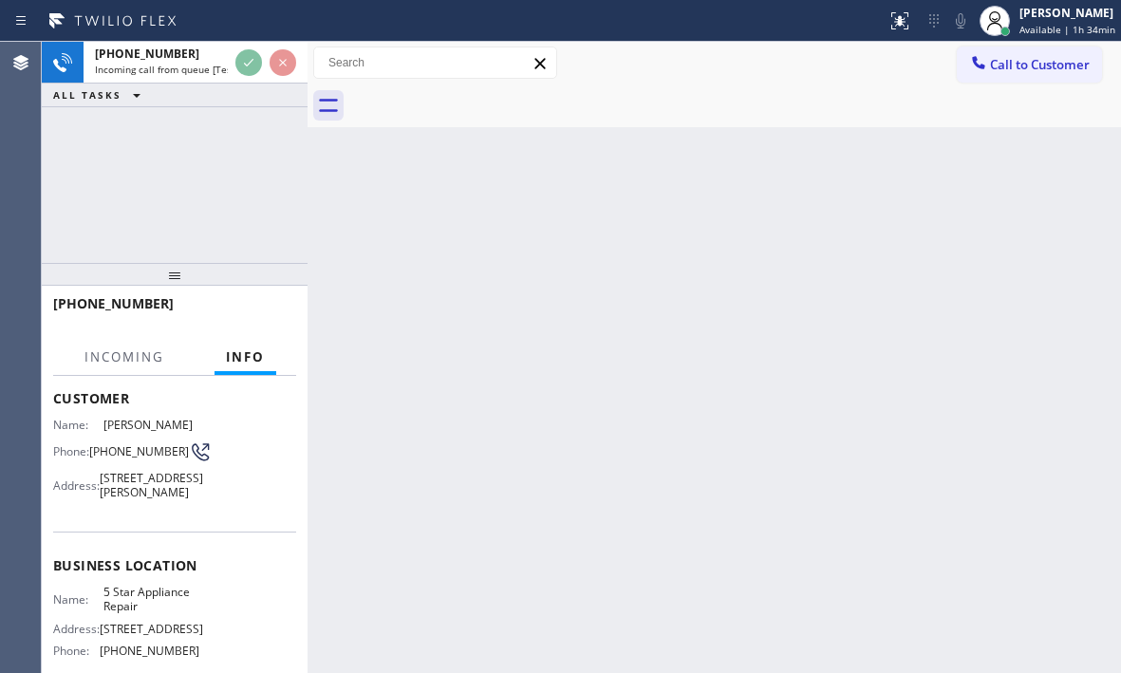
scroll to position [285, 0]
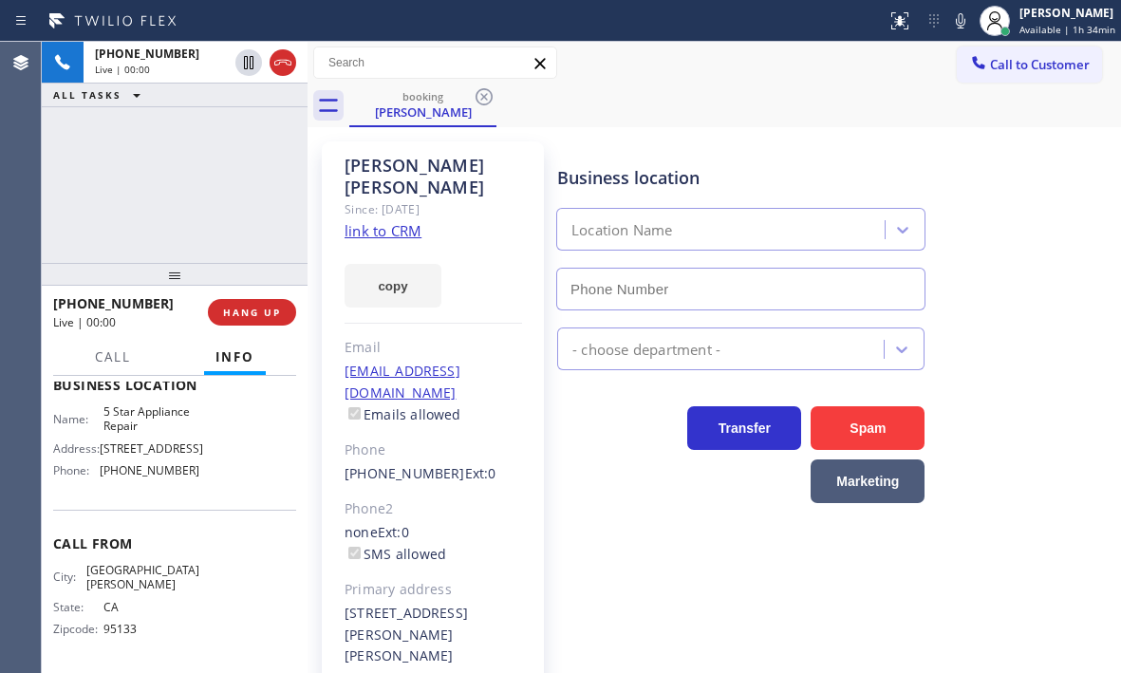
type input "[PHONE_NUMBER]"
click at [372, 221] on link "link to CRM" at bounding box center [383, 230] width 77 height 19
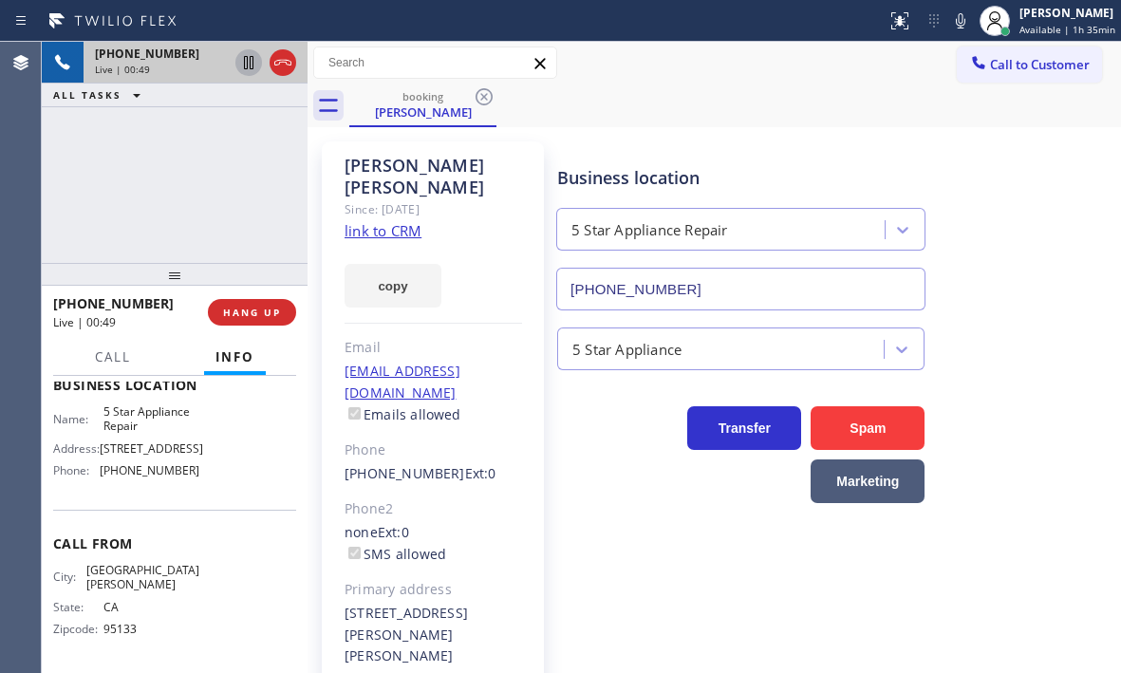
click at [243, 69] on icon at bounding box center [248, 62] width 23 height 23
click at [244, 67] on icon at bounding box center [248, 62] width 23 height 23
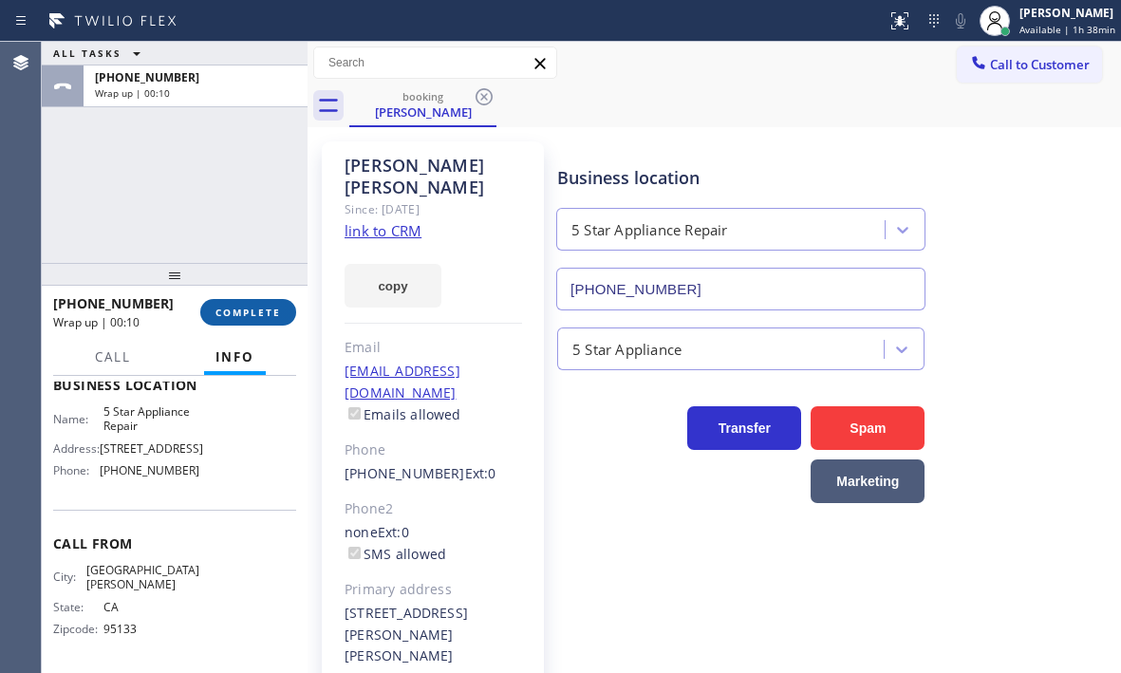
click at [260, 316] on span "COMPLETE" at bounding box center [249, 312] width 66 height 13
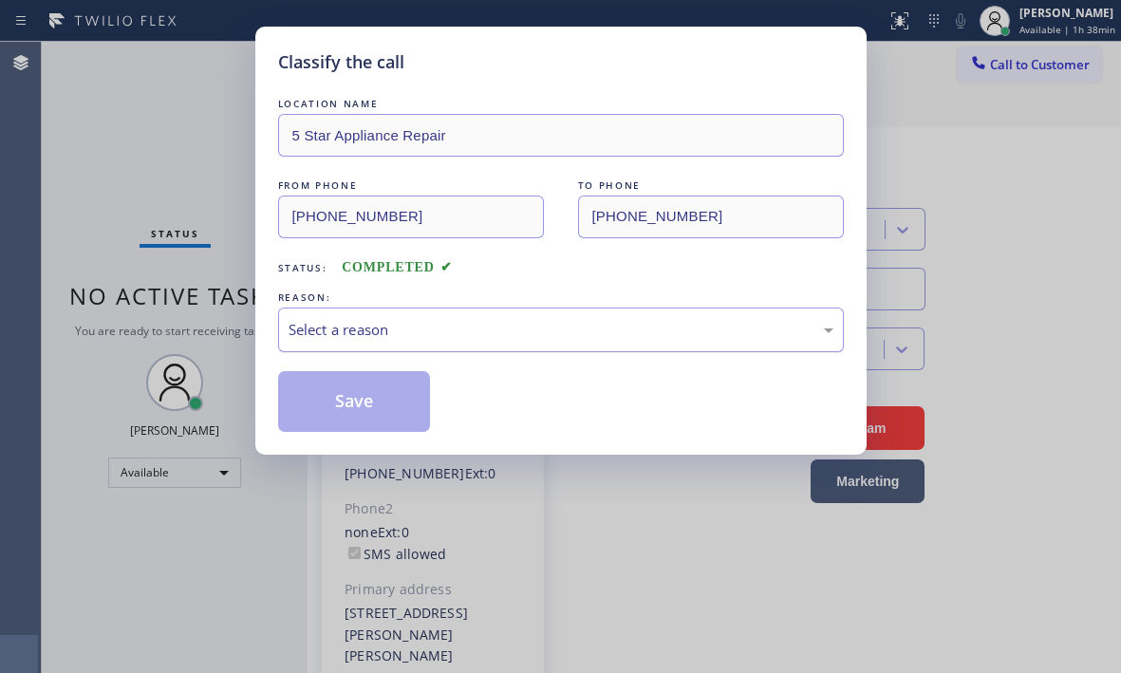
click at [407, 324] on div "Select a reason" at bounding box center [561, 330] width 545 height 22
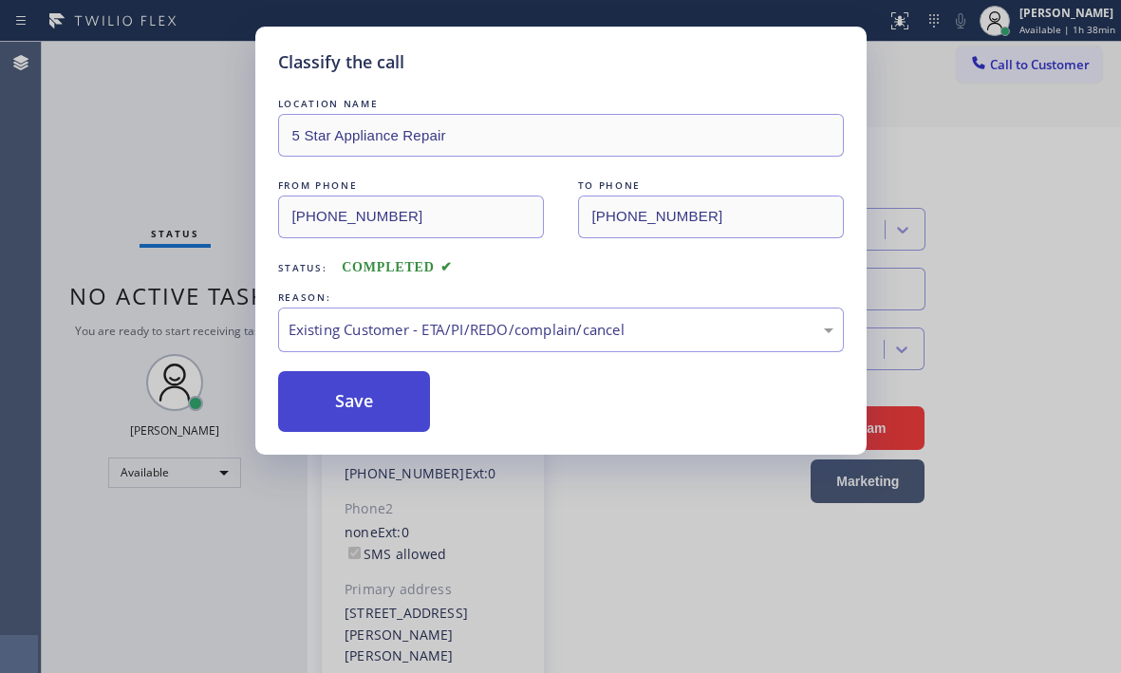
click at [364, 381] on button "Save" at bounding box center [354, 401] width 153 height 61
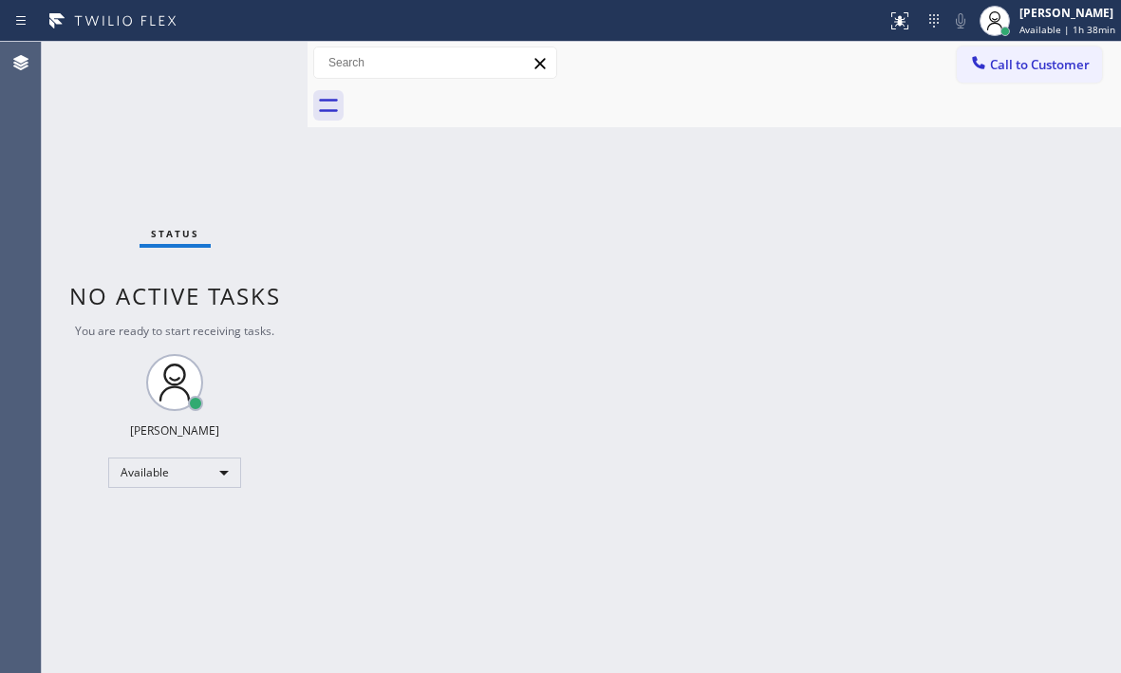
click at [838, 300] on div "Back to Dashboard Change Sender ID Customers Technicians Select a contact Outbo…" at bounding box center [715, 357] width 814 height 631
click at [902, 175] on div "Back to Dashboard Change Sender ID Customers Technicians Select a contact Outbo…" at bounding box center [715, 357] width 814 height 631
click at [1022, 18] on div "[PERSON_NAME]" at bounding box center [1068, 13] width 96 height 16
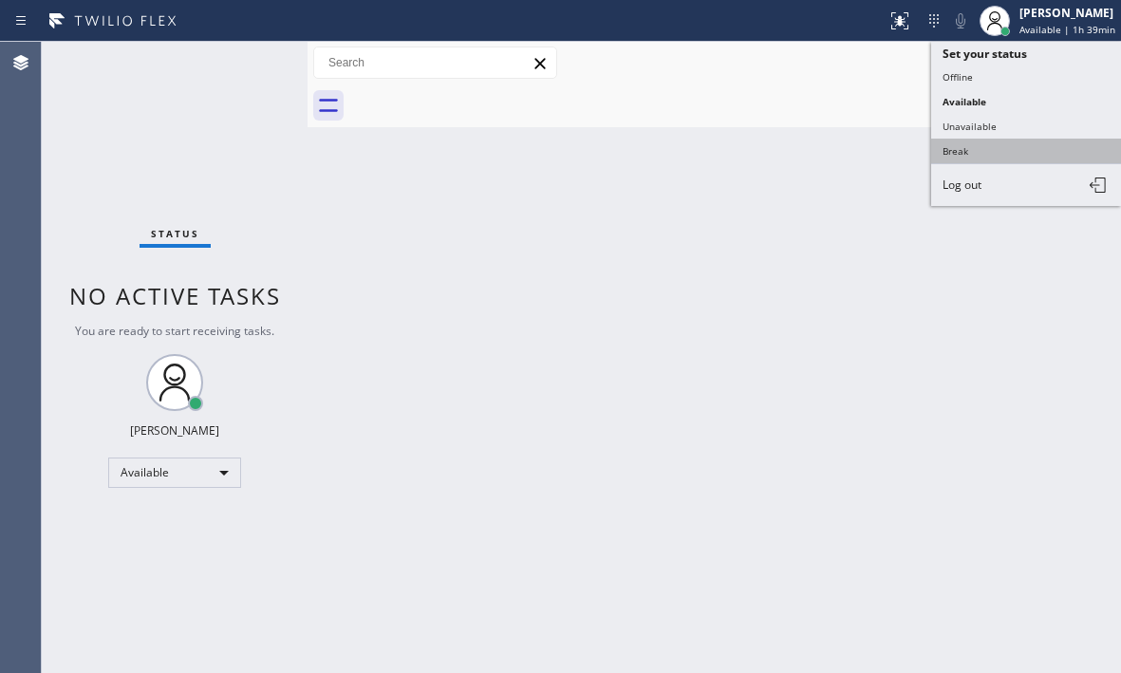
click at [960, 149] on button "Break" at bounding box center [1026, 151] width 190 height 25
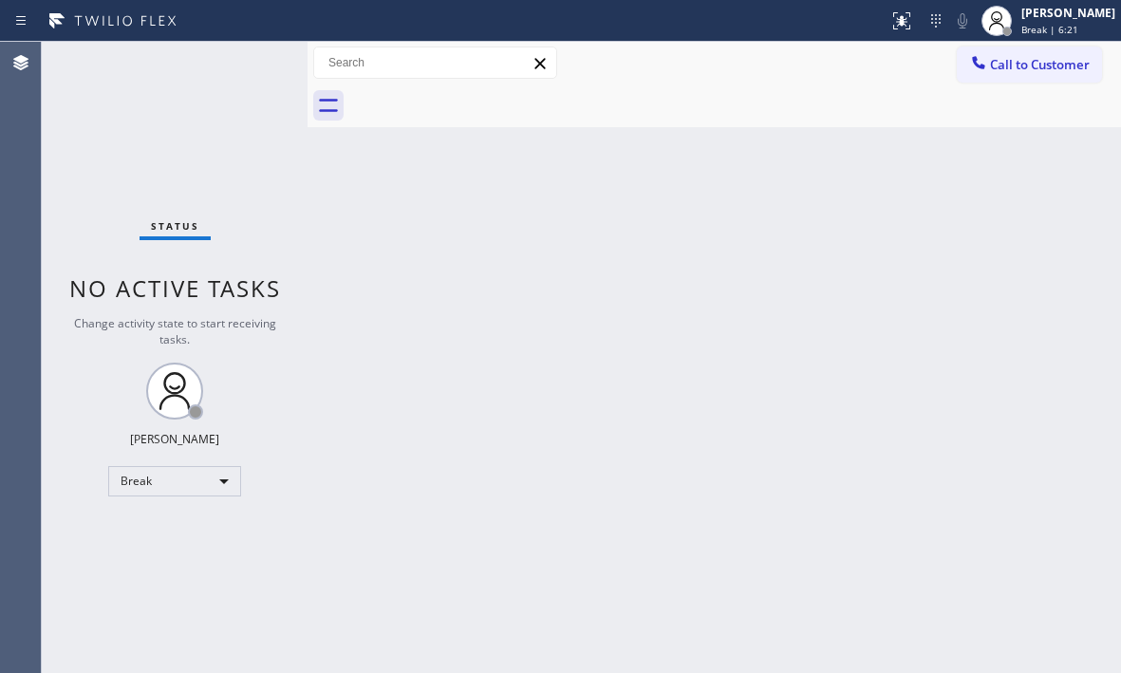
click at [176, 128] on div "Status No active tasks Change activity state to start receiving tasks. [PERSON_…" at bounding box center [175, 357] width 266 height 631
click at [209, 484] on div "Break" at bounding box center [174, 481] width 133 height 30
click at [194, 525] on li "Available" at bounding box center [173, 531] width 129 height 23
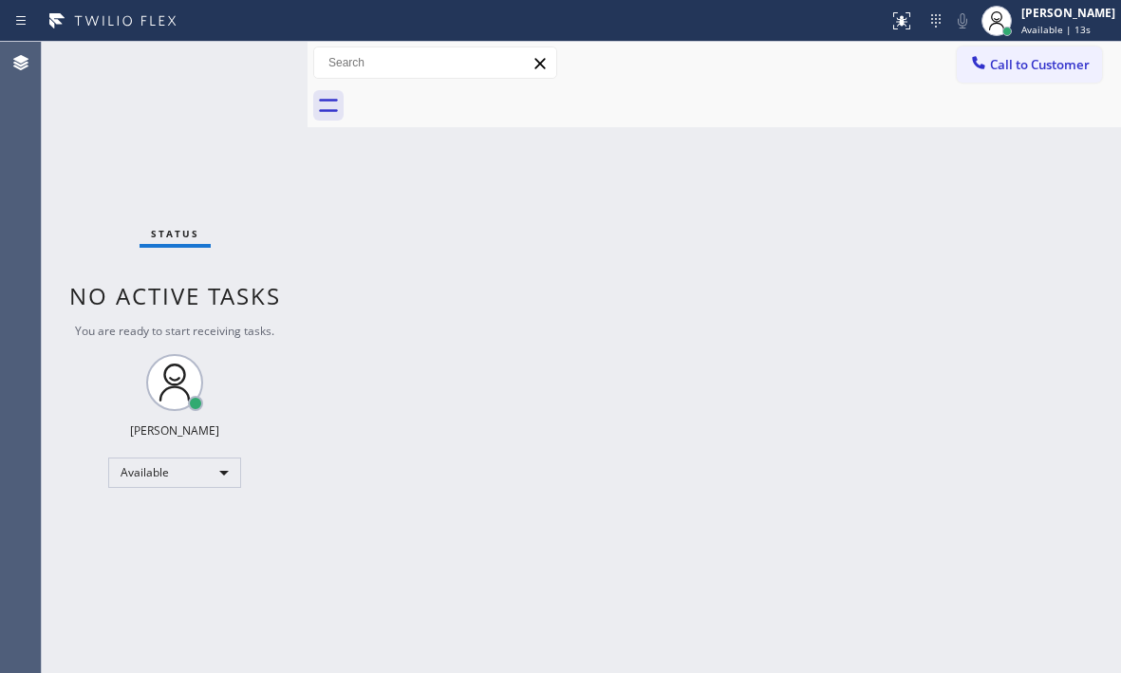
click at [532, 248] on div "Back to Dashboard Change Sender ID Customers Technicians Select a contact Outbo…" at bounding box center [715, 357] width 814 height 631
click at [248, 82] on div "Status No active tasks You are ready to start receiving tasks. [PERSON_NAME] Av…" at bounding box center [175, 357] width 266 height 631
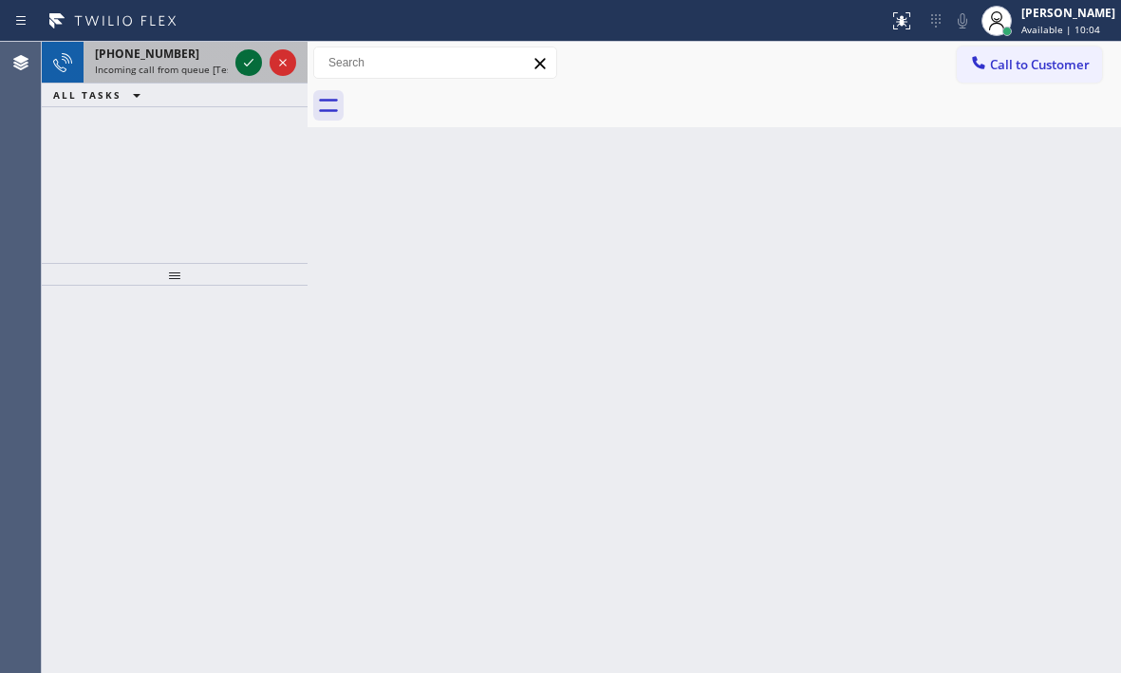
click at [242, 62] on icon at bounding box center [248, 62] width 23 height 23
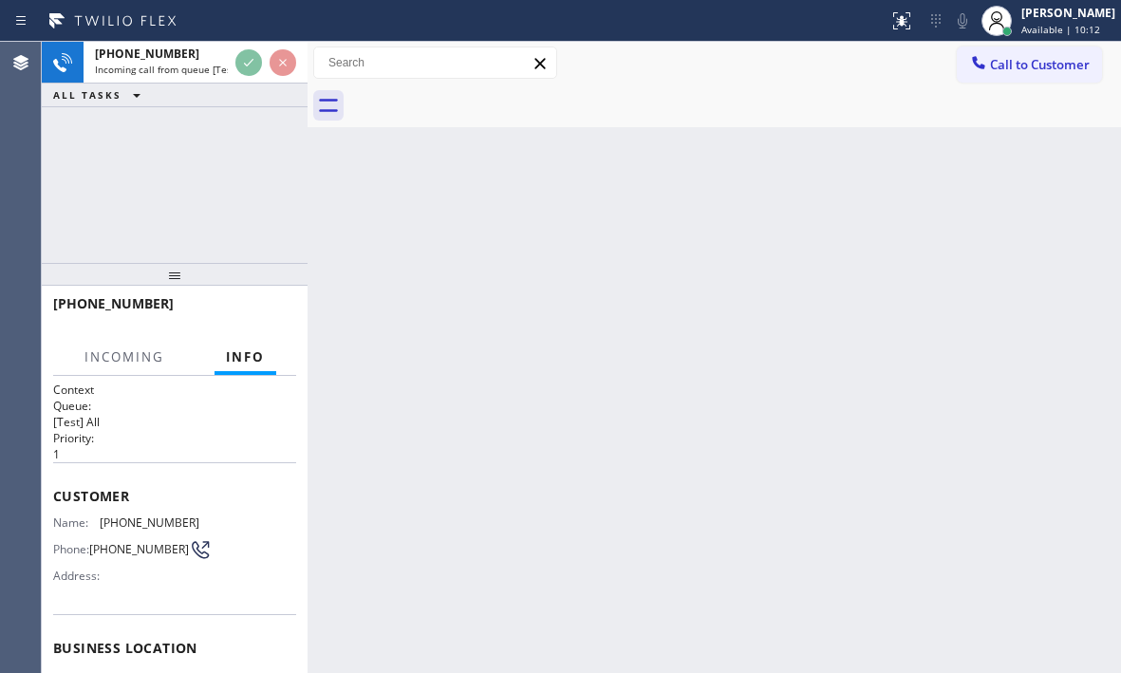
scroll to position [271, 0]
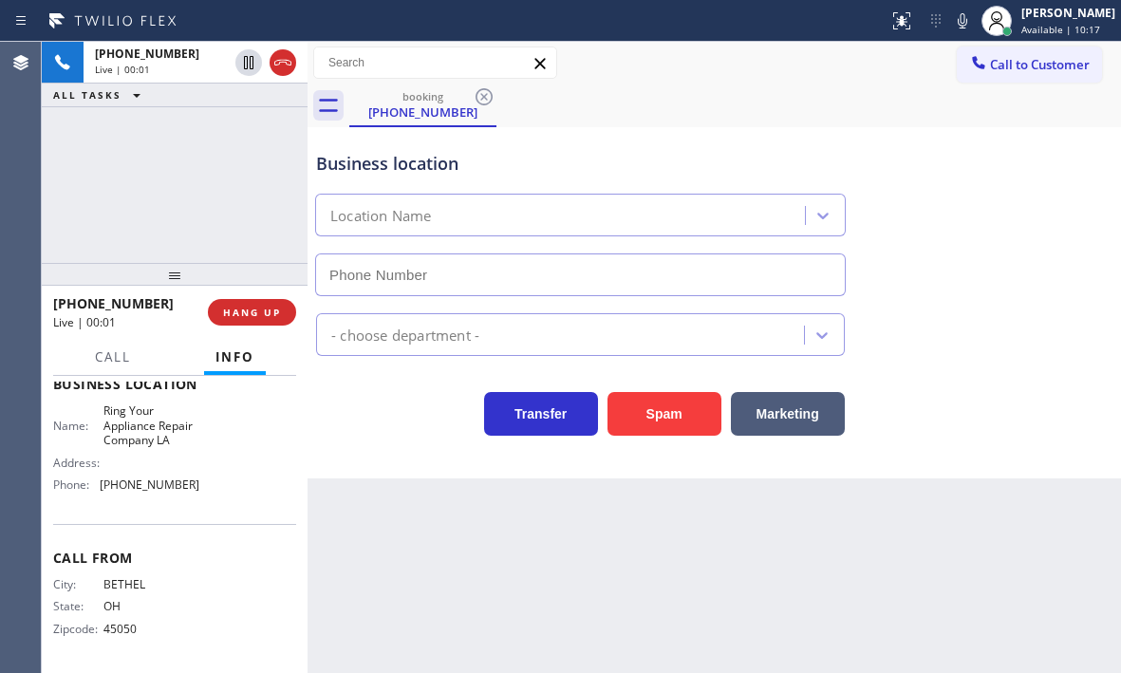
type input "[PHONE_NUMBER]"
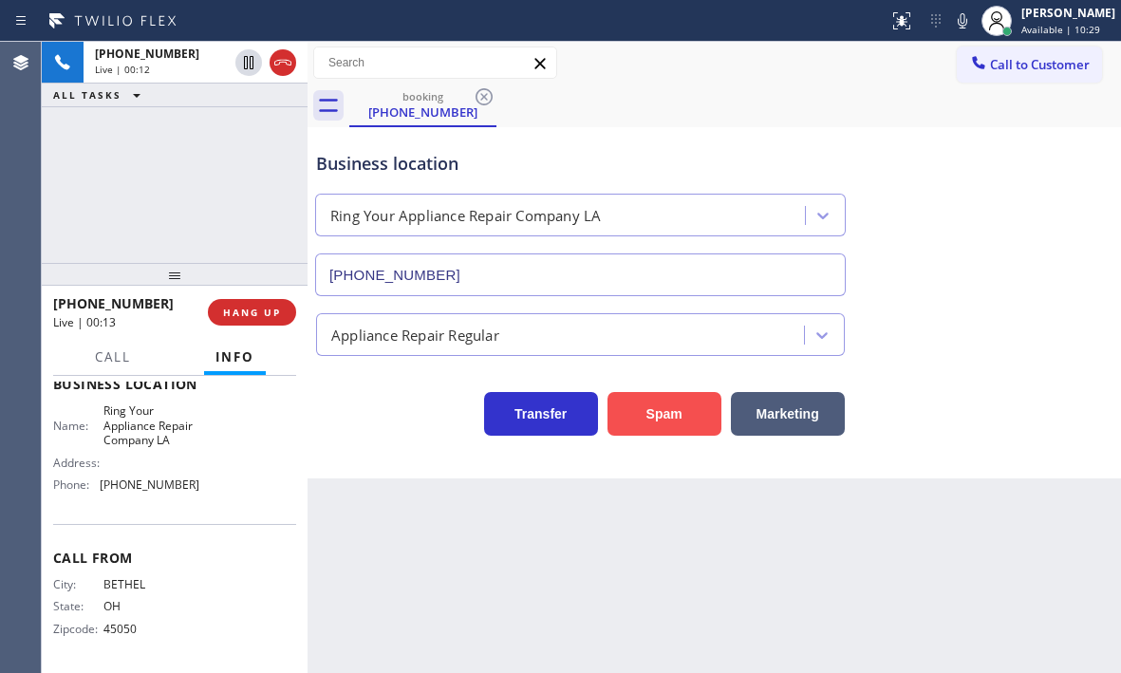
click at [658, 417] on button "Spam" at bounding box center [665, 414] width 114 height 44
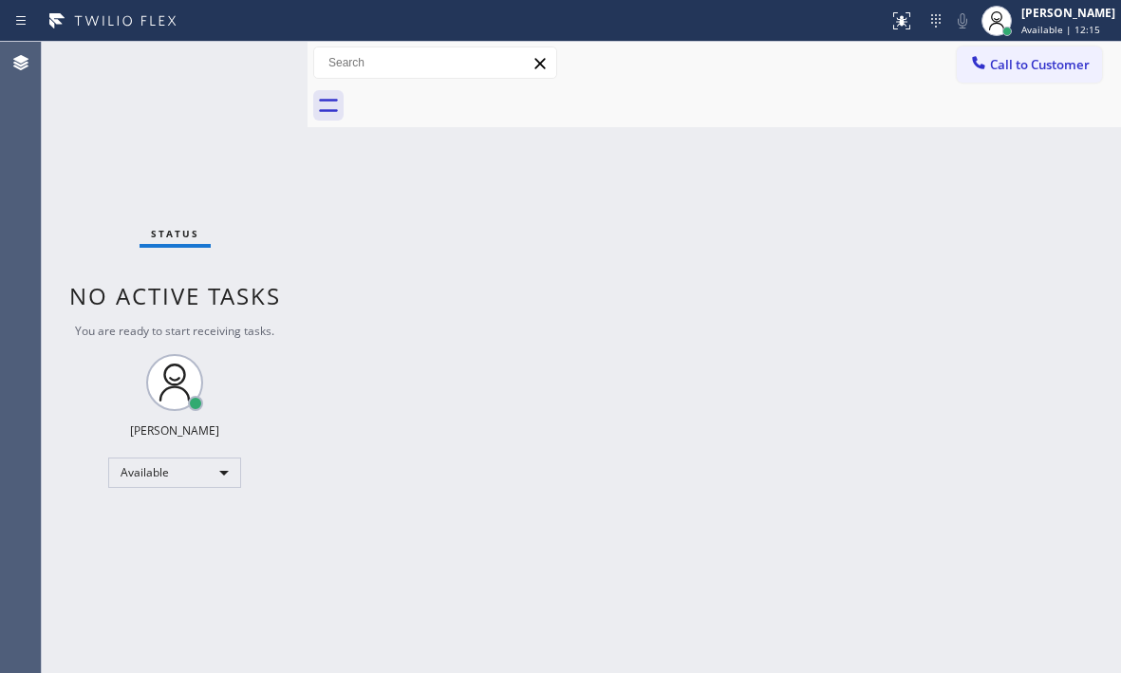
click at [239, 62] on div "Status No active tasks You are ready to start receiving tasks. [PERSON_NAME] Av…" at bounding box center [175, 357] width 266 height 631
click at [240, 62] on div "Status No active tasks You are ready to start receiving tasks. [PERSON_NAME] Av…" at bounding box center [175, 357] width 266 height 631
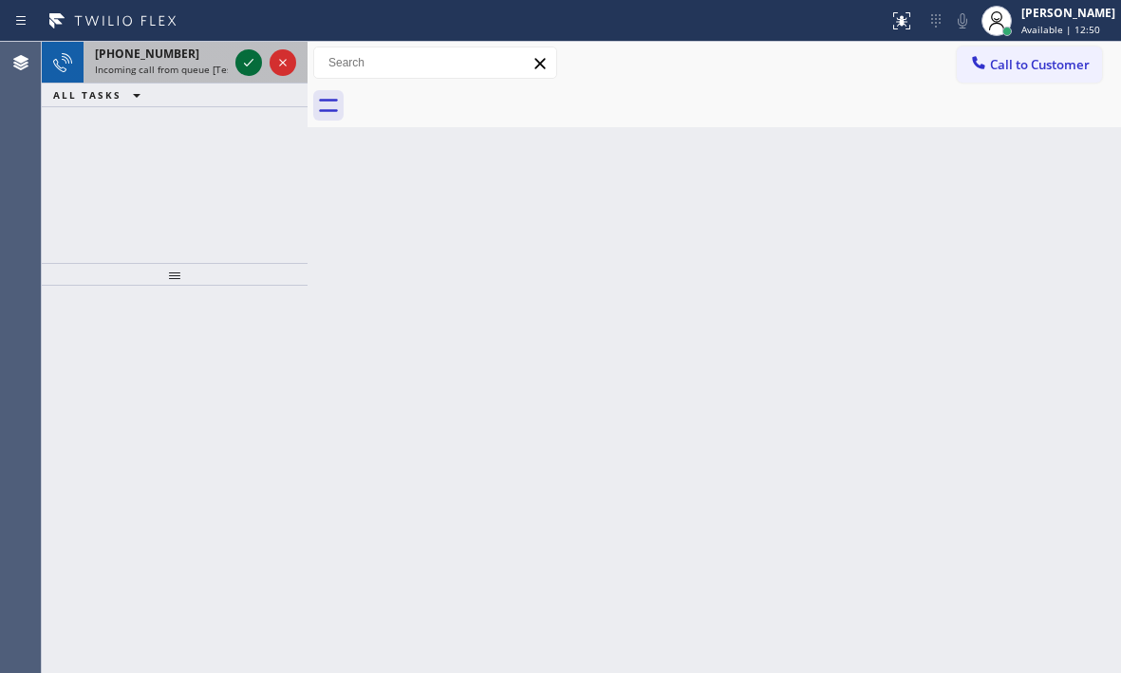
click at [245, 55] on icon at bounding box center [248, 62] width 23 height 23
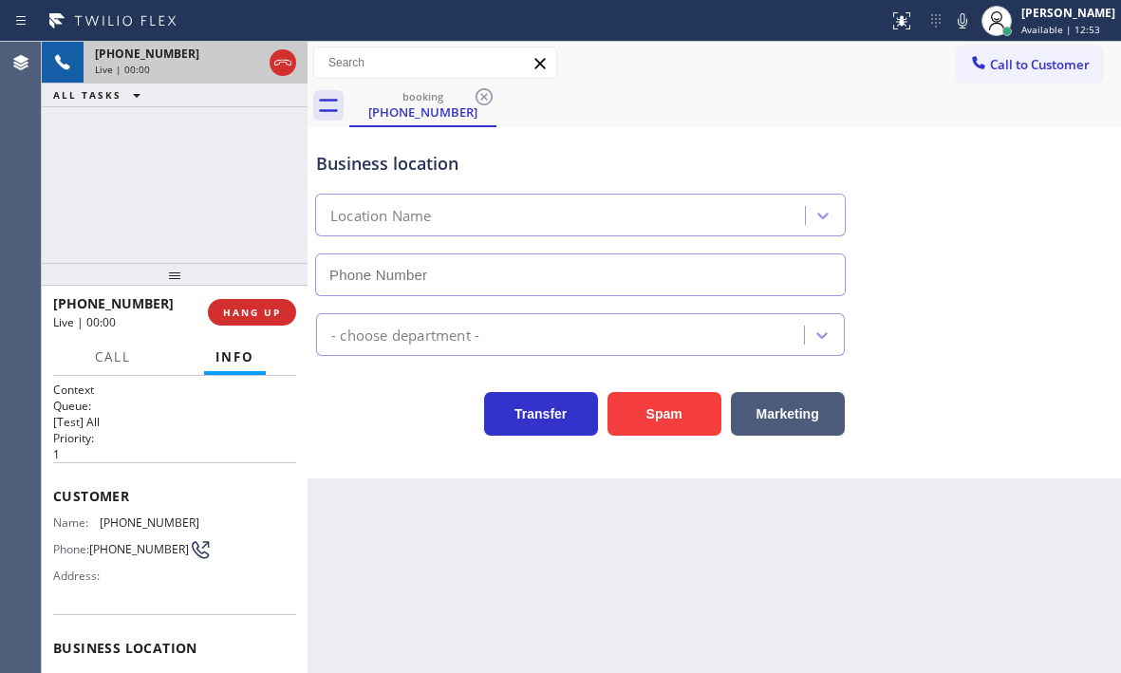
type input "[PHONE_NUMBER]"
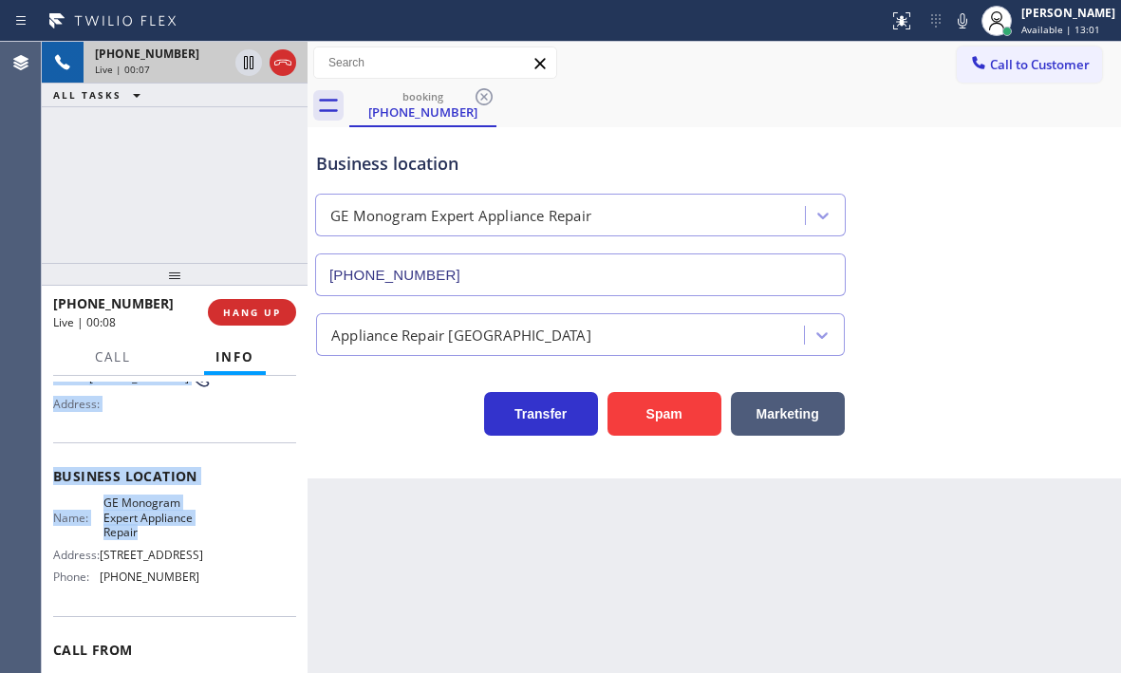
scroll to position [190, 0]
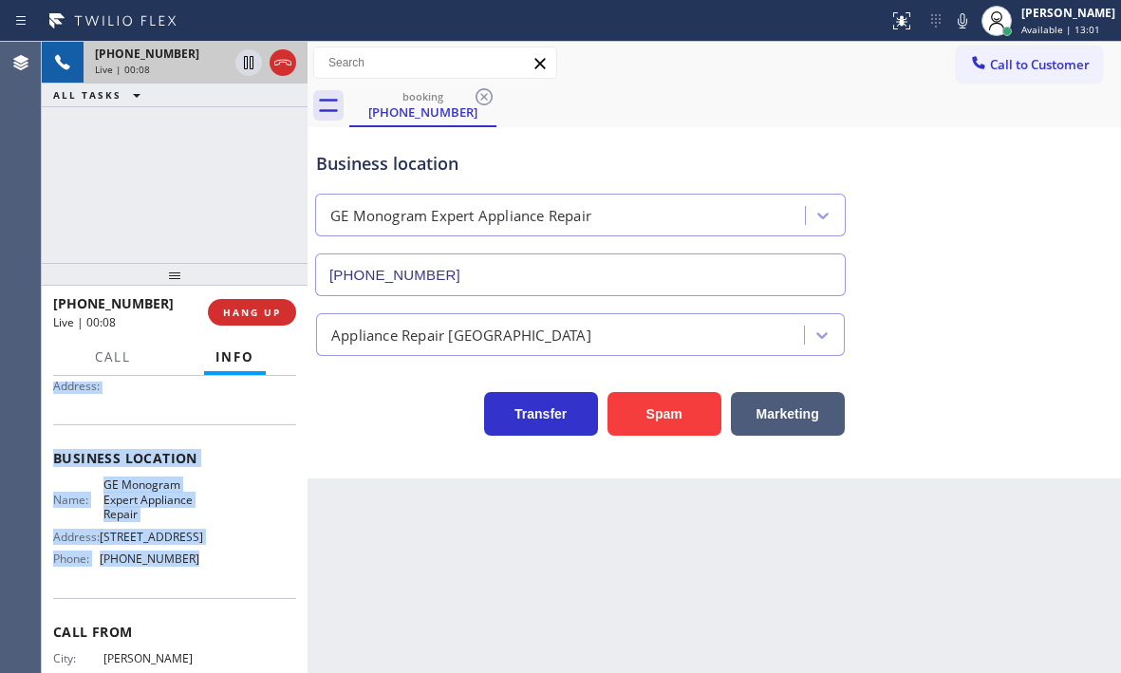
drag, startPoint x: 53, startPoint y: 492, endPoint x: 197, endPoint y: 585, distance: 171.7
click at [197, 585] on div "Context Queue: [Test] All Priority: 1 Customer Name: [PHONE_NUMBER] Phone: [PHO…" at bounding box center [174, 467] width 243 height 550
copy div "Customer Name: [PHONE_NUMBER] Phone: [PHONE_NUMBER] Address: Business location …"
click at [243, 64] on icon at bounding box center [248, 62] width 23 height 23
click at [248, 68] on icon at bounding box center [248, 62] width 13 height 13
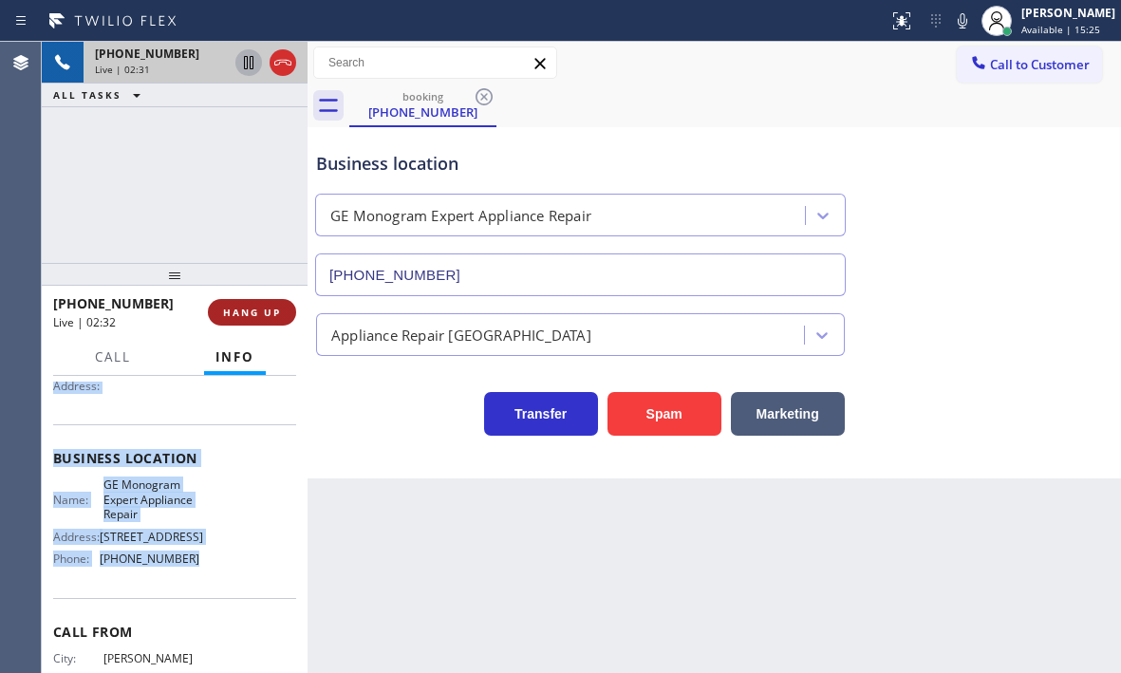
click at [267, 318] on span "HANG UP" at bounding box center [252, 312] width 58 height 13
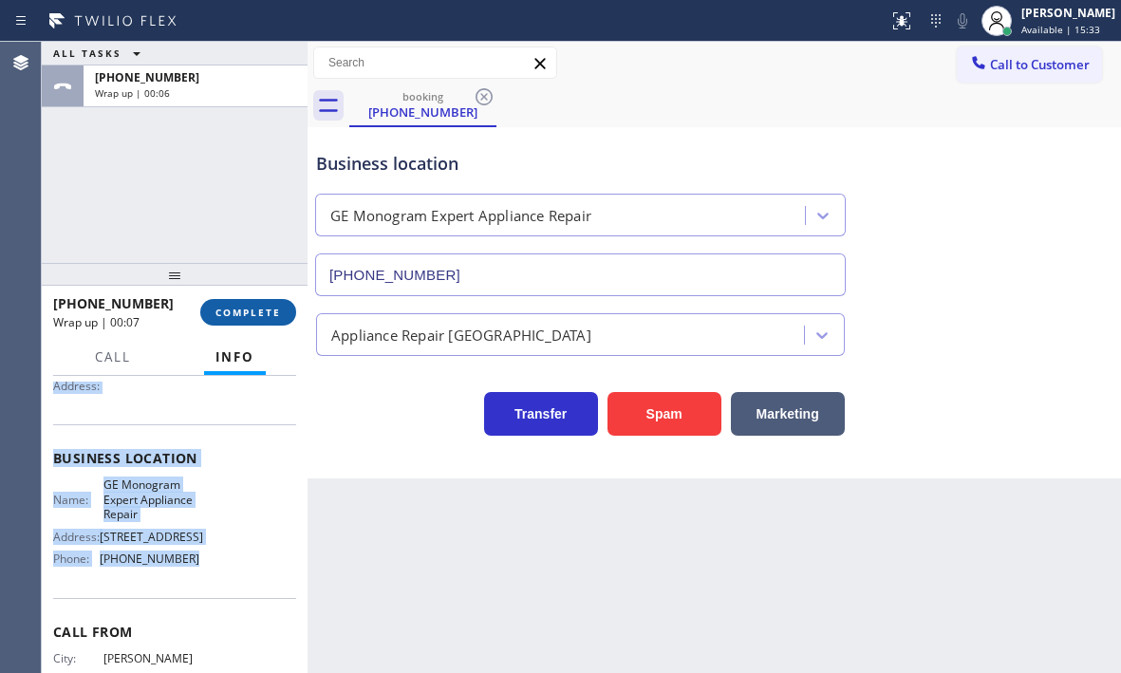
click at [238, 310] on span "COMPLETE" at bounding box center [249, 312] width 66 height 13
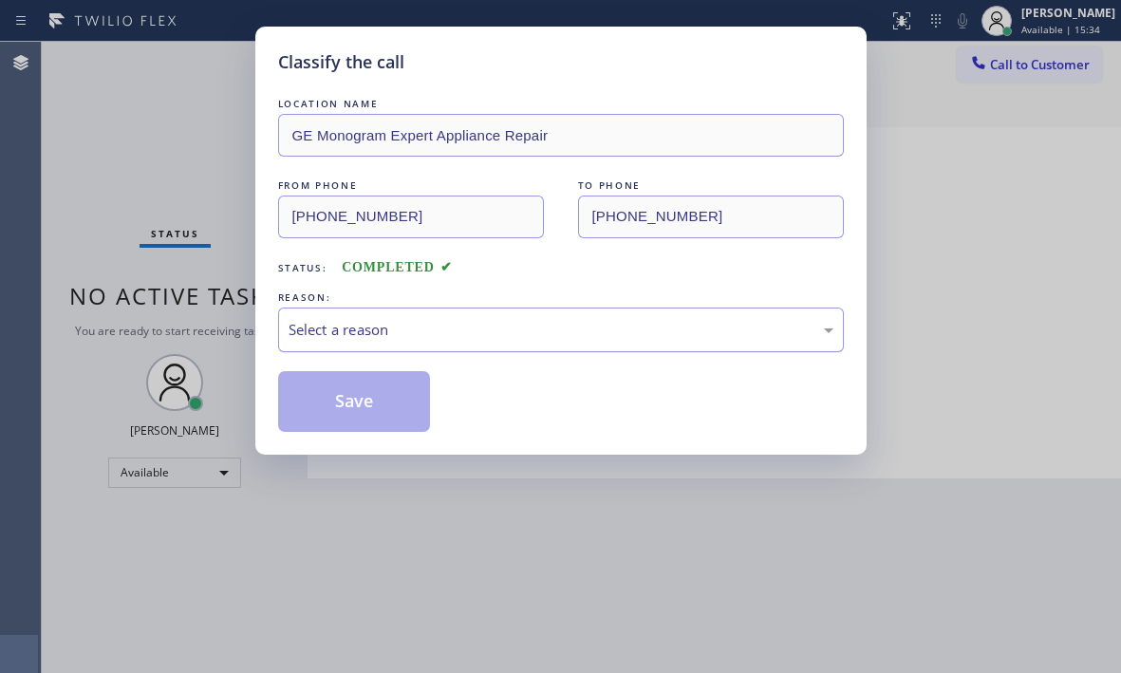
click at [437, 328] on div "Select a reason" at bounding box center [561, 330] width 545 height 22
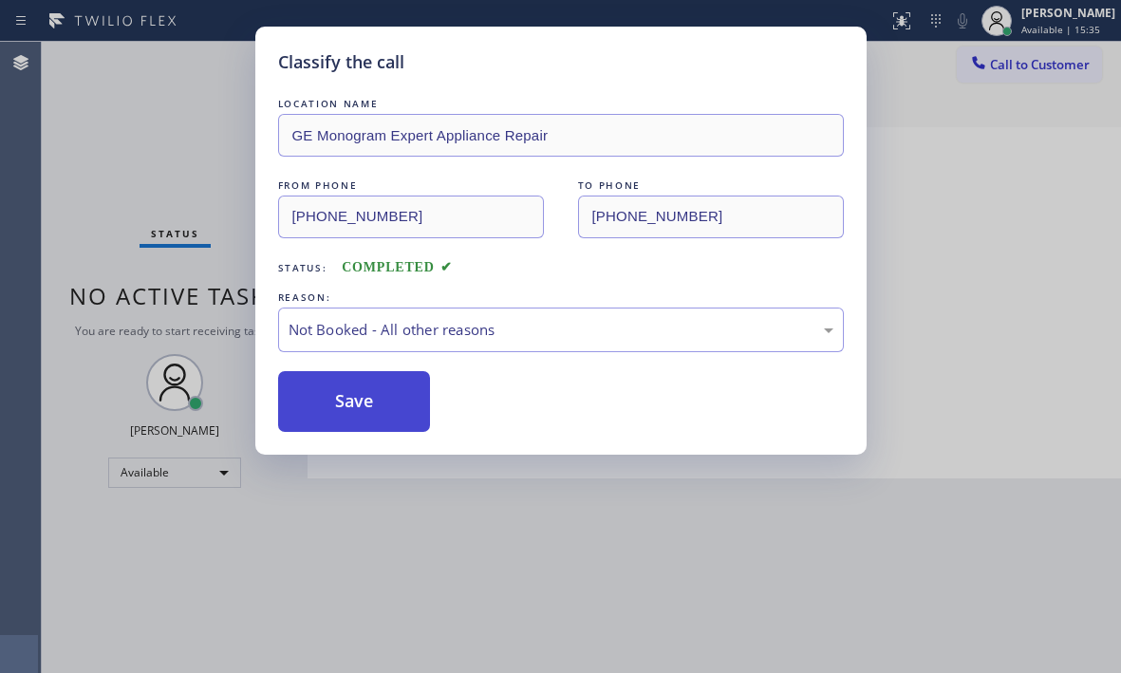
click at [337, 403] on button "Save" at bounding box center [354, 401] width 153 height 61
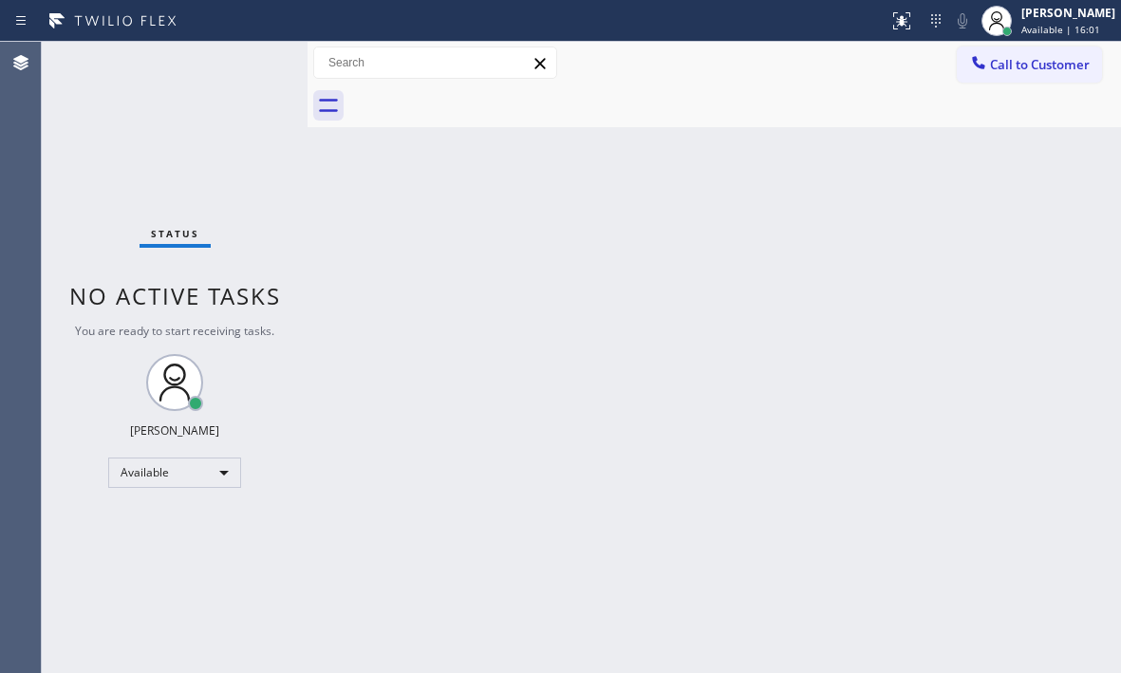
click at [234, 68] on div "Status No active tasks You are ready to start receiving tasks. [PERSON_NAME] Av…" at bounding box center [175, 357] width 266 height 631
click at [249, 68] on div "Status No active tasks You are ready to start receiving tasks. [PERSON_NAME] Av…" at bounding box center [175, 357] width 266 height 631
click at [241, 66] on div "Status No active tasks You are ready to start receiving tasks. [PERSON_NAME] Av…" at bounding box center [175, 357] width 266 height 631
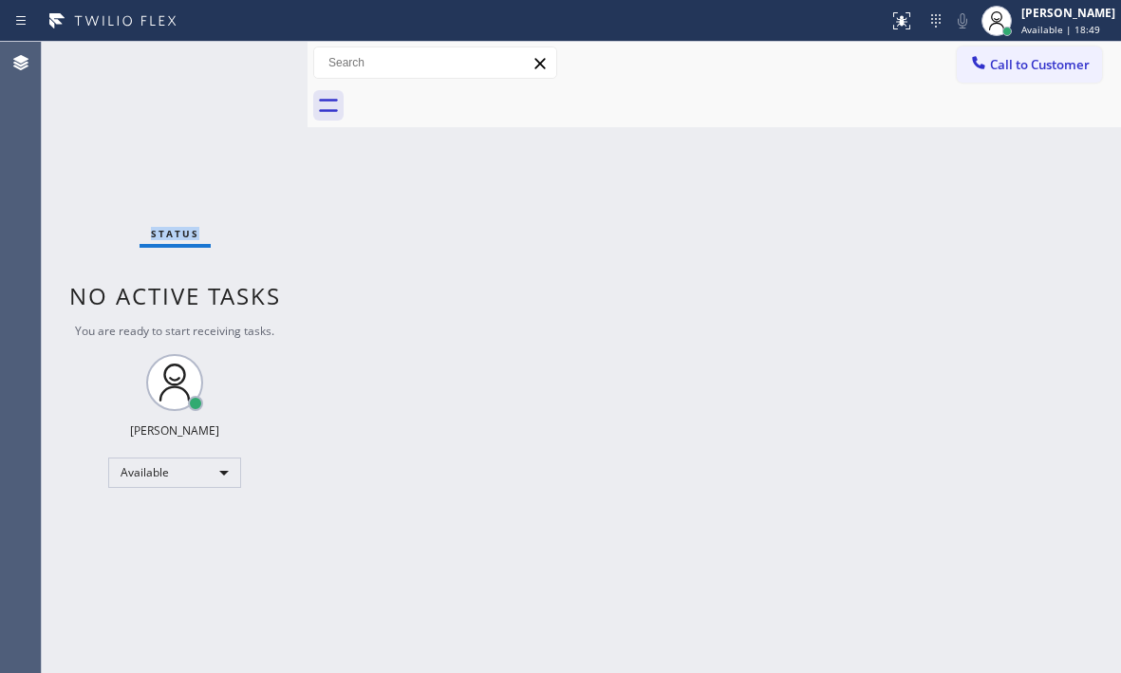
click at [248, 68] on div "Status No active tasks You are ready to start receiving tasks. [PERSON_NAME] Av…" at bounding box center [175, 357] width 266 height 631
click at [212, 478] on div "Available" at bounding box center [174, 473] width 133 height 30
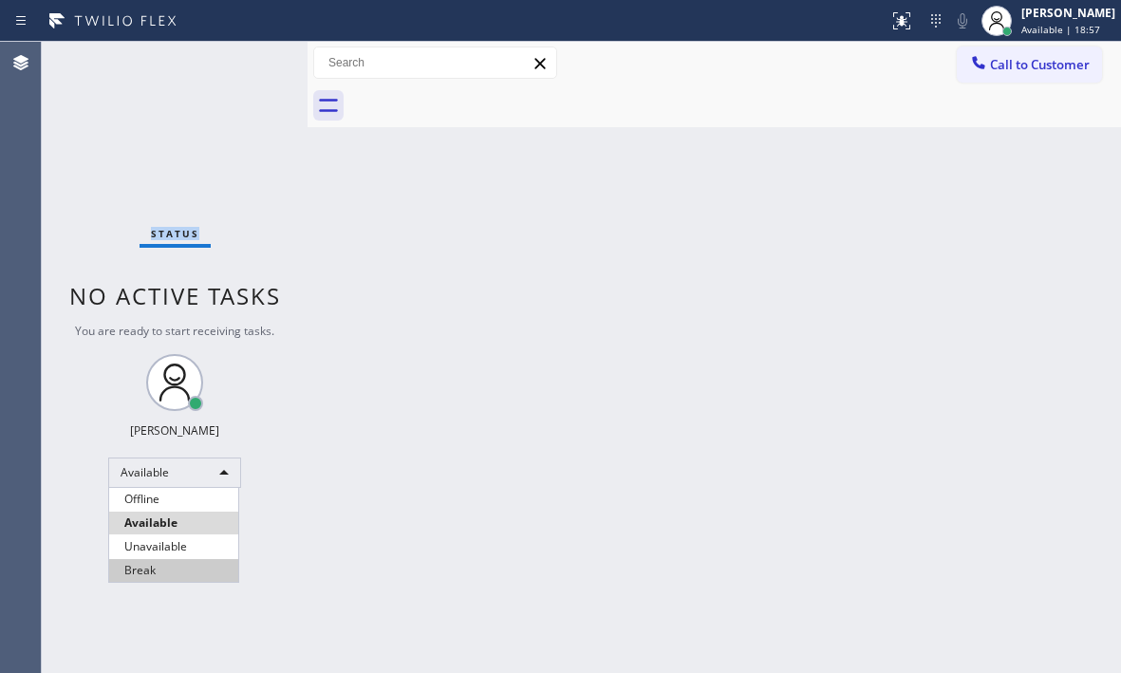
click at [167, 569] on li "Break" at bounding box center [173, 570] width 129 height 23
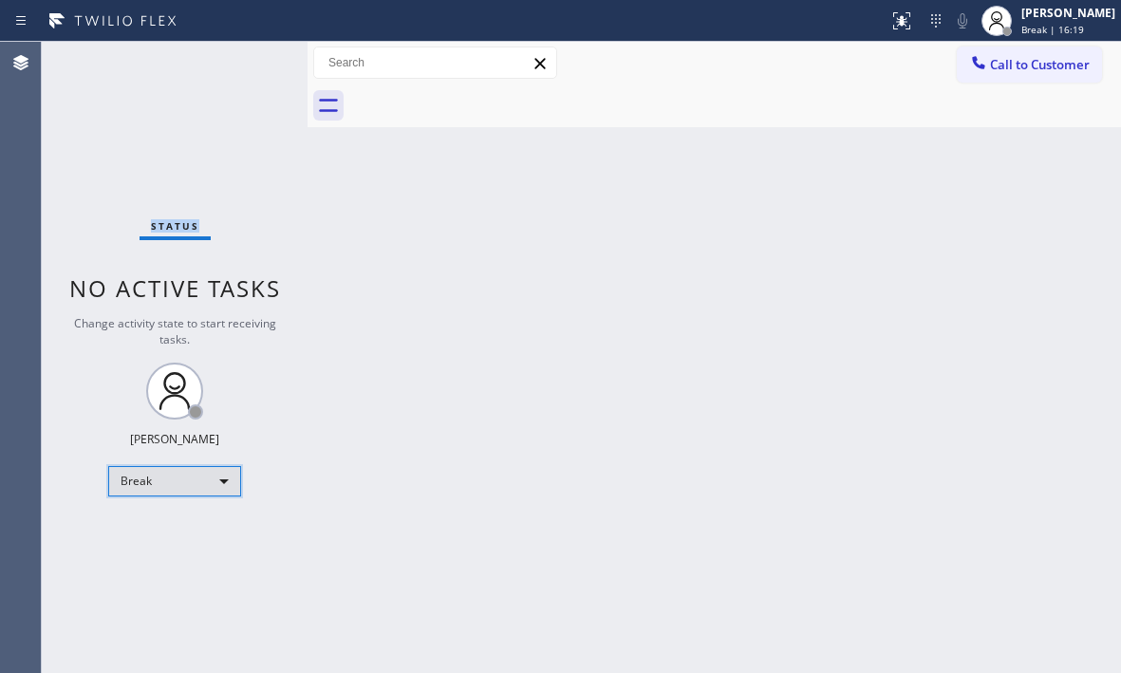
click at [176, 484] on div "Break" at bounding box center [174, 481] width 133 height 30
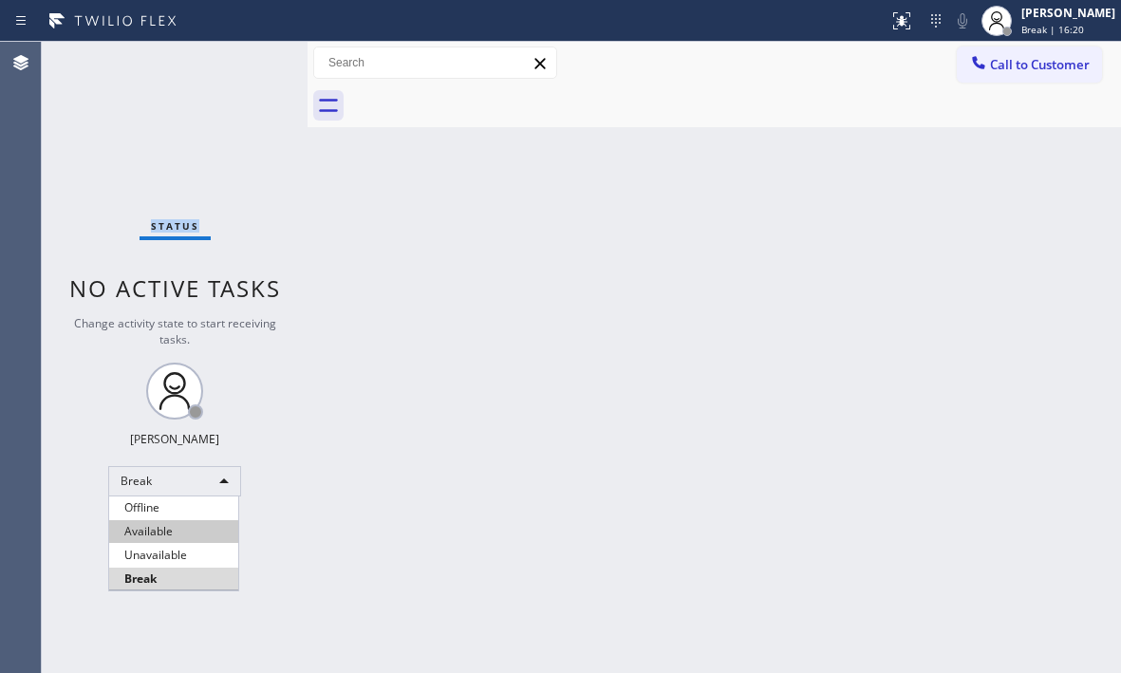
drag, startPoint x: 178, startPoint y: 514, endPoint x: 178, endPoint y: 533, distance: 19.0
click at [178, 533] on ul "Offline Available Unavailable Break" at bounding box center [173, 544] width 131 height 94
click at [178, 533] on li "Available" at bounding box center [173, 531] width 129 height 23
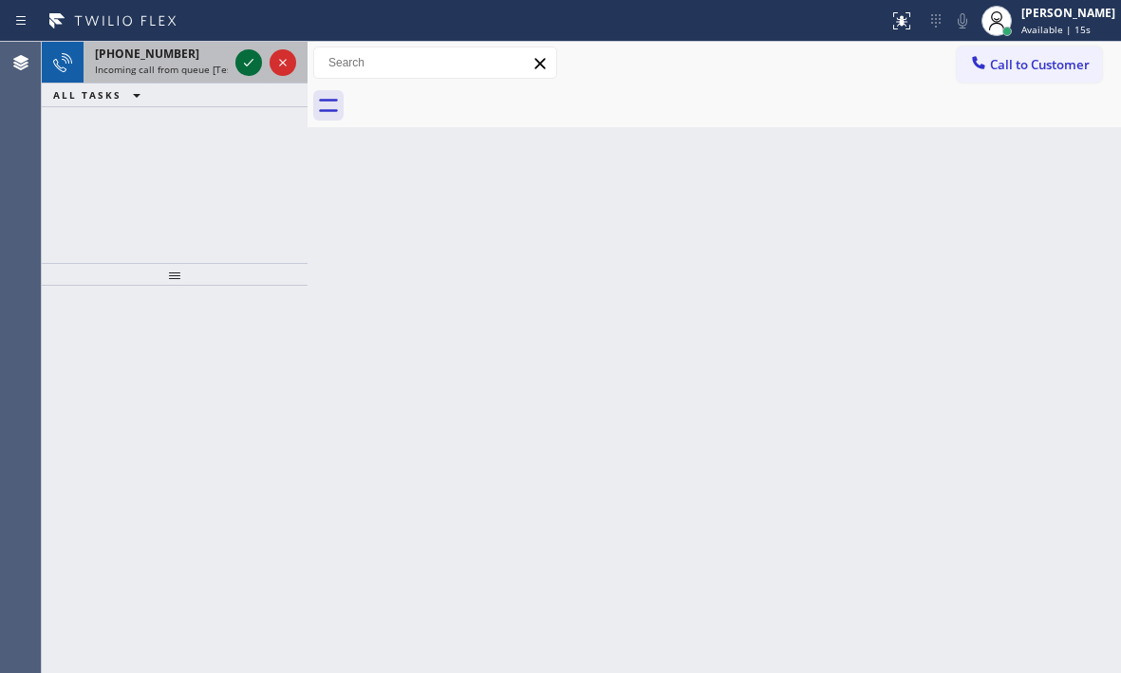
click at [249, 61] on icon at bounding box center [248, 62] width 23 height 23
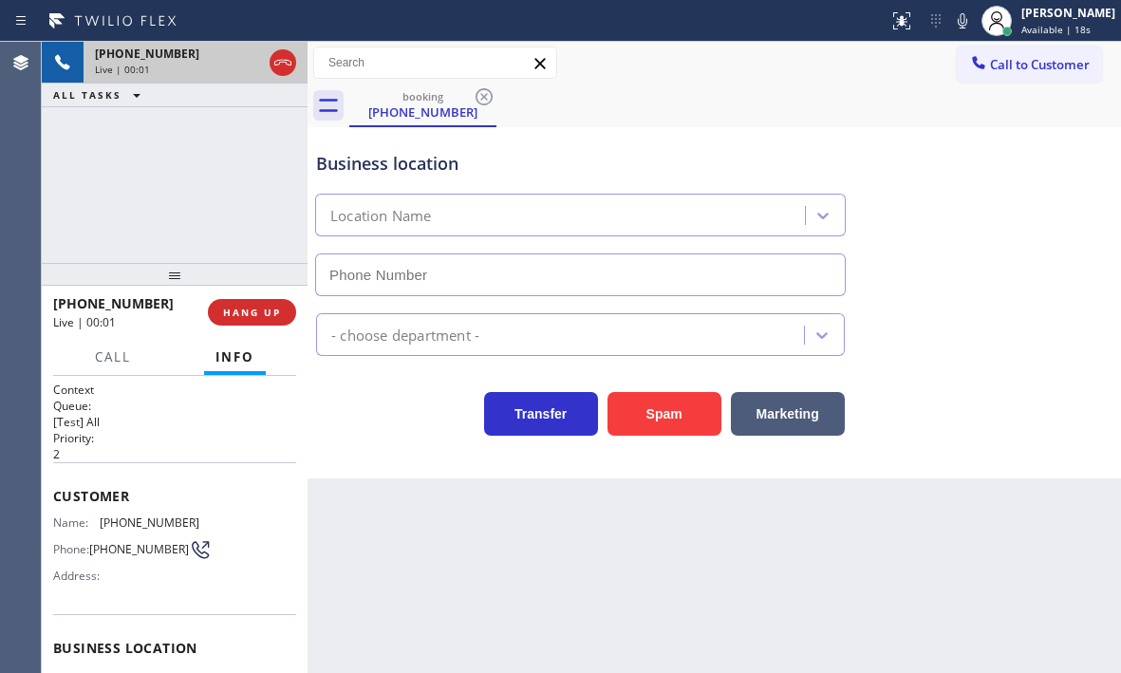
type input "[PHONE_NUMBER]"
click at [263, 312] on span "HANG UP" at bounding box center [252, 312] width 58 height 13
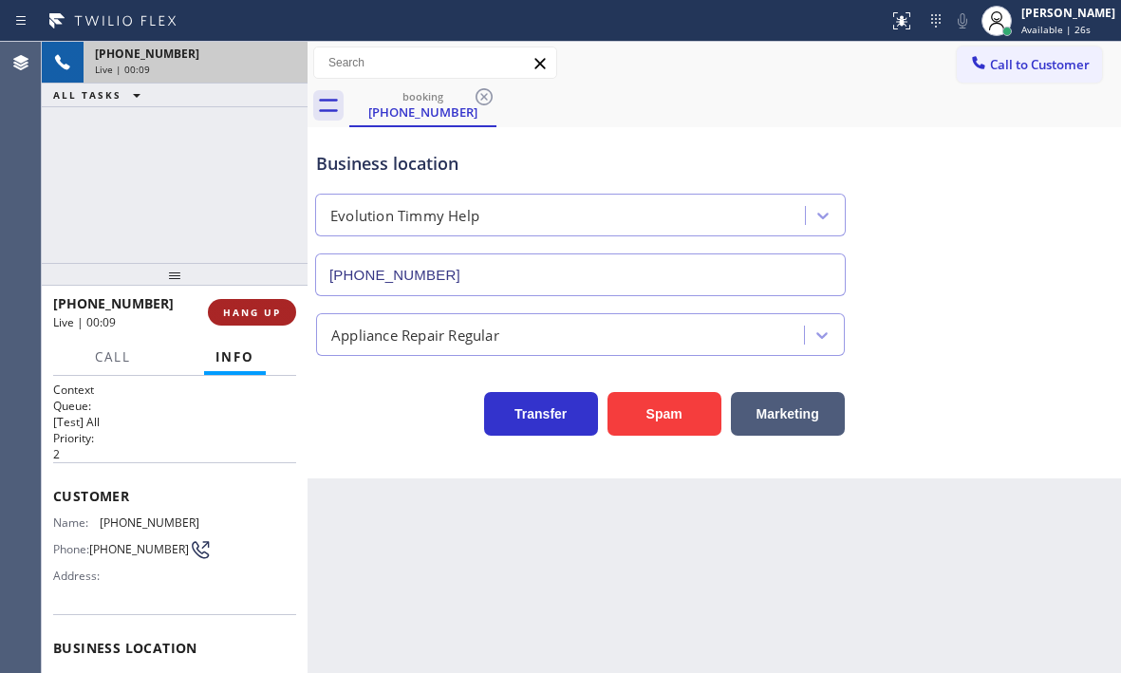
click at [263, 312] on span "HANG UP" at bounding box center [252, 312] width 58 height 13
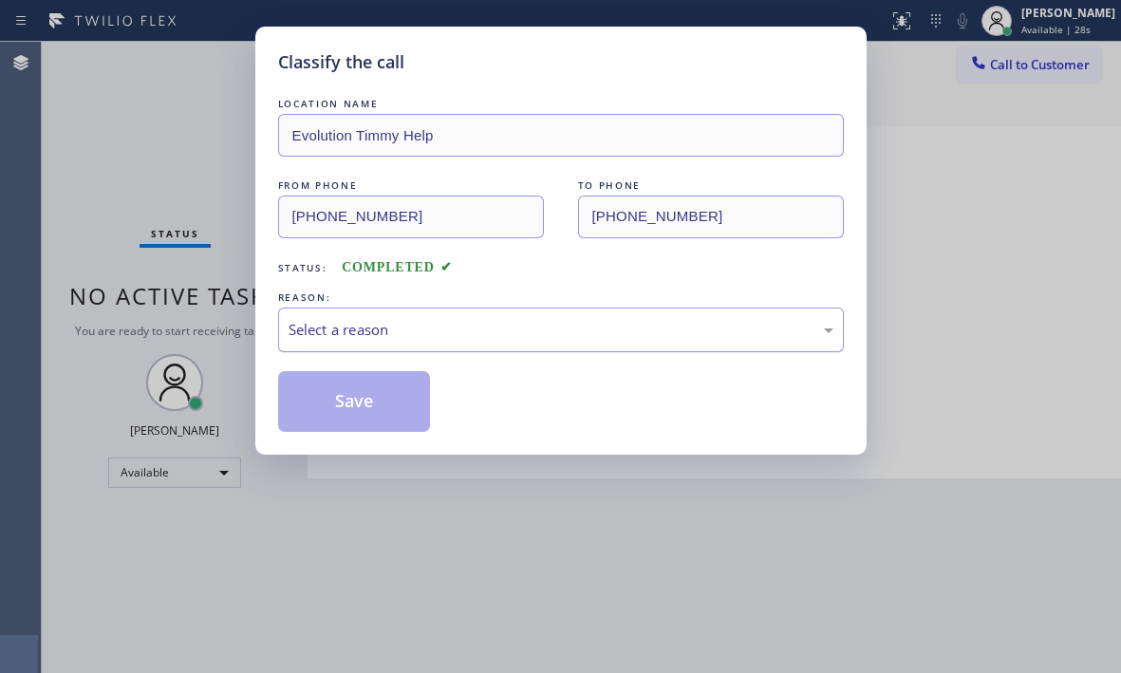
click at [366, 333] on div "Select a reason" at bounding box center [561, 330] width 545 height 22
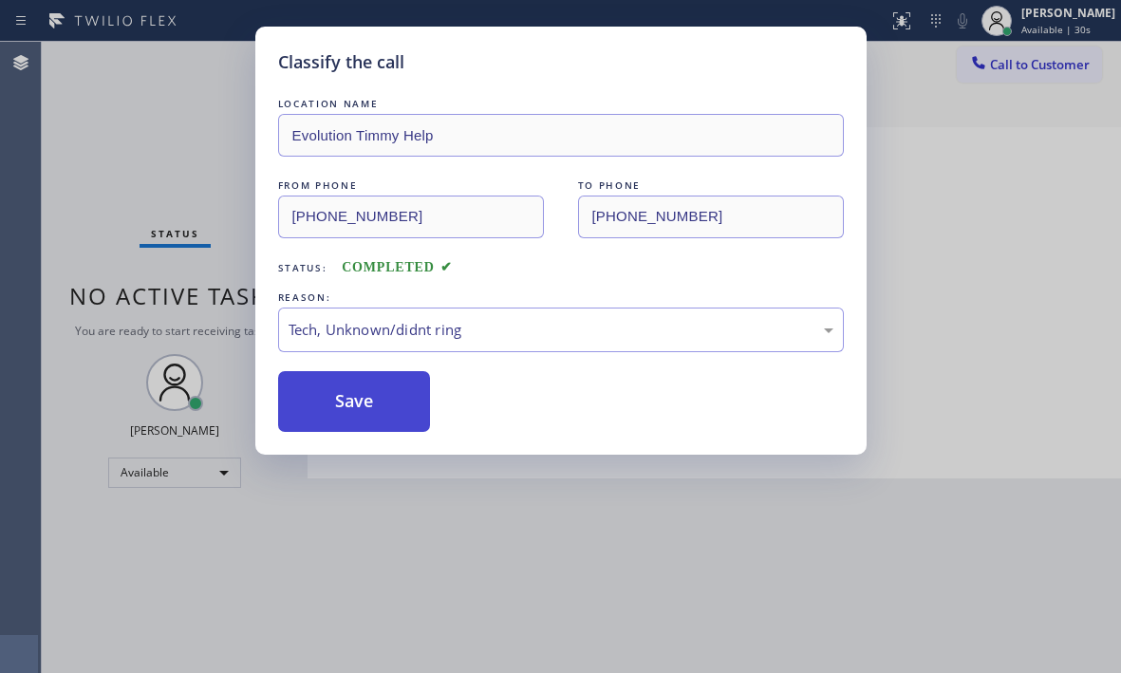
click at [350, 404] on button "Save" at bounding box center [354, 401] width 153 height 61
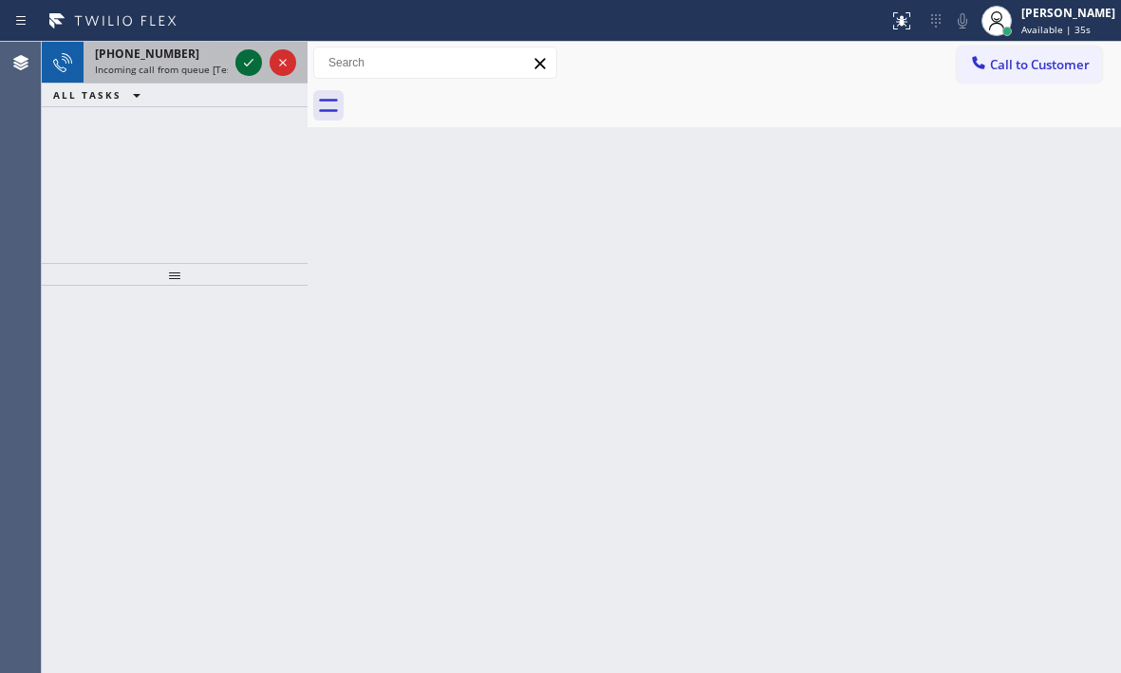
click at [250, 63] on icon at bounding box center [248, 63] width 9 height 8
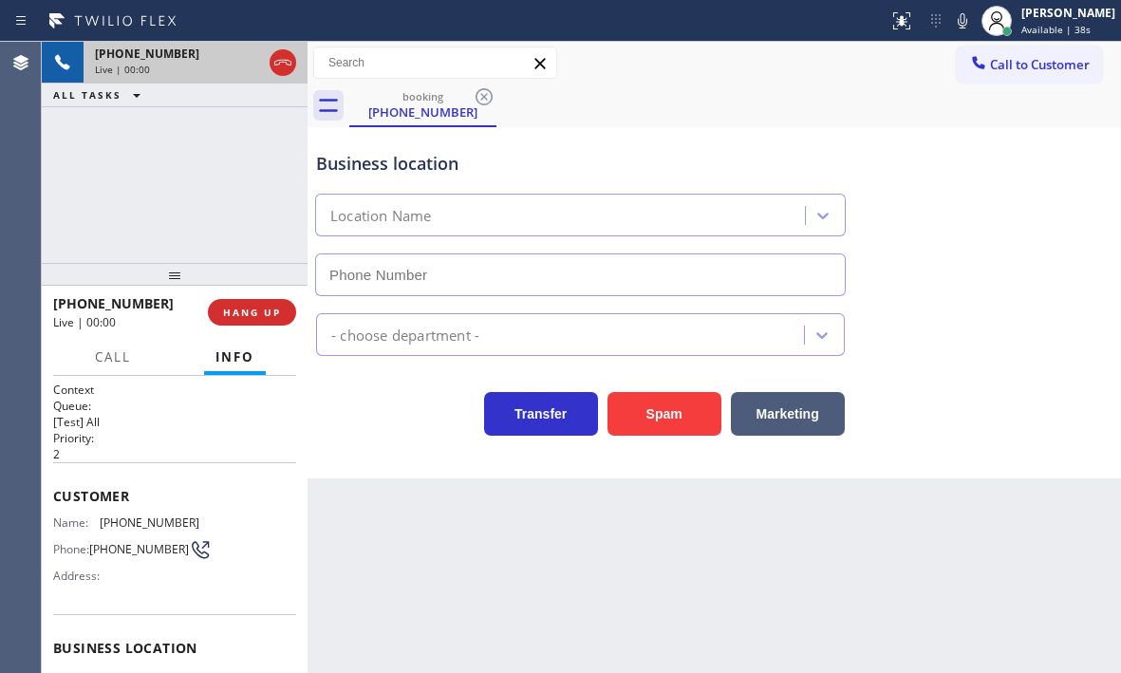
type input "[PHONE_NUMBER]"
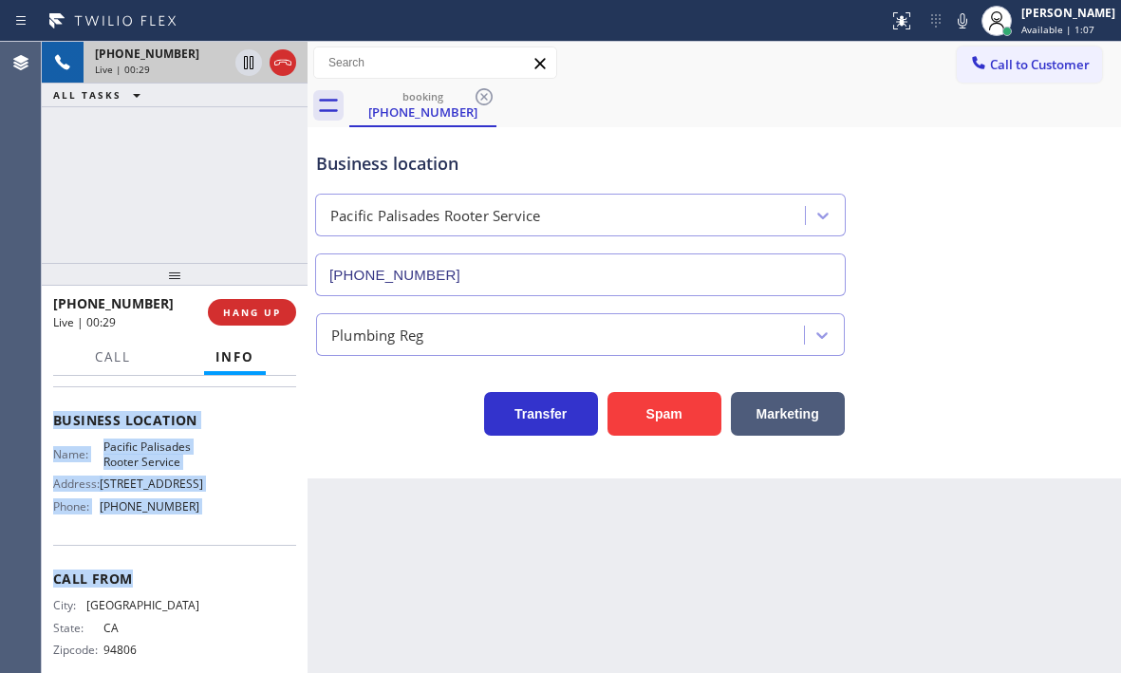
scroll to position [271, 0]
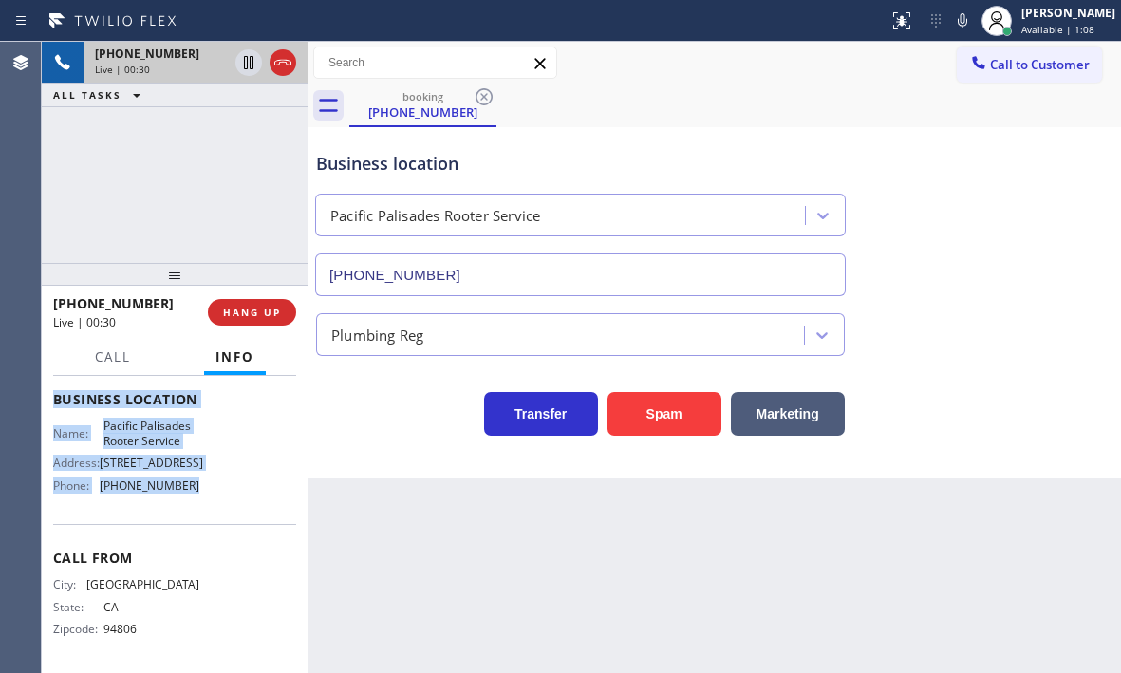
drag, startPoint x: 50, startPoint y: 493, endPoint x: 224, endPoint y: 495, distance: 173.7
click at [224, 495] on div "Context Queue: [Test] All Priority: 2 Customer Name: [PHONE_NUMBER] Phone: [PHO…" at bounding box center [175, 524] width 266 height 297
copy div "Customer Name: [PHONE_NUMBER] Phone: [PHONE_NUMBER] Address: Business location …"
click at [248, 67] on icon at bounding box center [248, 62] width 9 height 13
click at [247, 60] on icon at bounding box center [248, 62] width 13 height 13
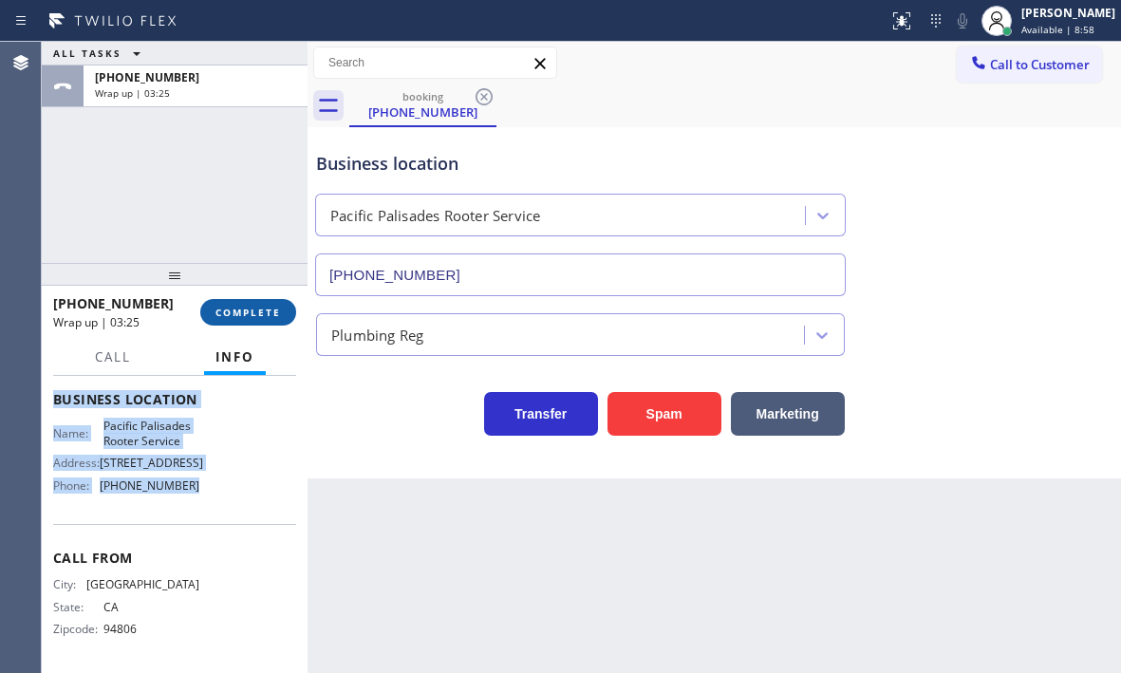
click at [262, 318] on span "COMPLETE" at bounding box center [249, 312] width 66 height 13
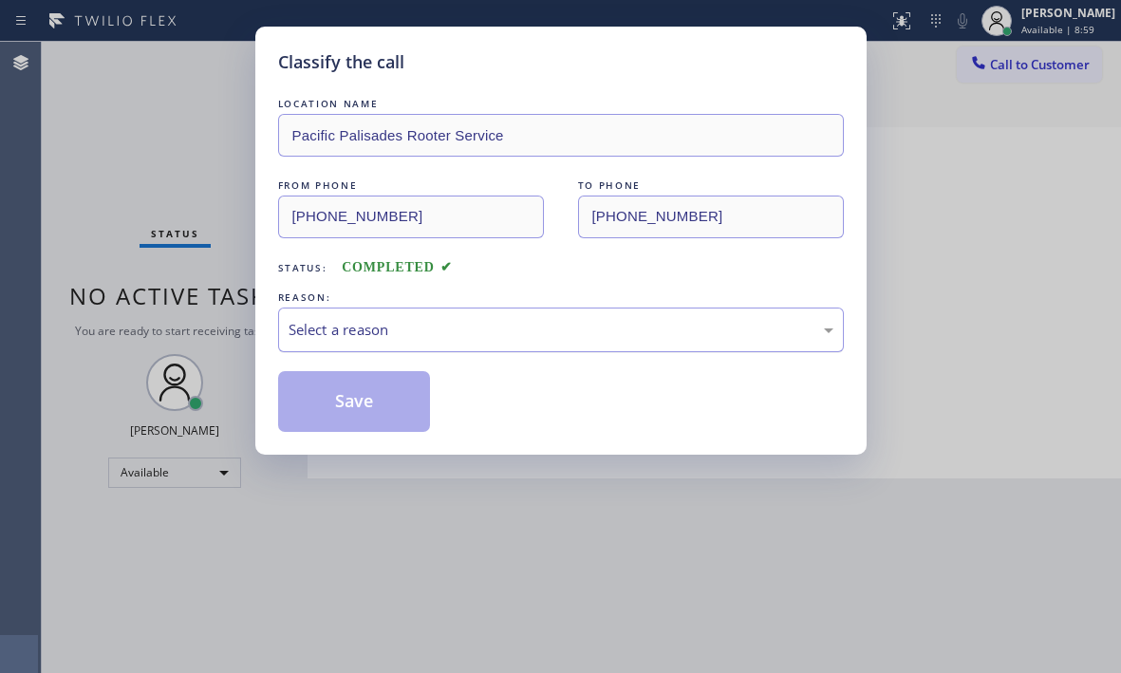
click at [427, 334] on div "Select a reason" at bounding box center [561, 330] width 545 height 22
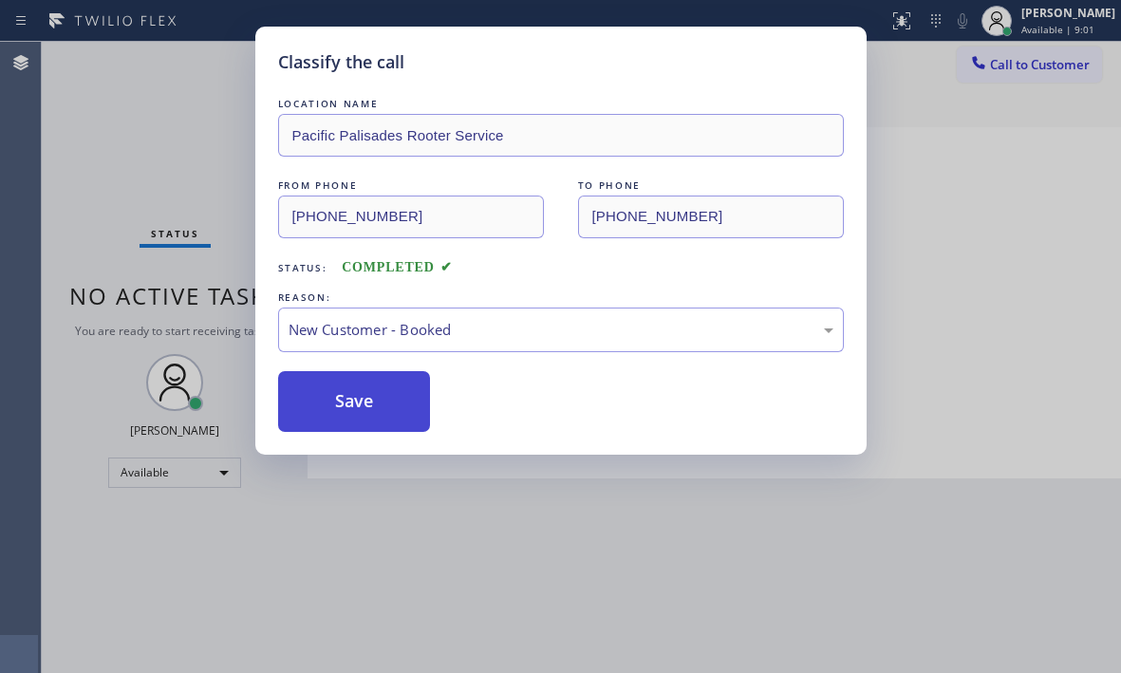
click at [330, 391] on button "Save" at bounding box center [354, 401] width 153 height 61
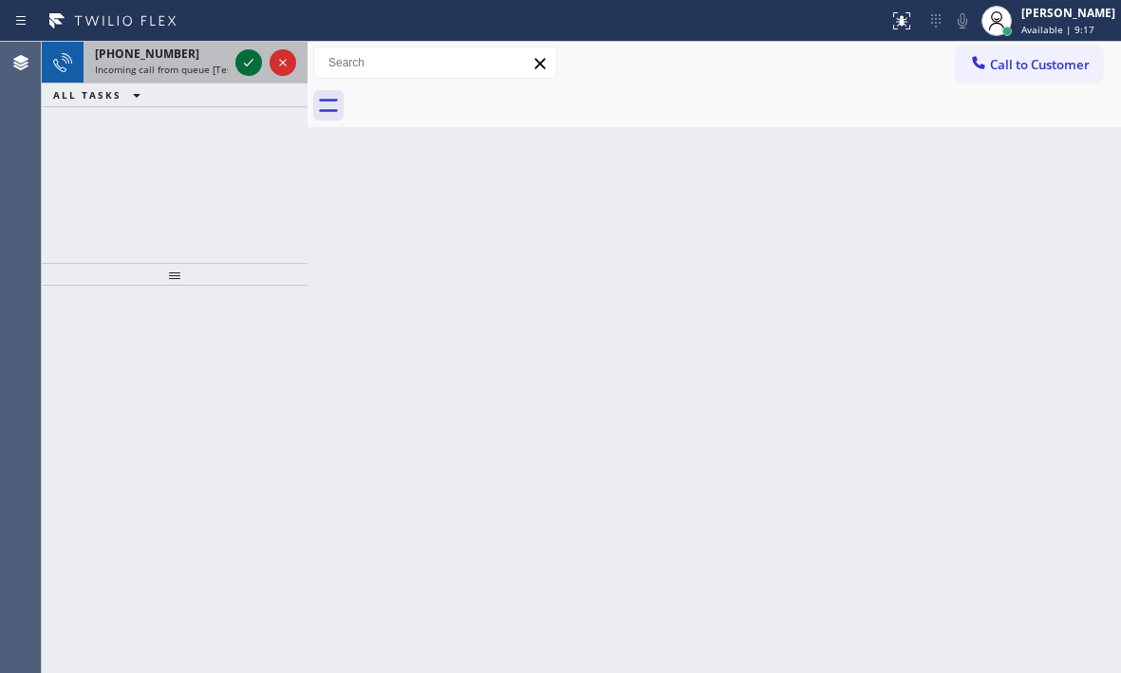
drag, startPoint x: 239, startPoint y: 58, endPoint x: 252, endPoint y: 65, distance: 14.0
click at [247, 62] on icon at bounding box center [248, 62] width 23 height 23
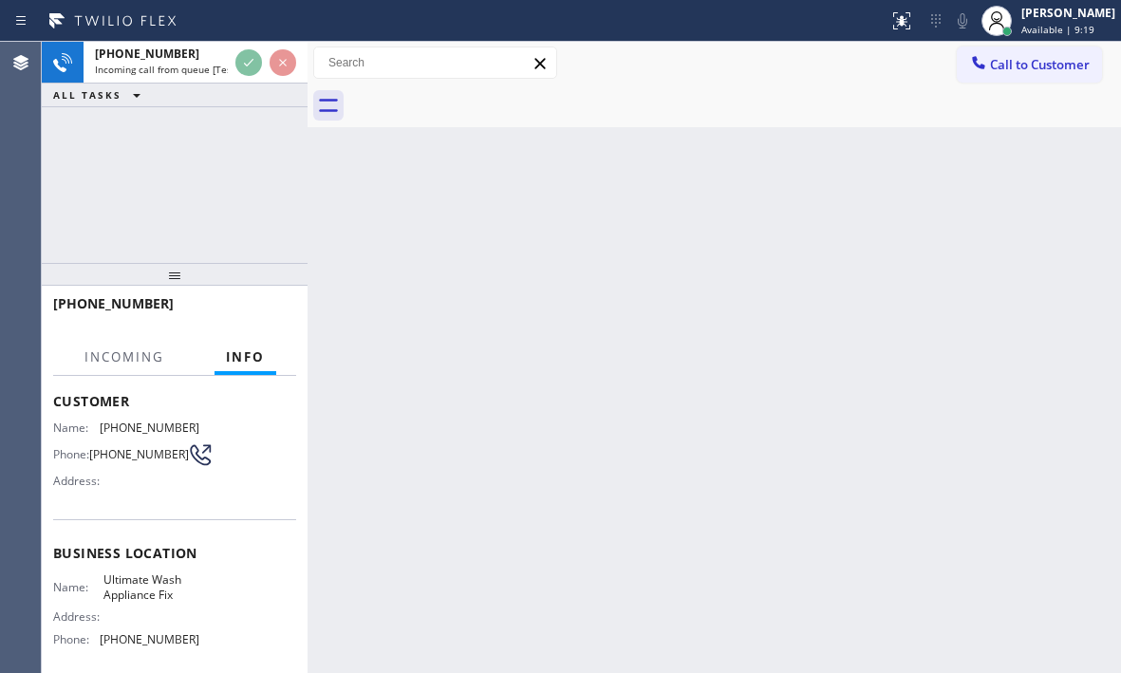
scroll to position [190, 0]
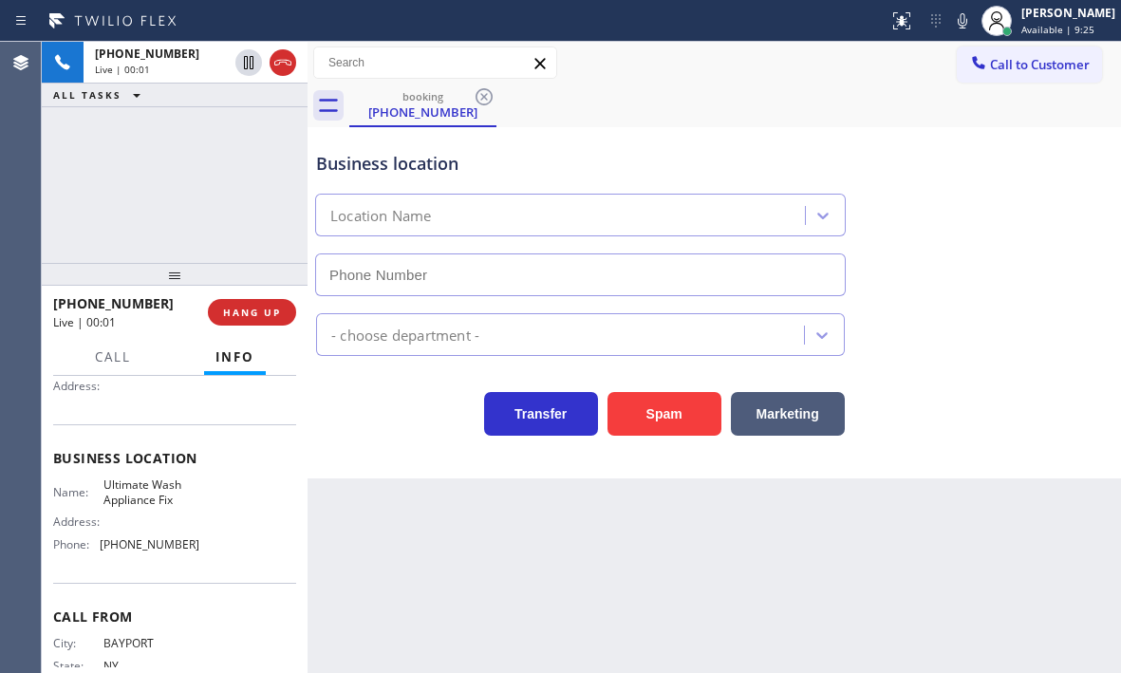
type input "[PHONE_NUMBER]"
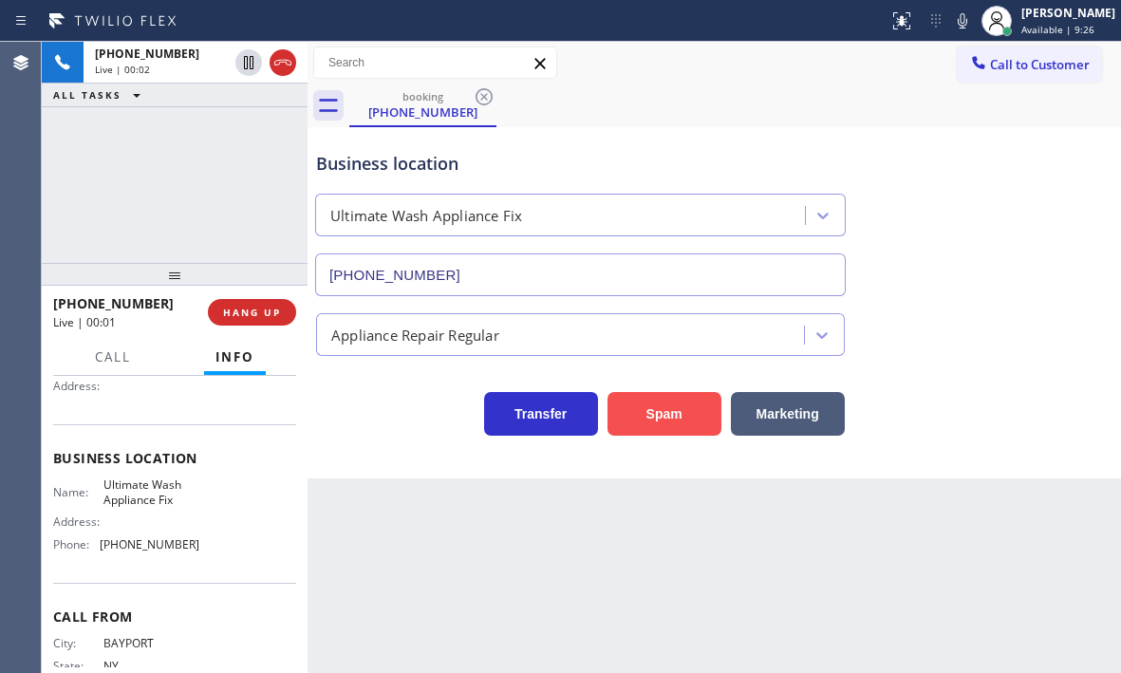
click at [647, 400] on button "Spam" at bounding box center [665, 414] width 114 height 44
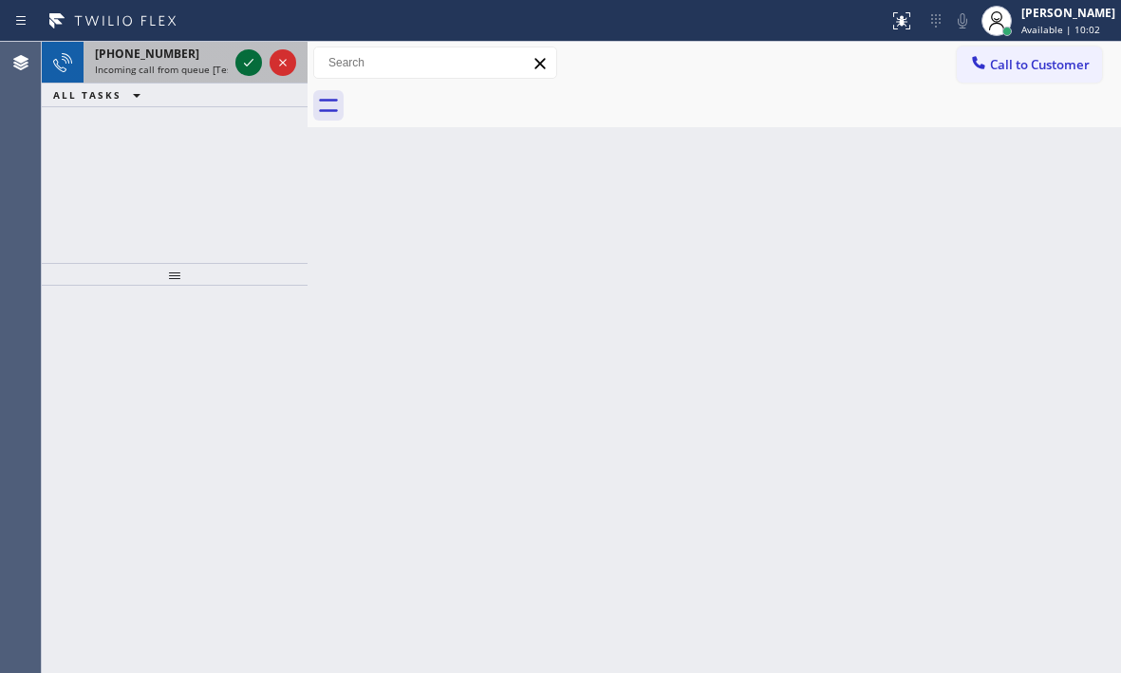
click at [256, 70] on icon at bounding box center [248, 62] width 23 height 23
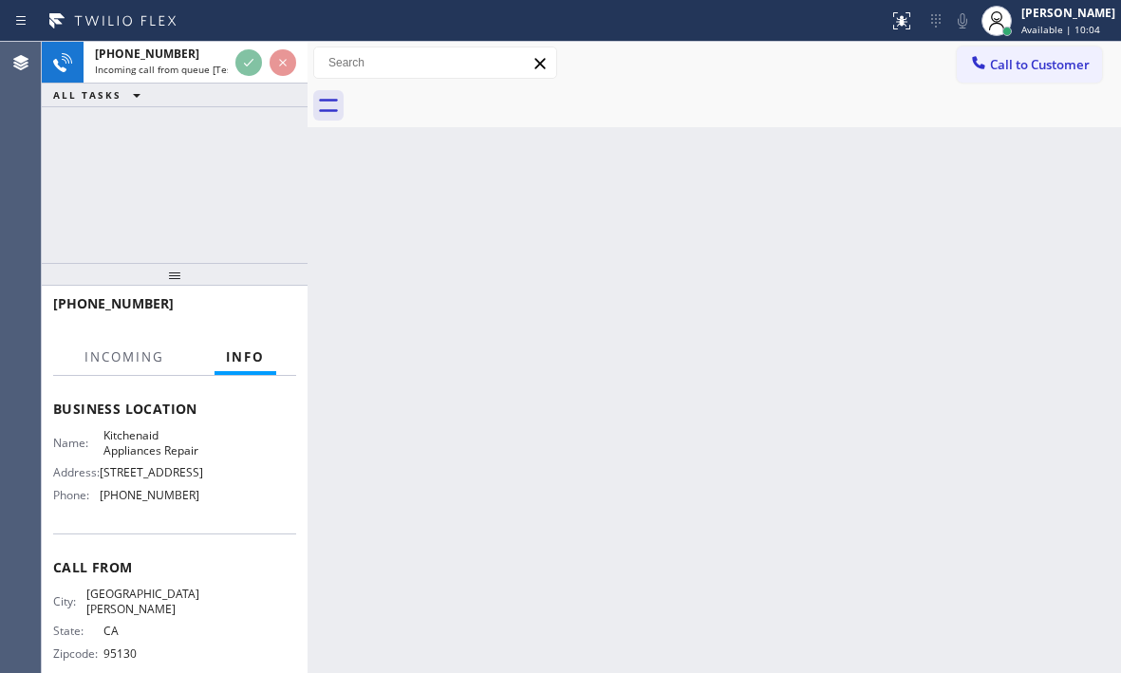
scroll to position [285, 0]
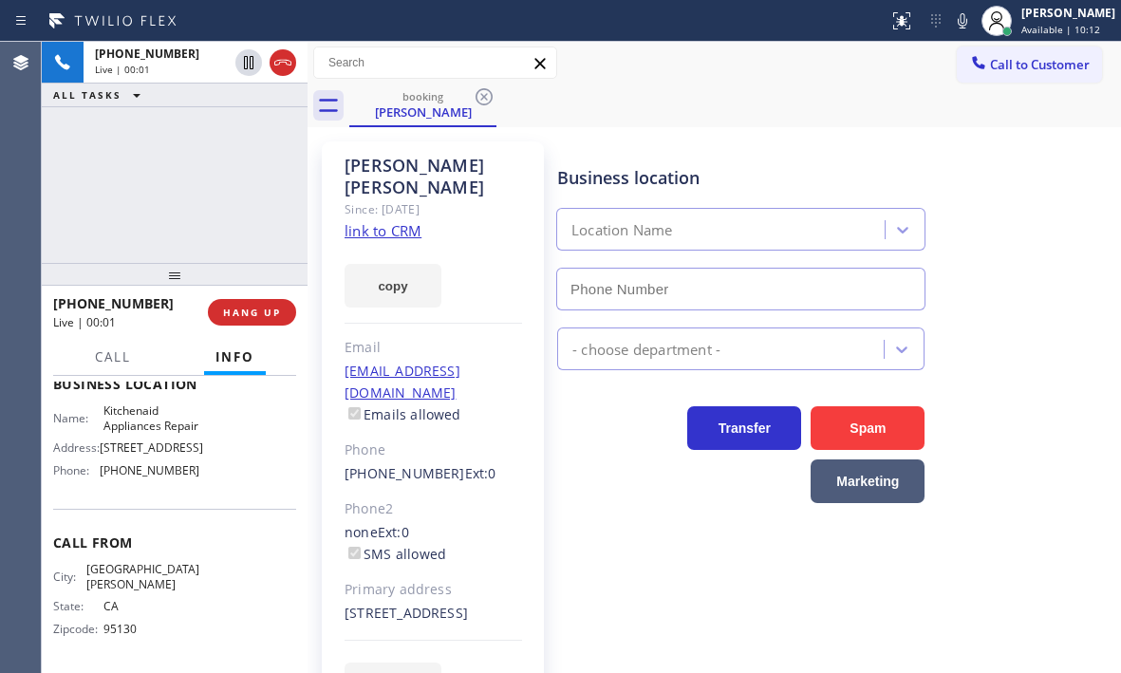
type input "[PHONE_NUMBER]"
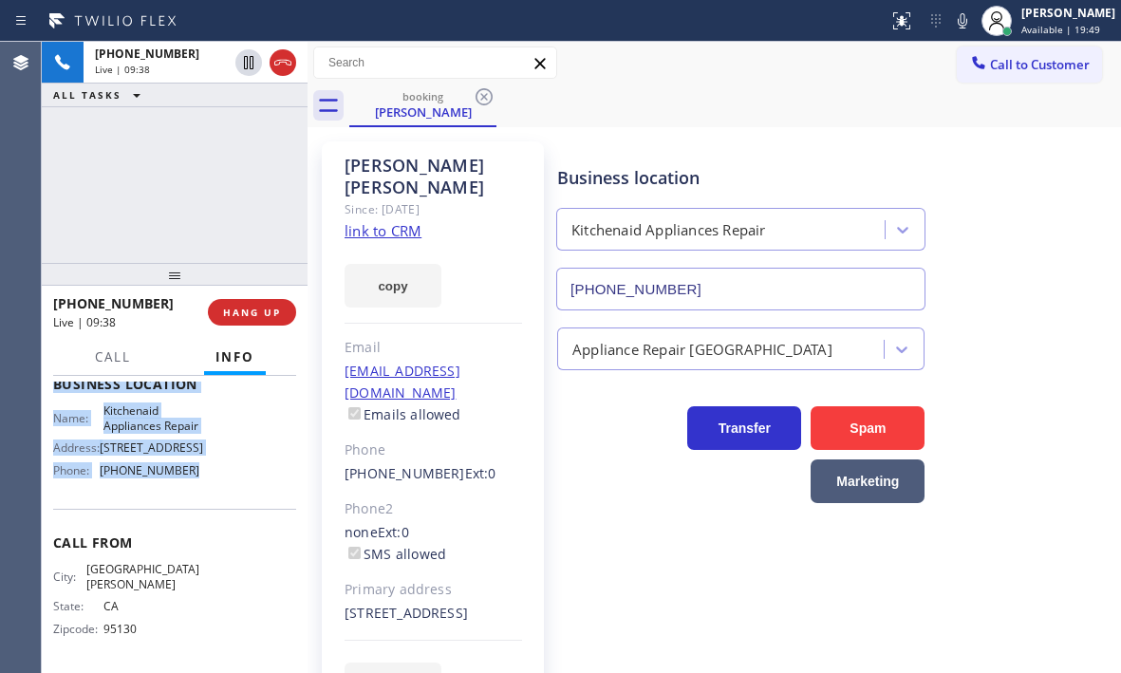
drag, startPoint x: 46, startPoint y: 389, endPoint x: 494, endPoint y: 553, distance: 477.2
click at [188, 538] on div "Context Queue: [Test] All Priority: 1 Customer Name: [PERSON_NAME] Phone: [PHON…" at bounding box center [175, 524] width 266 height 297
copy div "Customer Name: [PERSON_NAME] Phone: [PHONE_NUMBER] Address: [STREET_ADDRESS] Bu…"
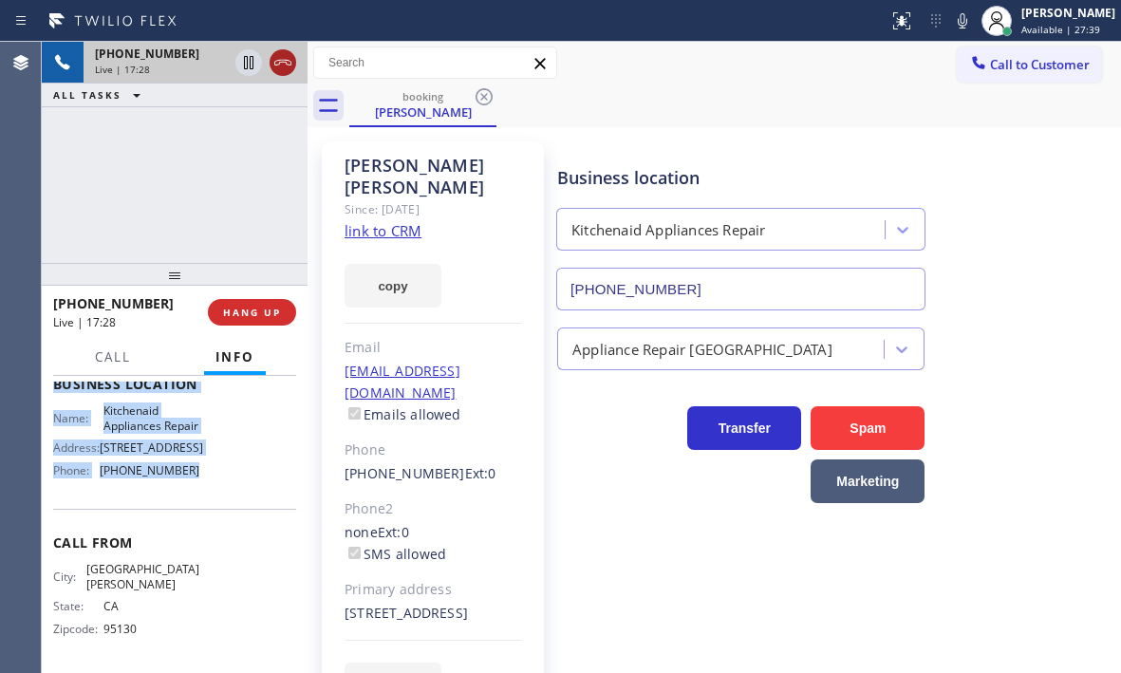
click at [289, 73] on icon at bounding box center [283, 62] width 23 height 23
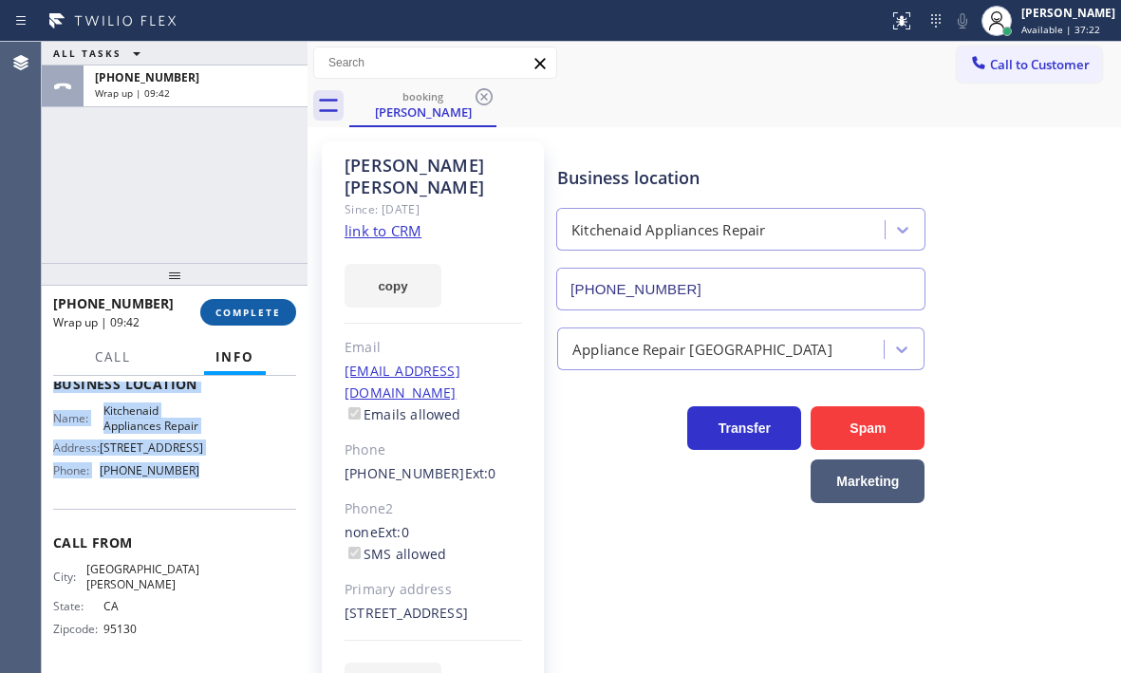
click at [249, 309] on span "COMPLETE" at bounding box center [249, 312] width 66 height 13
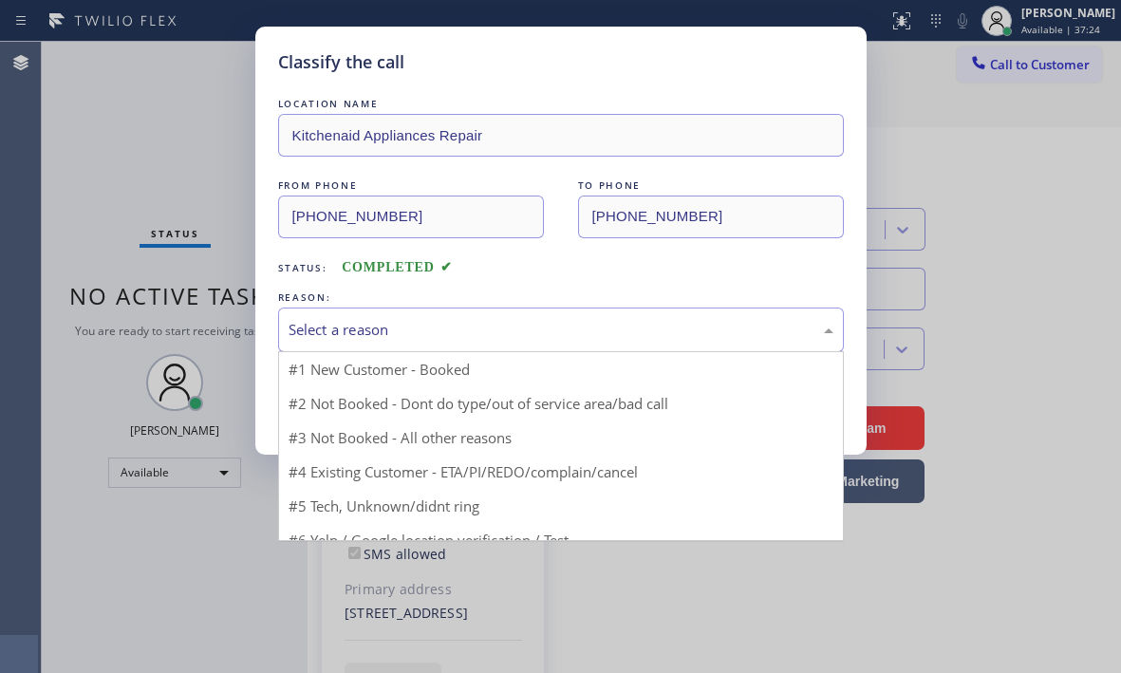
click at [421, 328] on div "Select a reason" at bounding box center [561, 330] width 545 height 22
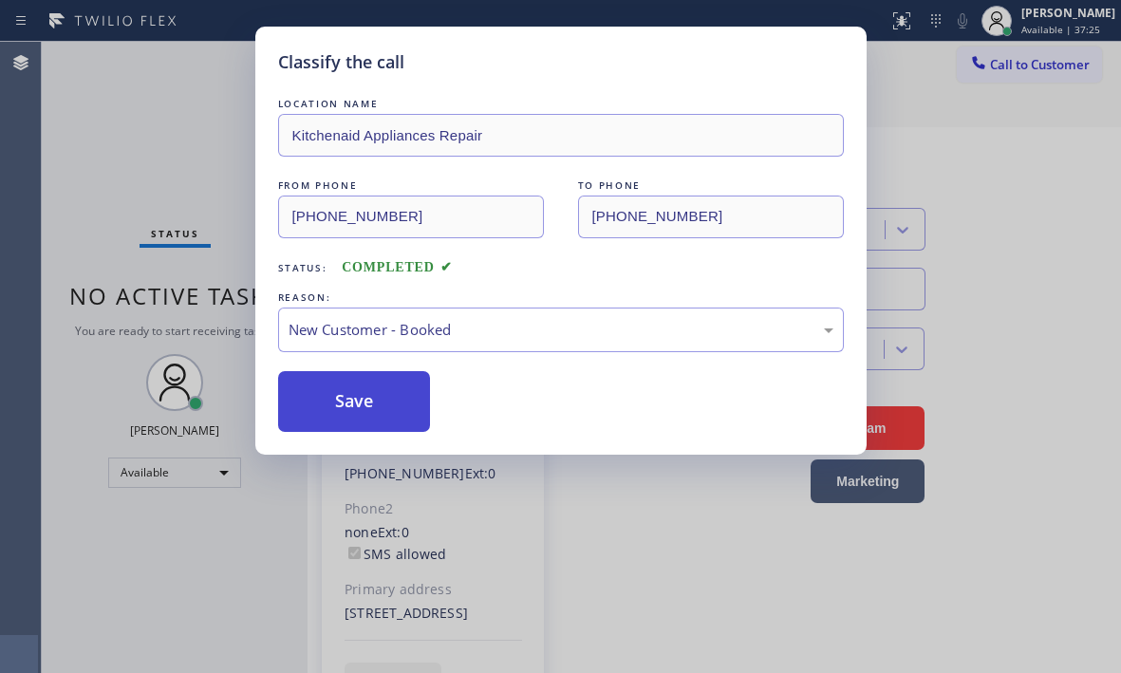
click at [324, 378] on button "Save" at bounding box center [354, 401] width 153 height 61
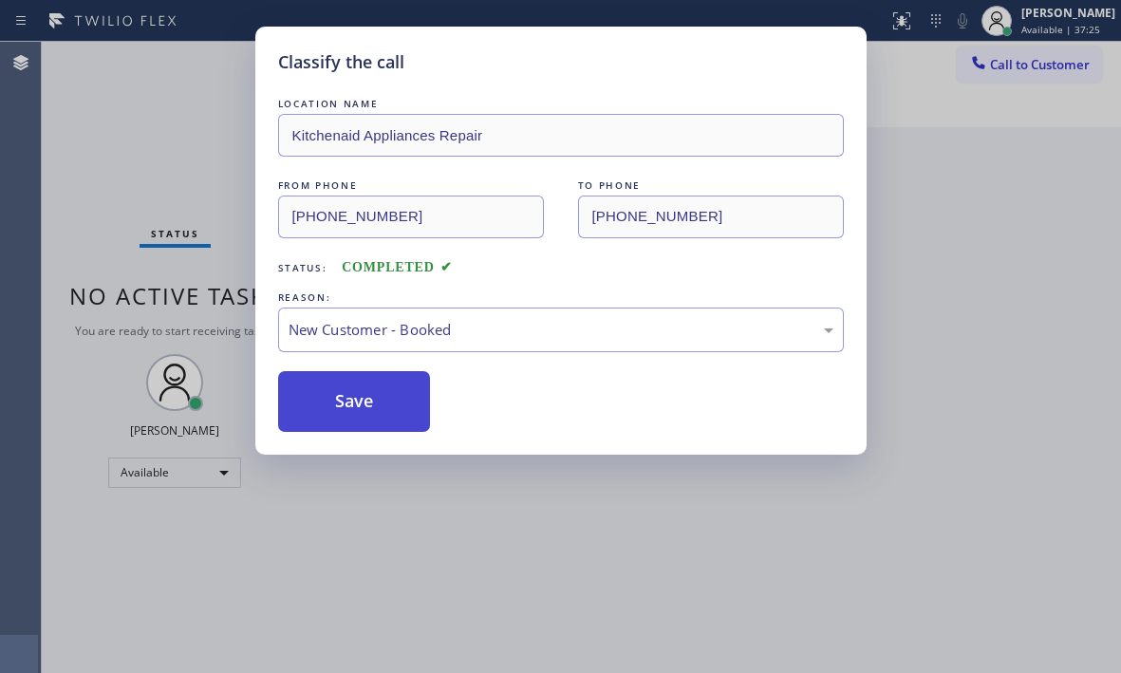
click at [356, 387] on button "Save" at bounding box center [354, 401] width 153 height 61
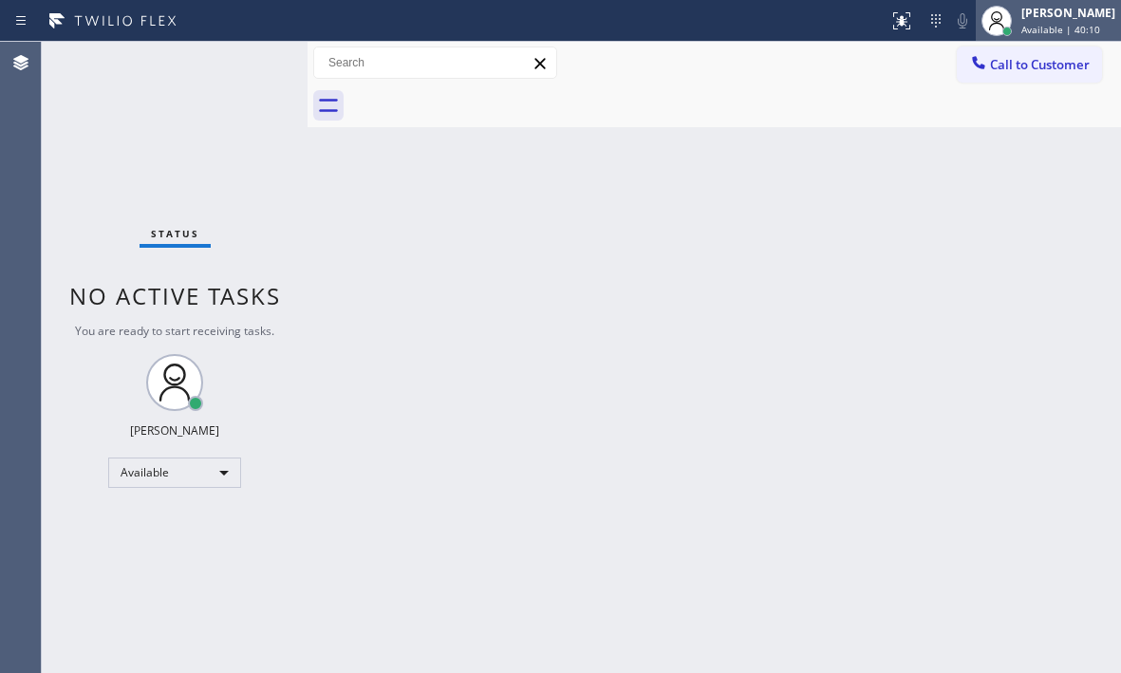
click at [1045, 23] on span "Available | 40:10" at bounding box center [1060, 29] width 79 height 13
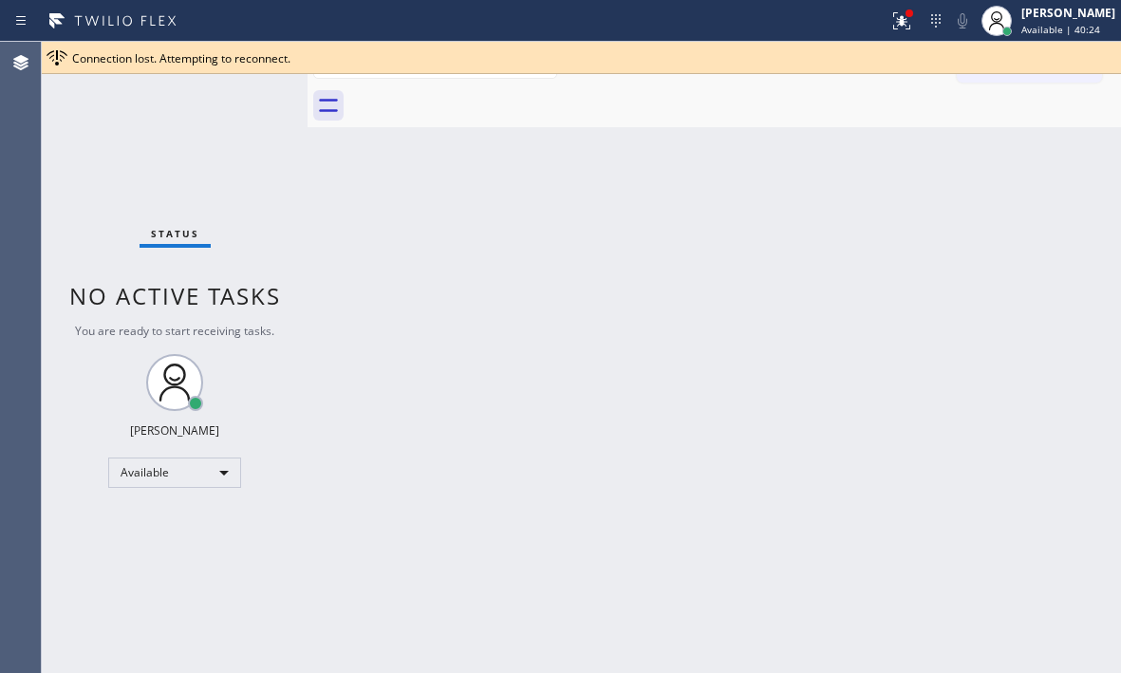
click at [851, 366] on div "Back to Dashboard Change Sender ID Customers Technicians Select a contact Outbo…" at bounding box center [715, 357] width 814 height 631
